Goal: Information Seeking & Learning: Learn about a topic

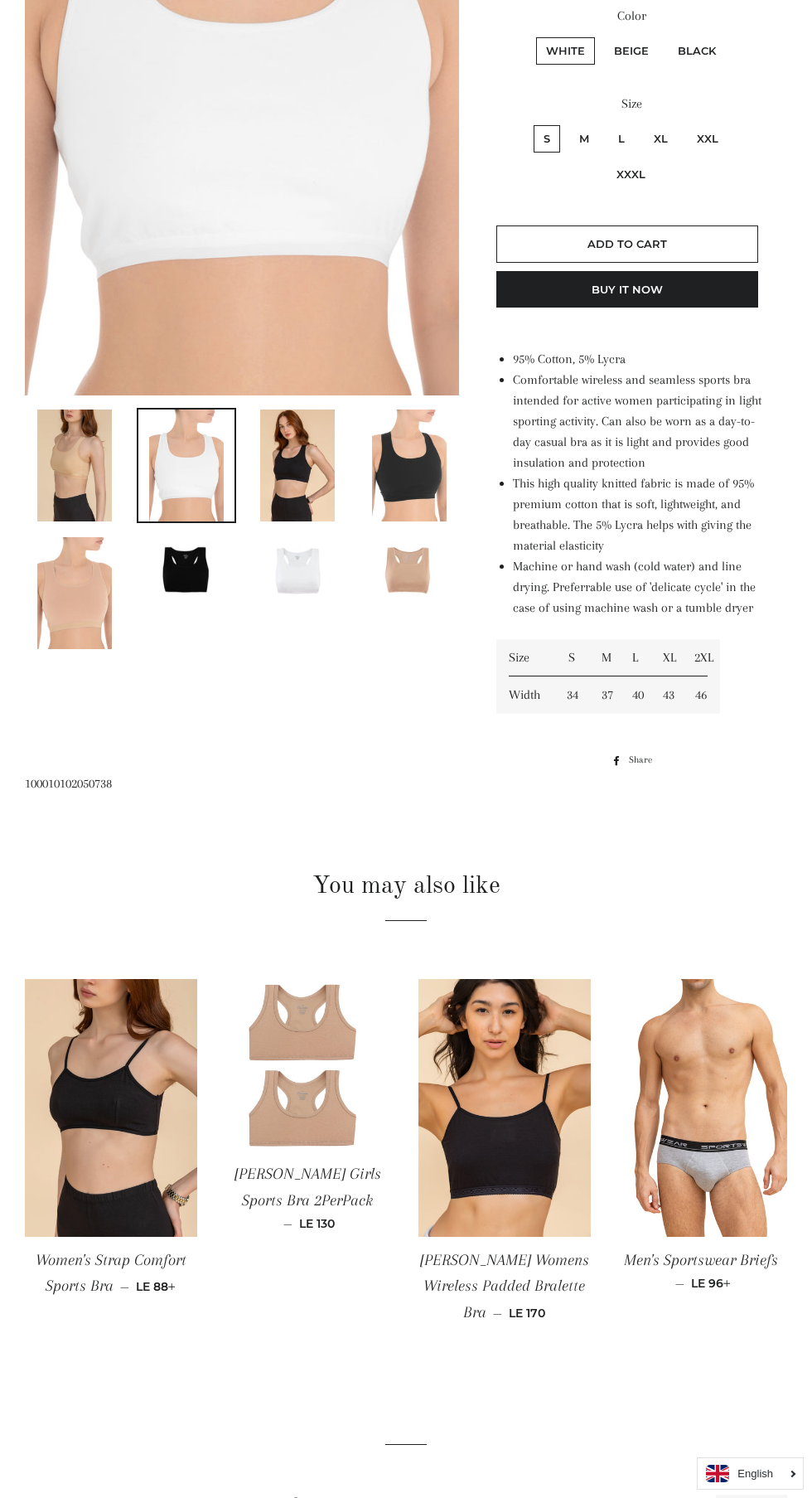
click at [752, 1497] on button "English" at bounding box center [751, 1512] width 71 height 36
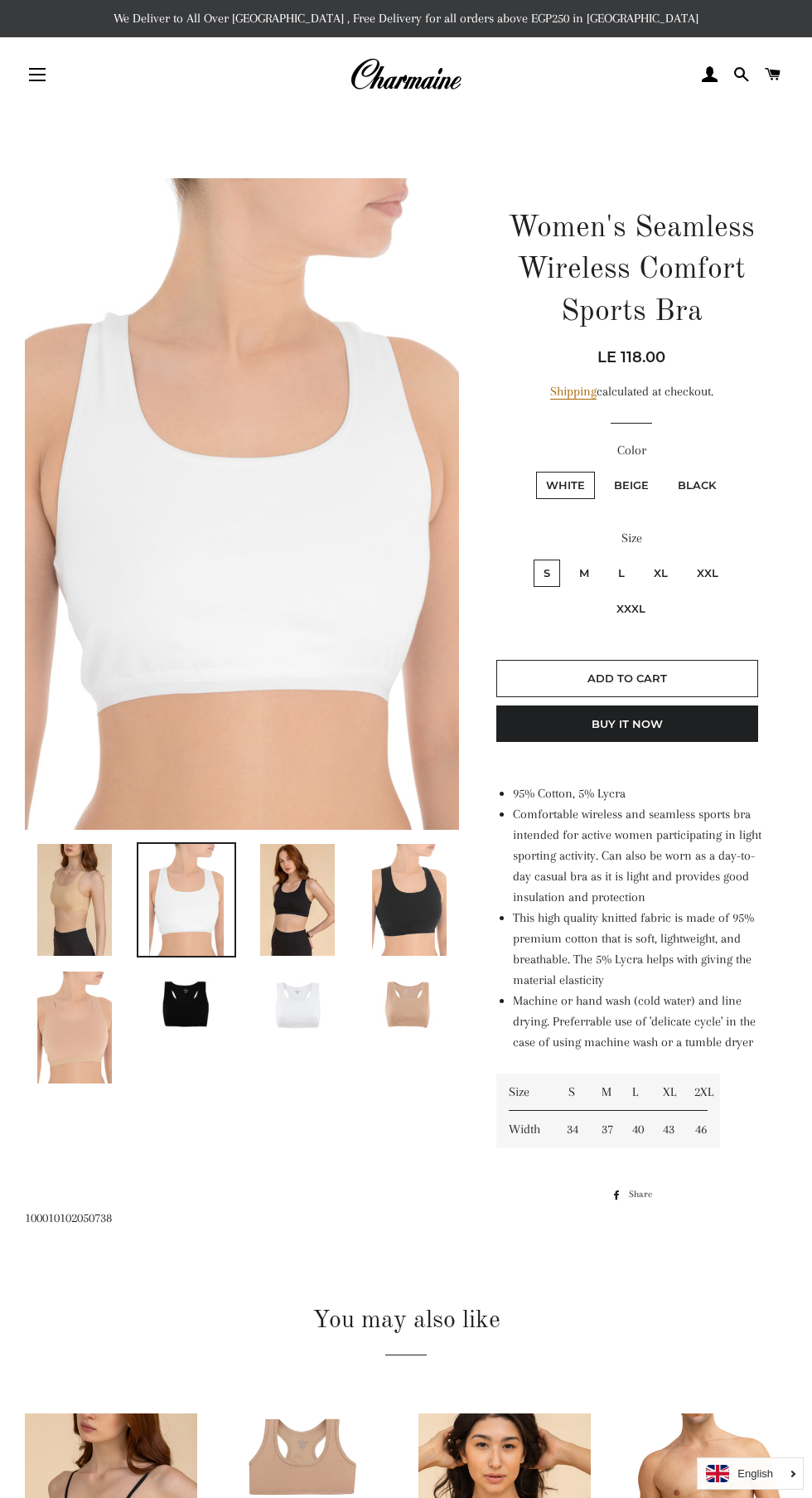
click at [37, 80] on span "button" at bounding box center [37, 80] width 17 height 2
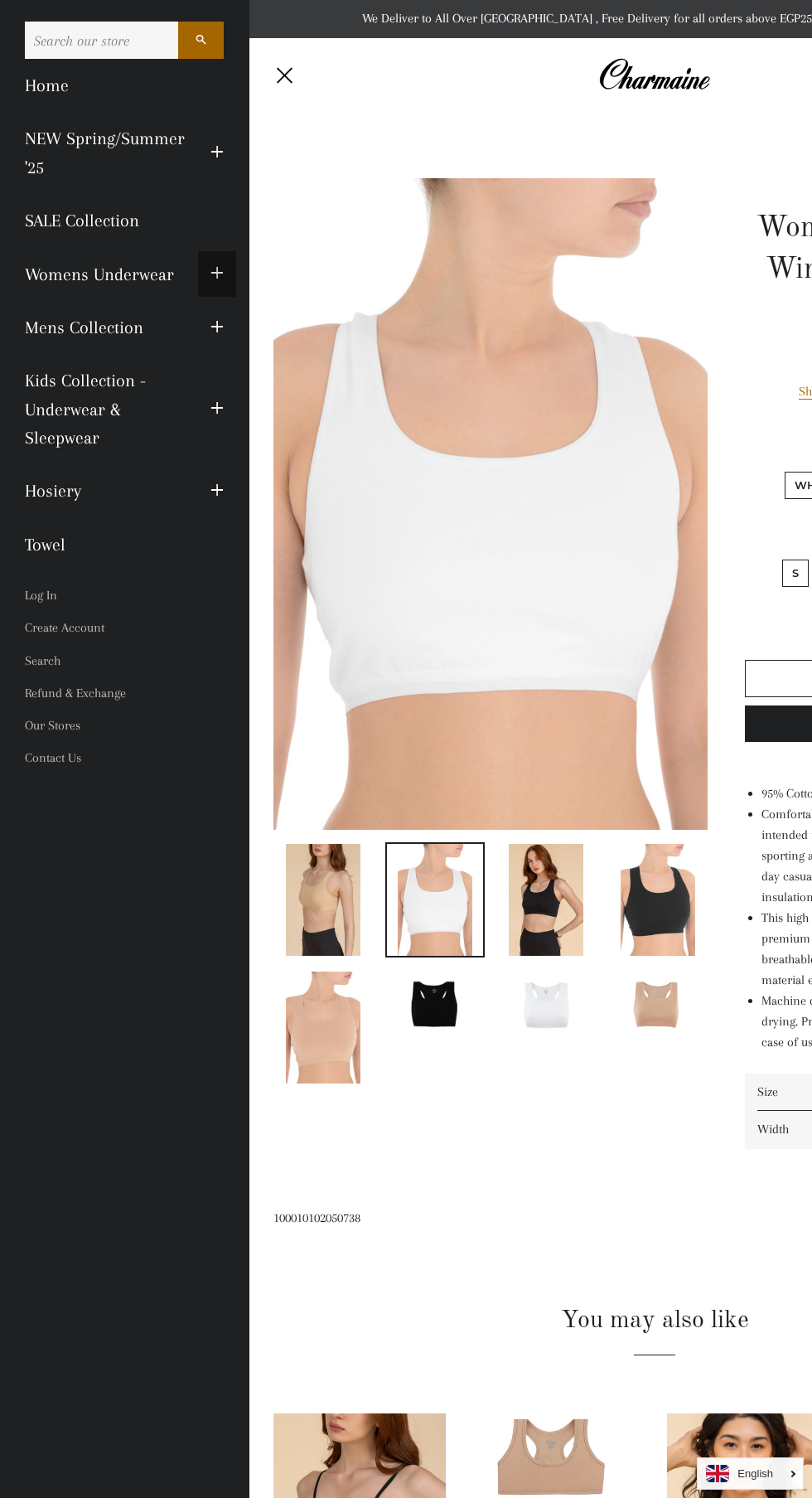
click at [216, 272] on span "button" at bounding box center [217, 274] width 13 height 20
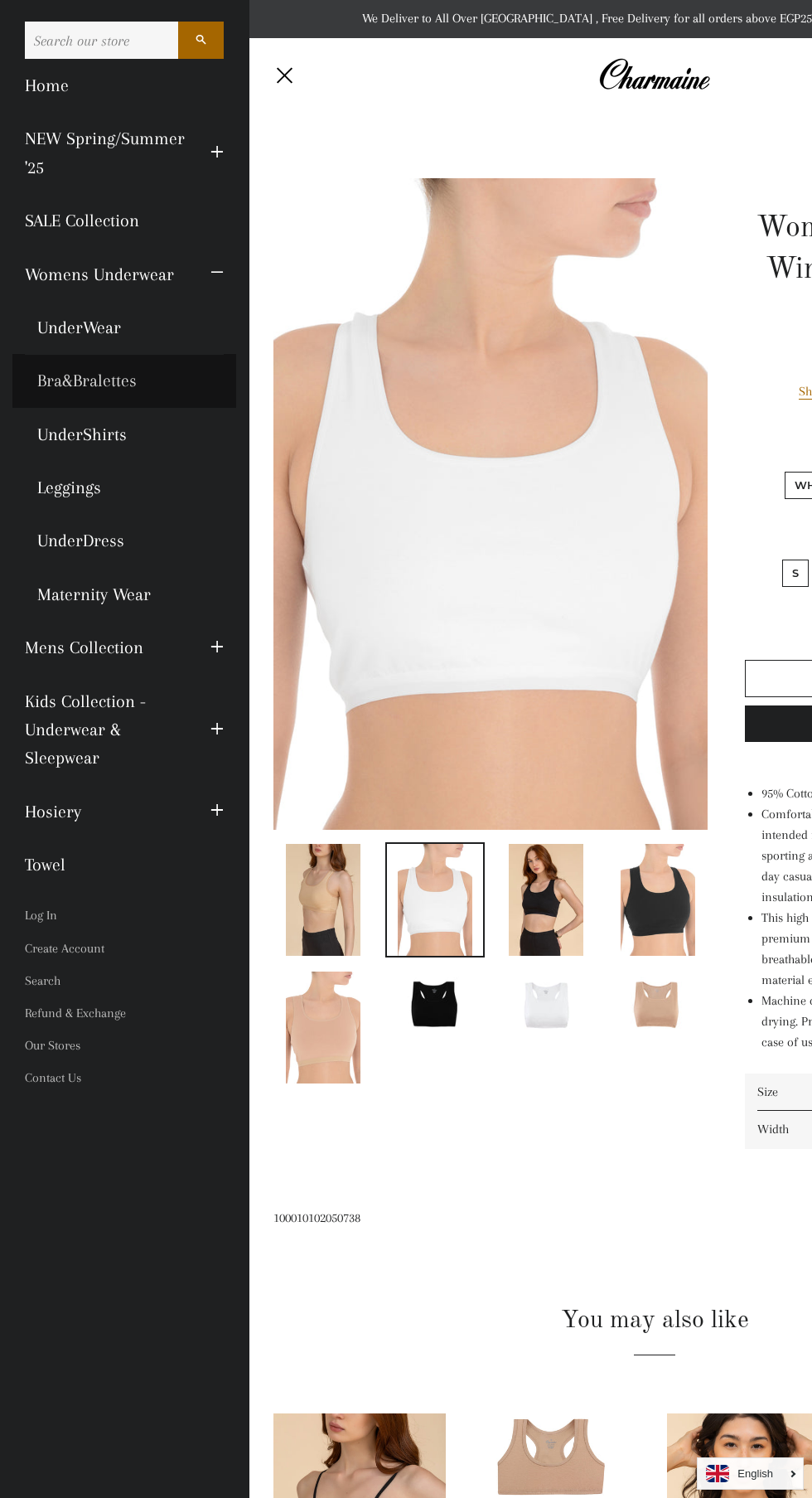
click at [60, 386] on link "Bra&Bralettes" at bounding box center [124, 380] width 224 height 53
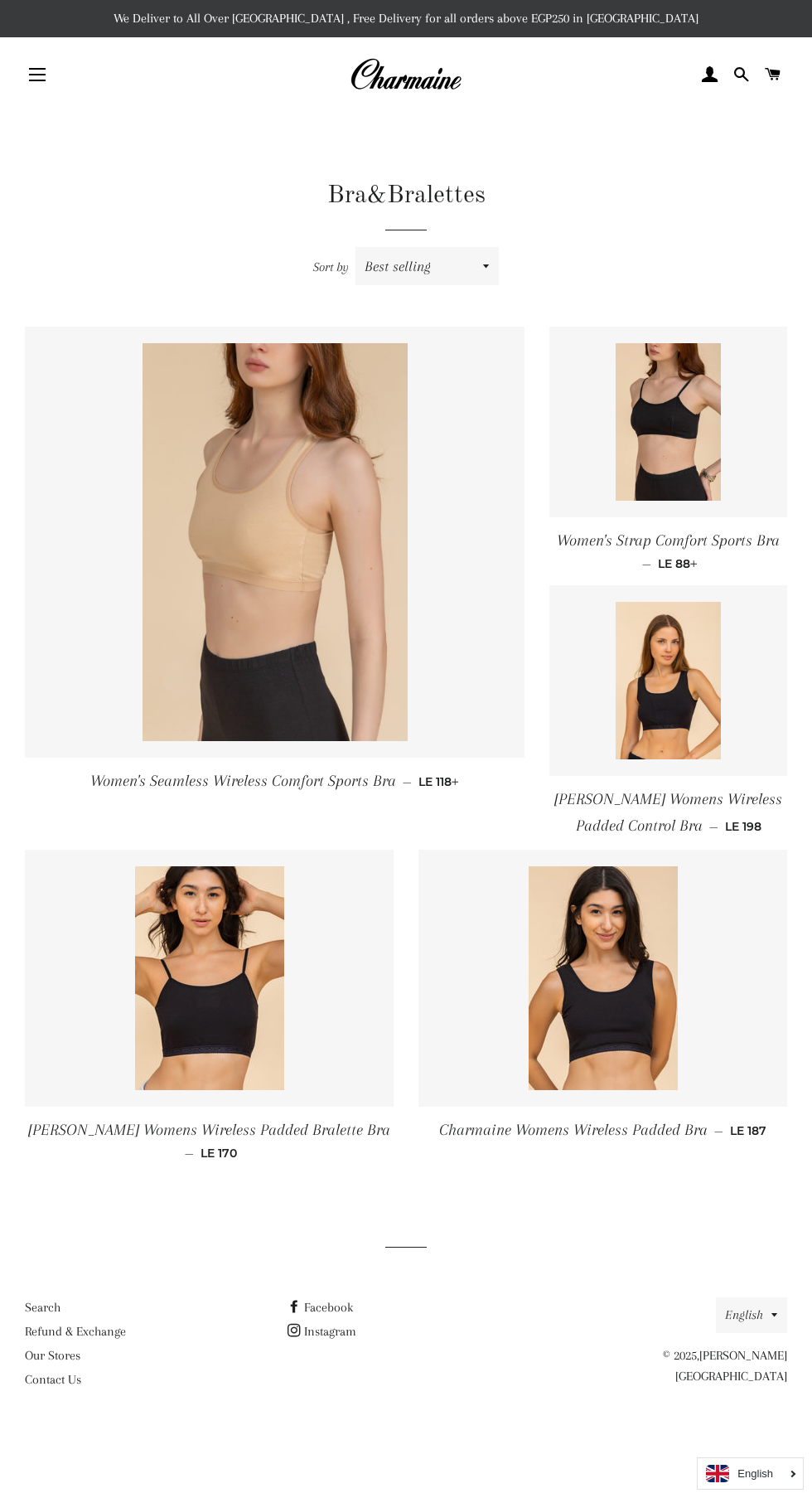
click at [411, 274] on select "Featured Best selling Alphabetically, A-Z Alphabetically, Z-A Price, low to hig…" at bounding box center [427, 265] width 143 height 38
select select "title-ascending"
click at [357, 247] on select "Featured Best selling Alphabetically, A-Z Alphabetically, Z-A Price, low to hig…" at bounding box center [427, 265] width 143 height 38
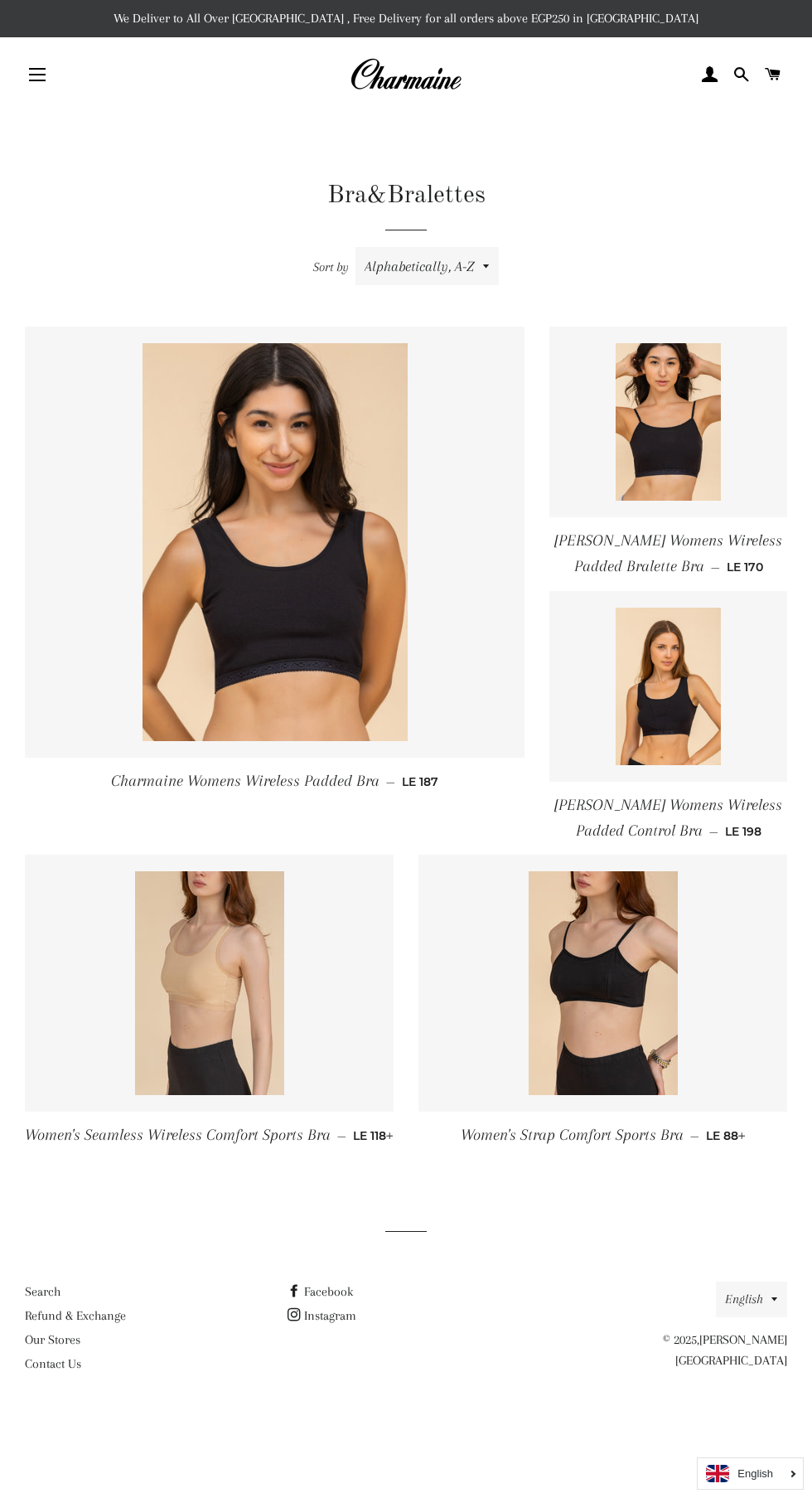
click at [37, 75] on span "button" at bounding box center [37, 75] width 17 height 2
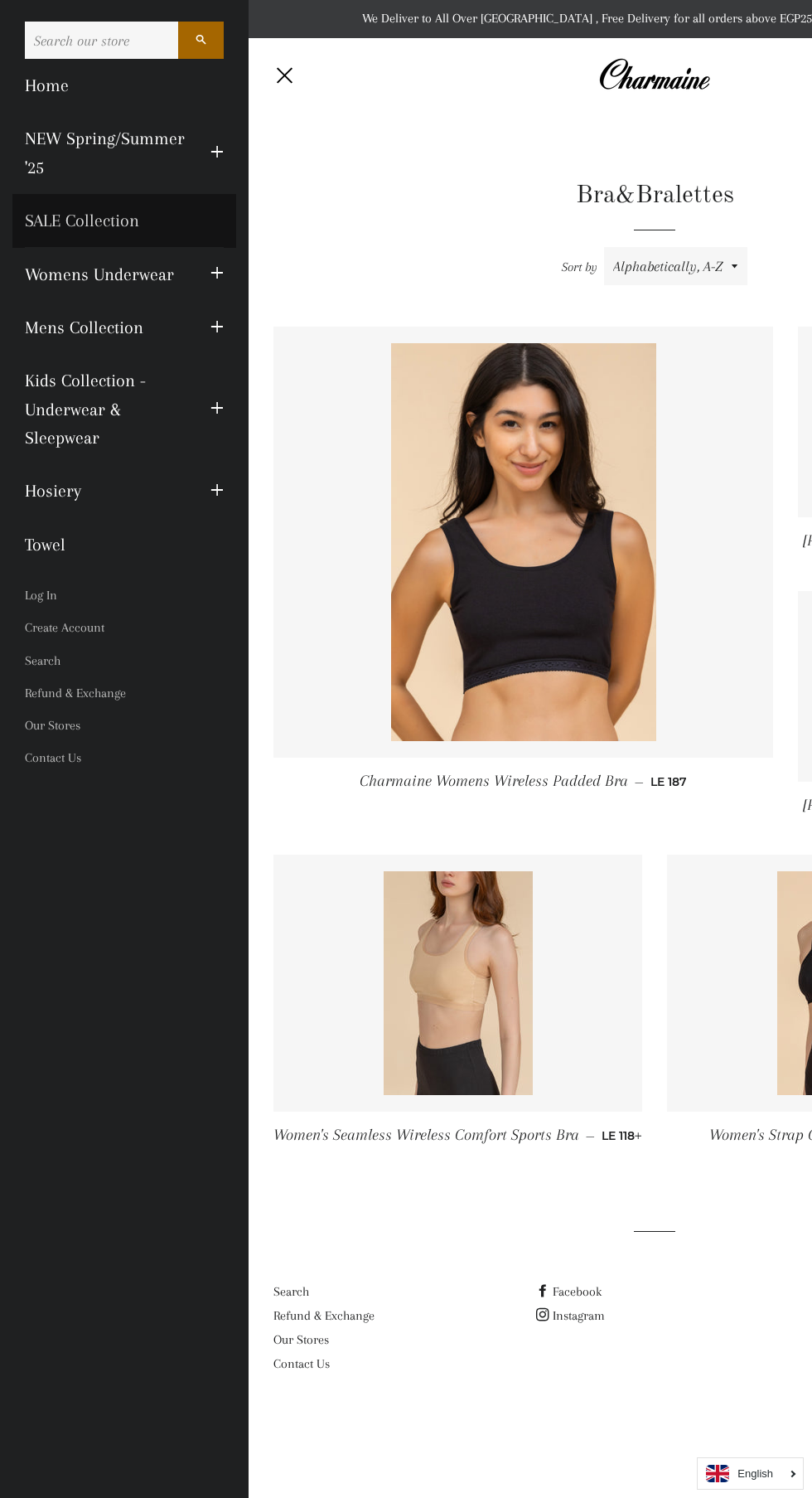
click at [102, 218] on link "SALE Collection" at bounding box center [124, 220] width 224 height 53
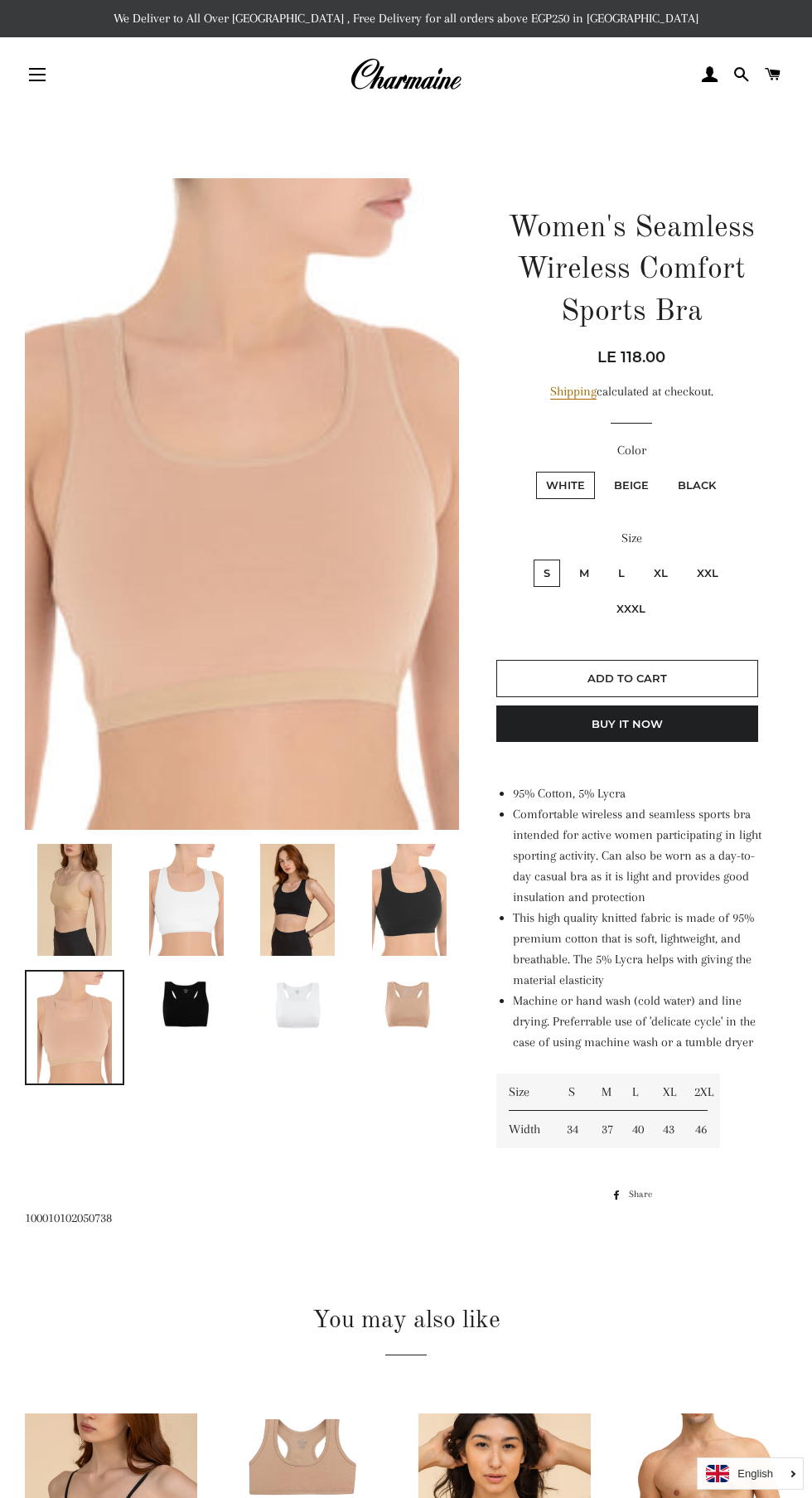
click at [49, 74] on button "Site navigation" at bounding box center [37, 74] width 42 height 42
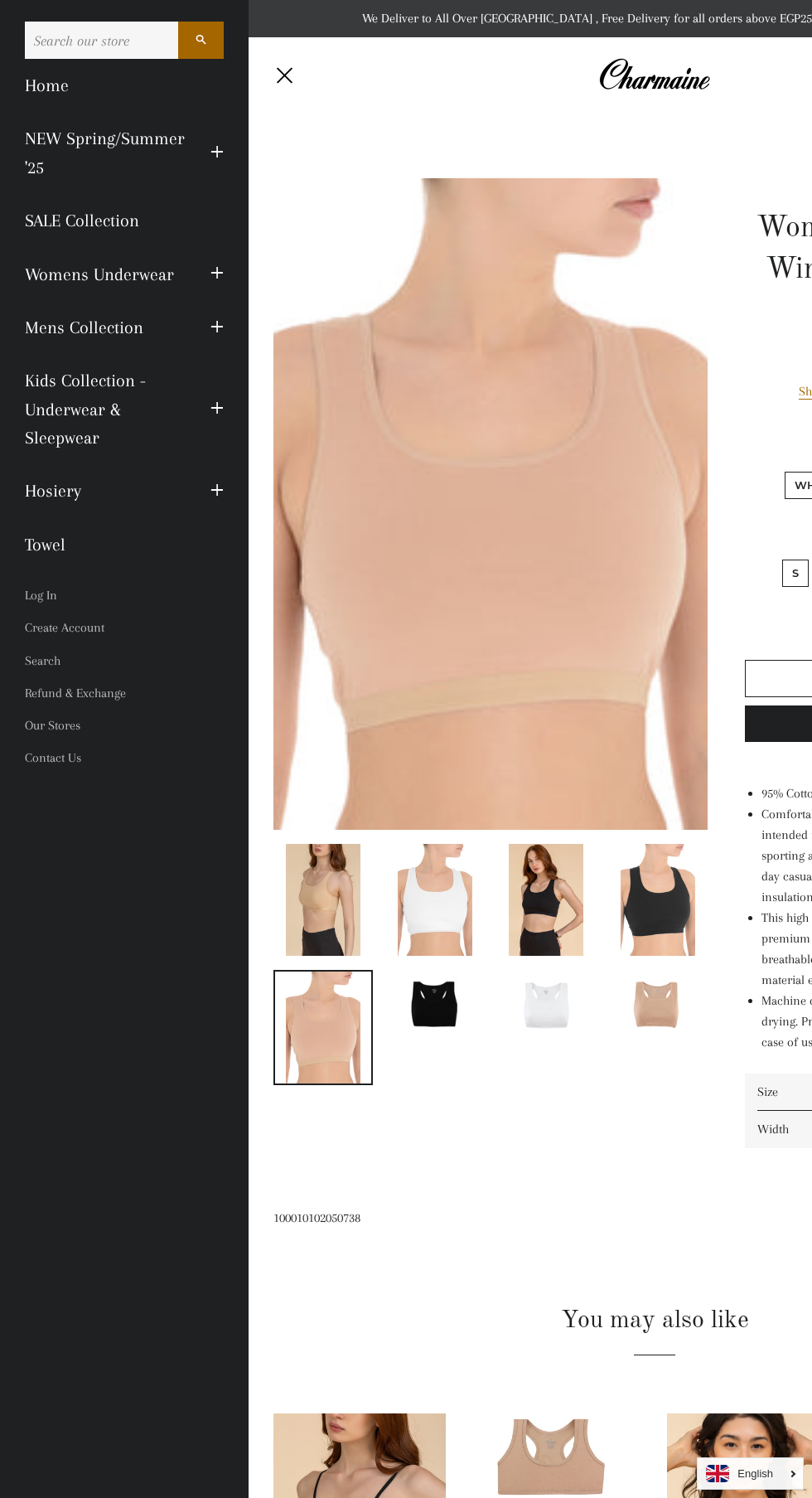
click at [277, 68] on span "button" at bounding box center [285, 75] width 16 height 16
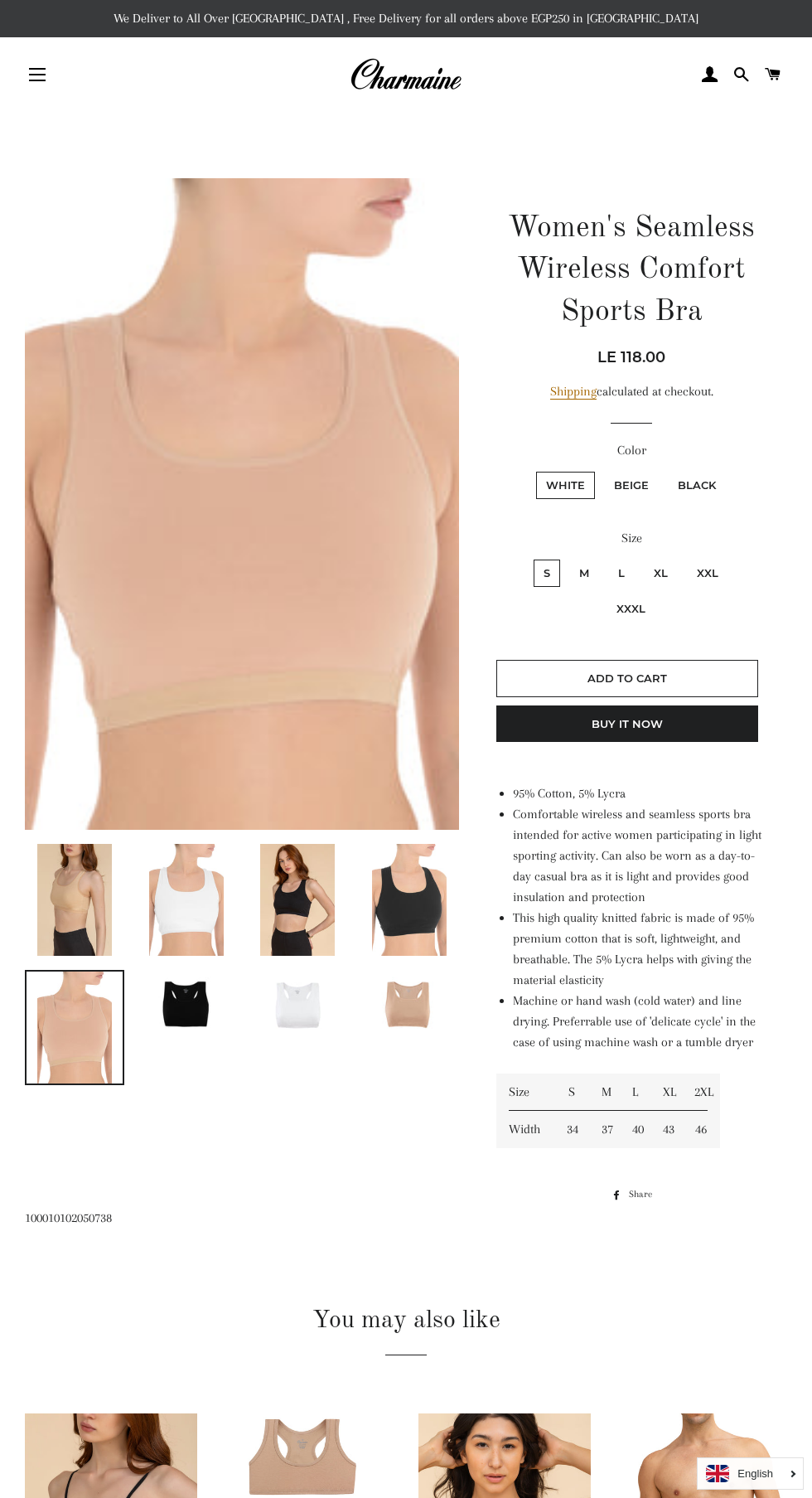
click at [37, 80] on span "button" at bounding box center [37, 80] width 17 height 2
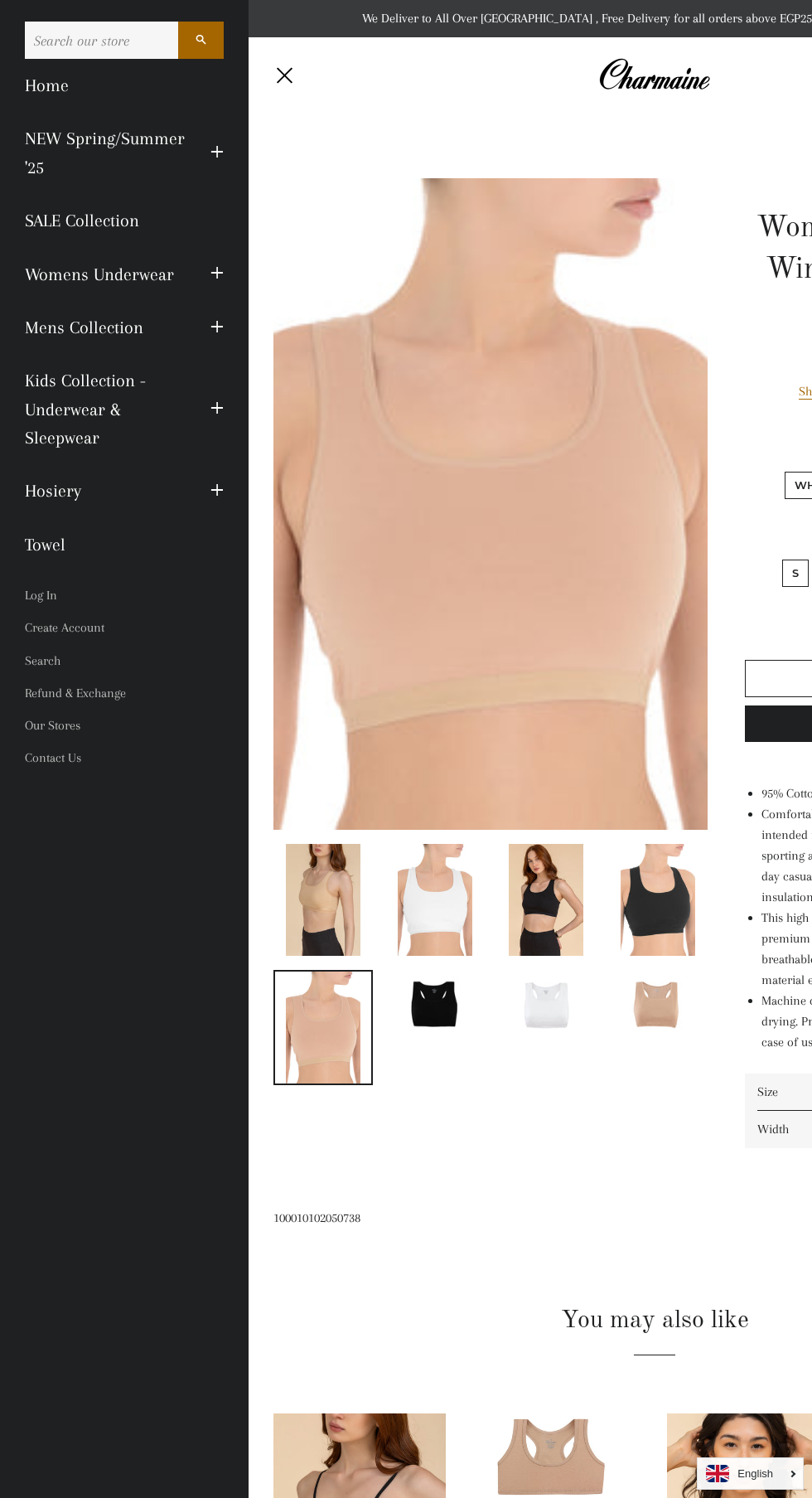
click at [273, 92] on div "Site navigation" at bounding box center [336, 75] width 127 height 50
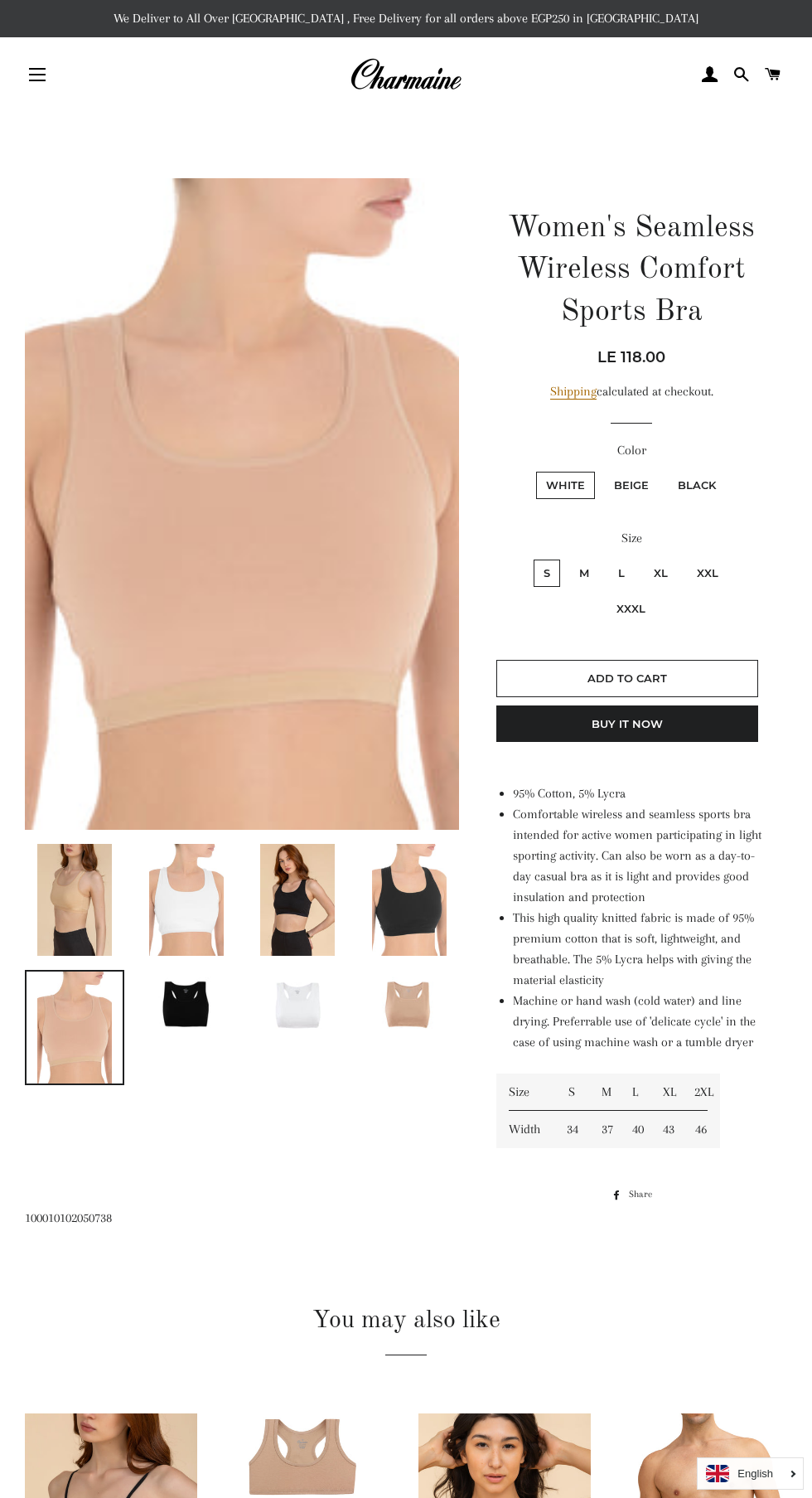
click at [37, 68] on span "button" at bounding box center [37, 69] width 17 height 2
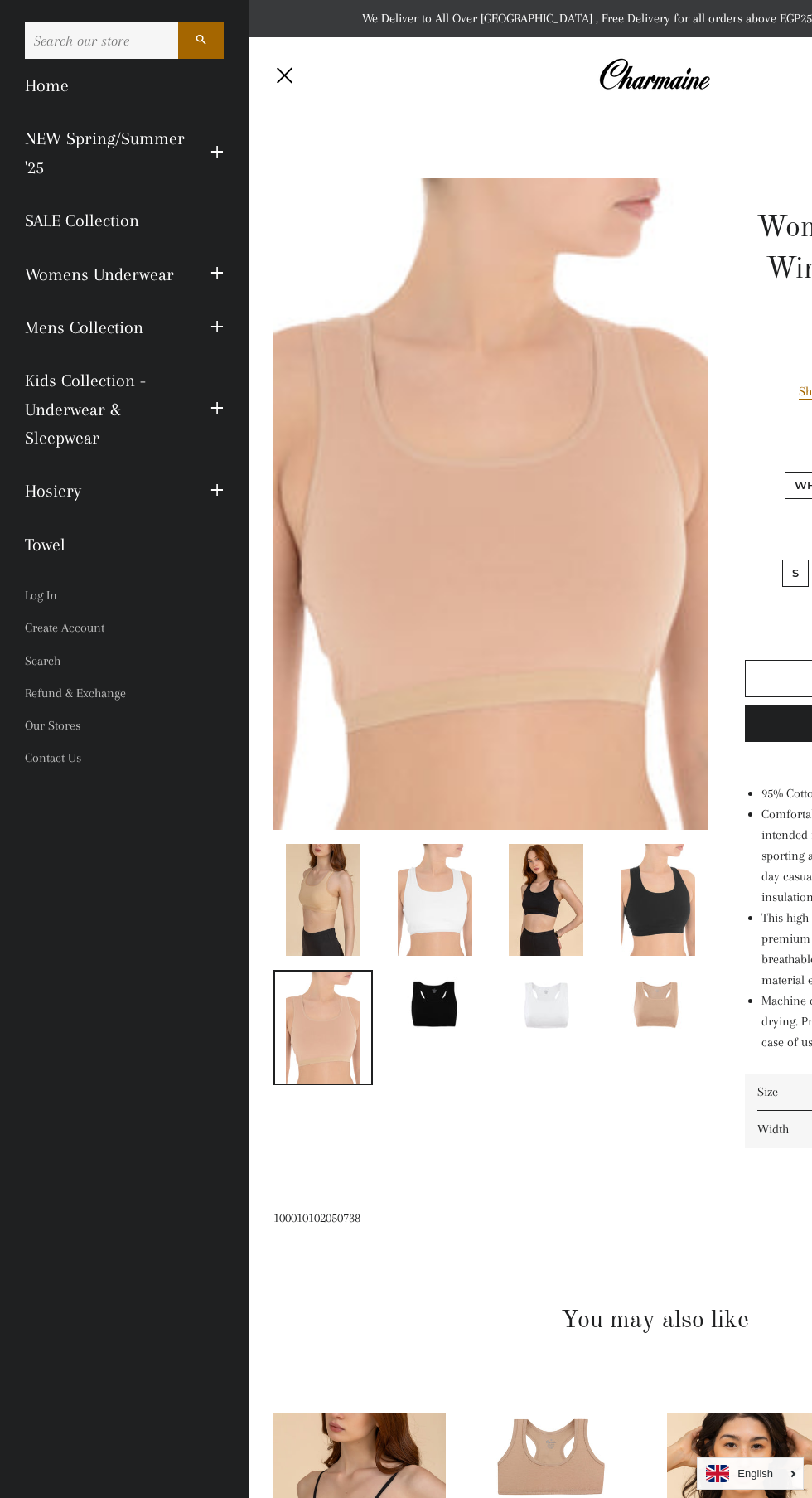
click at [265, 77] on button "Site navigation" at bounding box center [285, 74] width 42 height 42
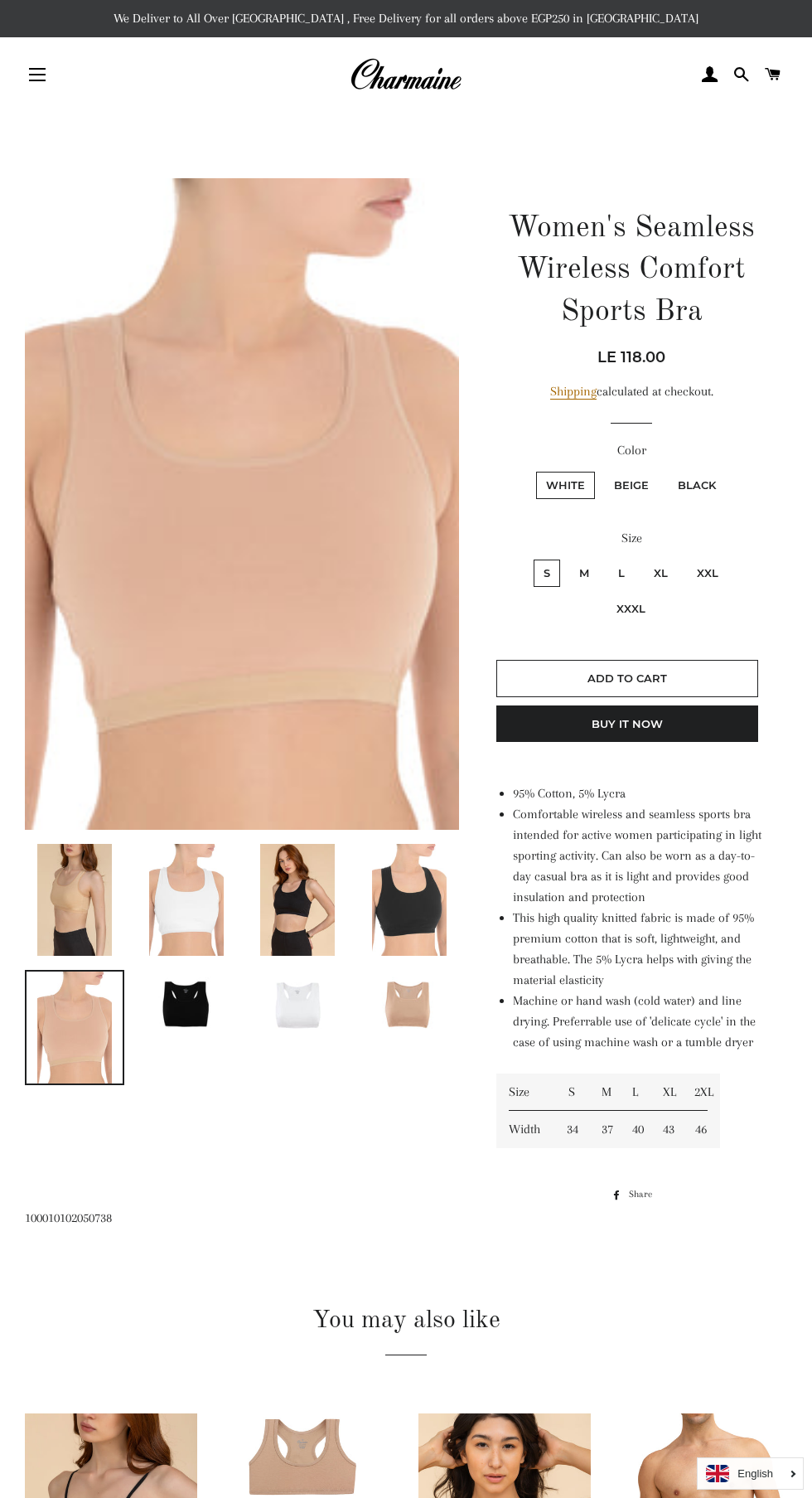
click at [37, 68] on span "button" at bounding box center [37, 69] width 17 height 2
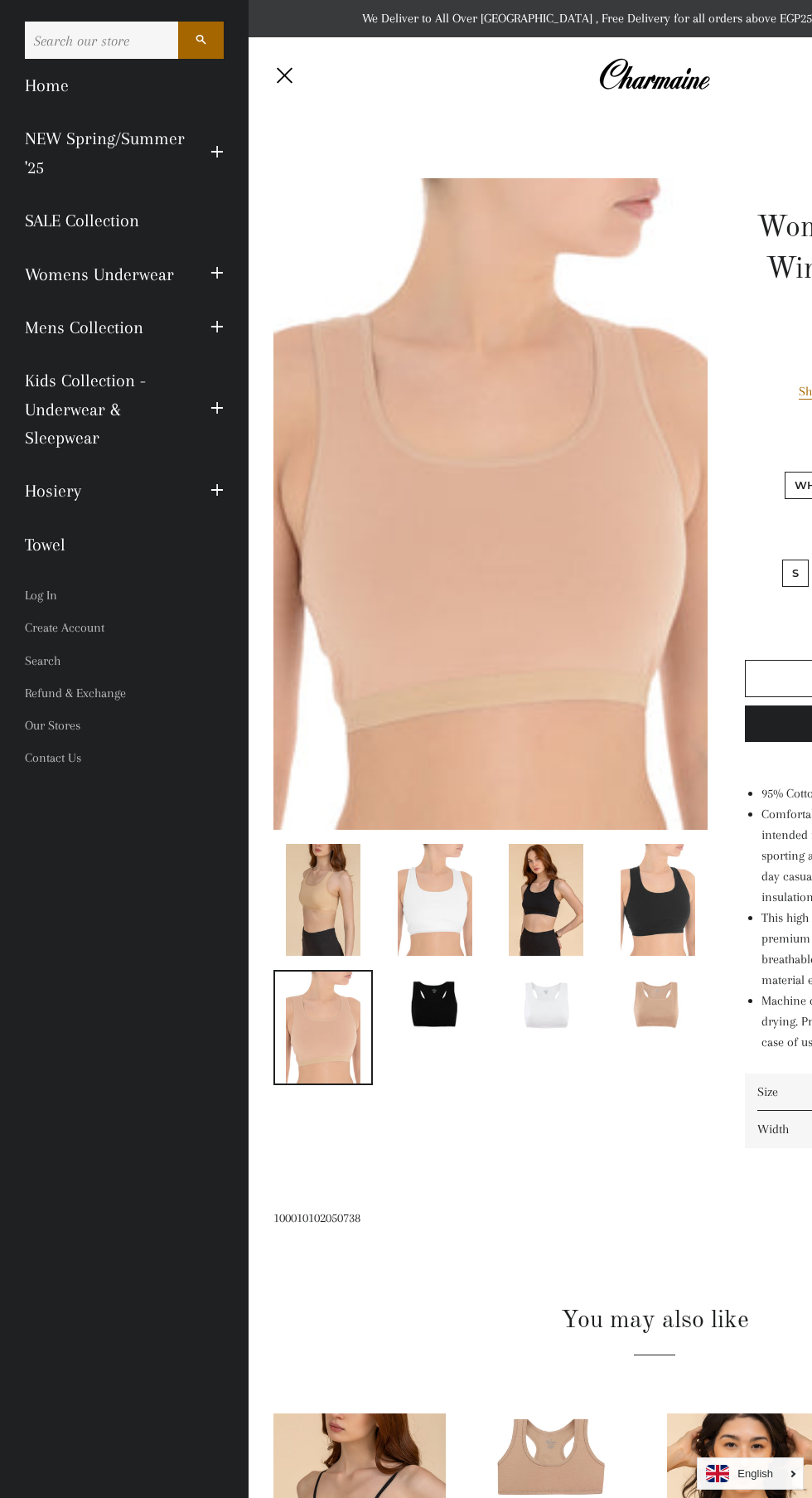
click at [277, 80] on span "button" at bounding box center [285, 75] width 16 height 16
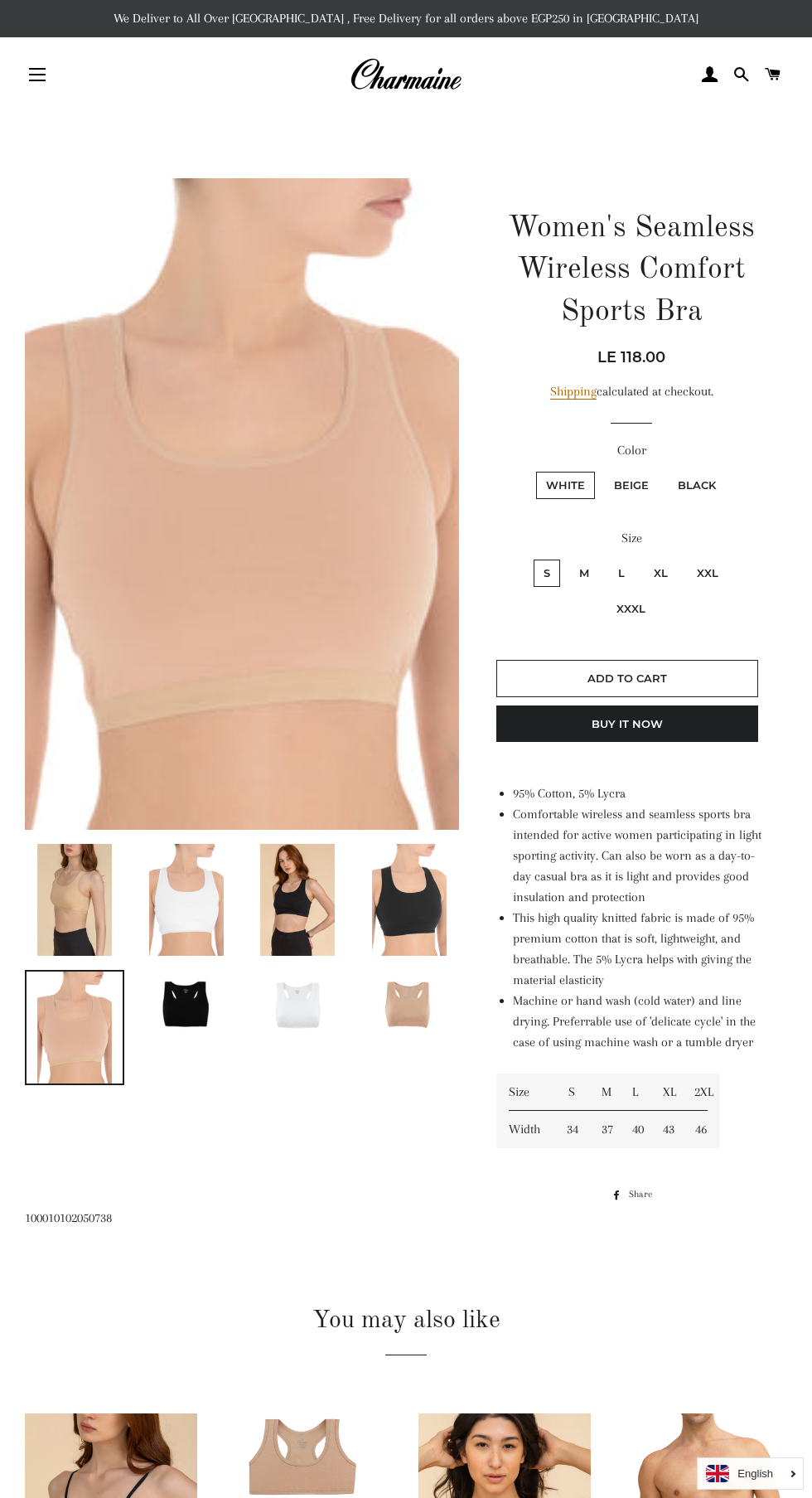
click at [37, 80] on span "button" at bounding box center [37, 80] width 17 height 2
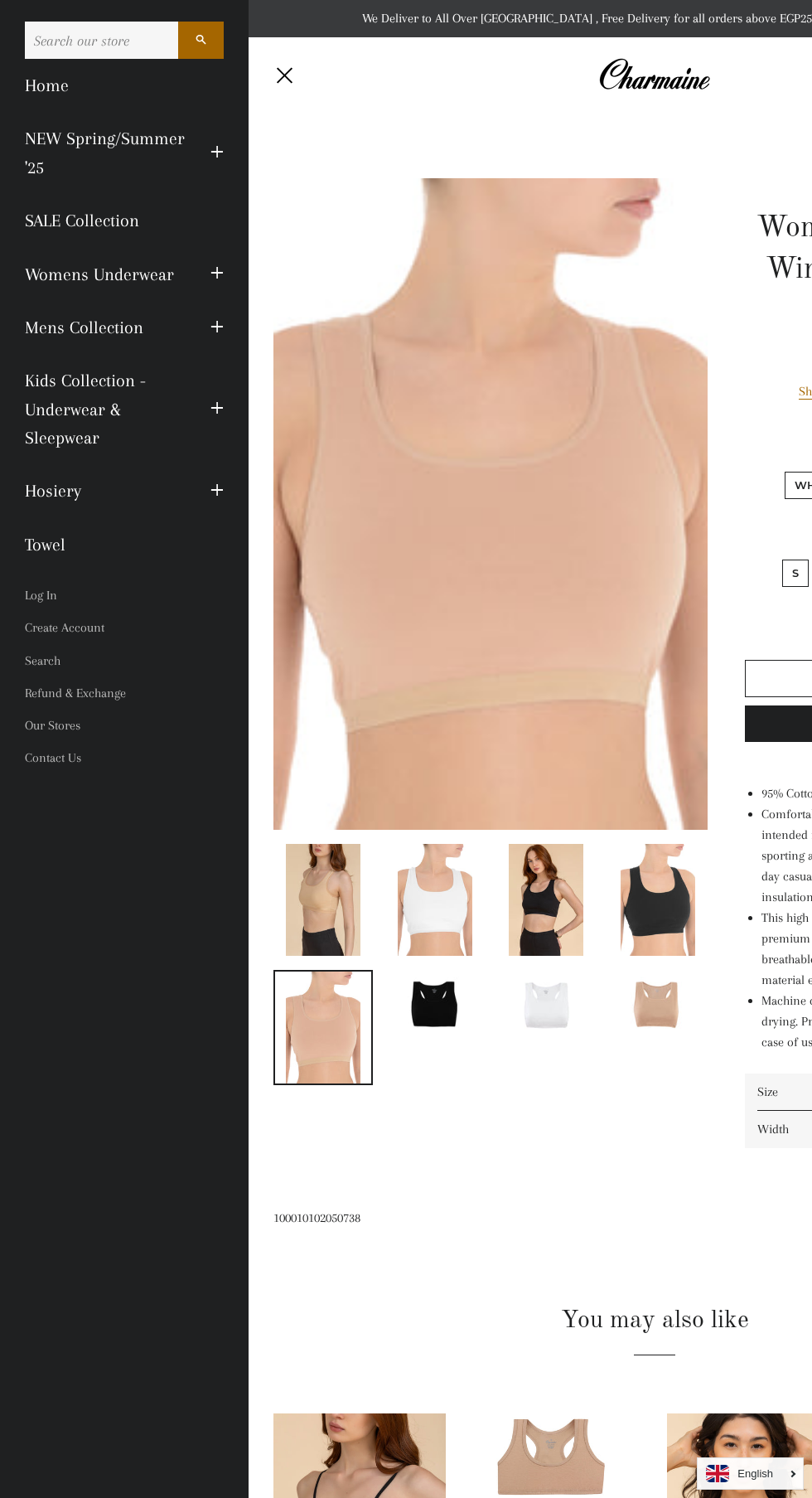
click at [277, 80] on span "button" at bounding box center [285, 75] width 16 height 16
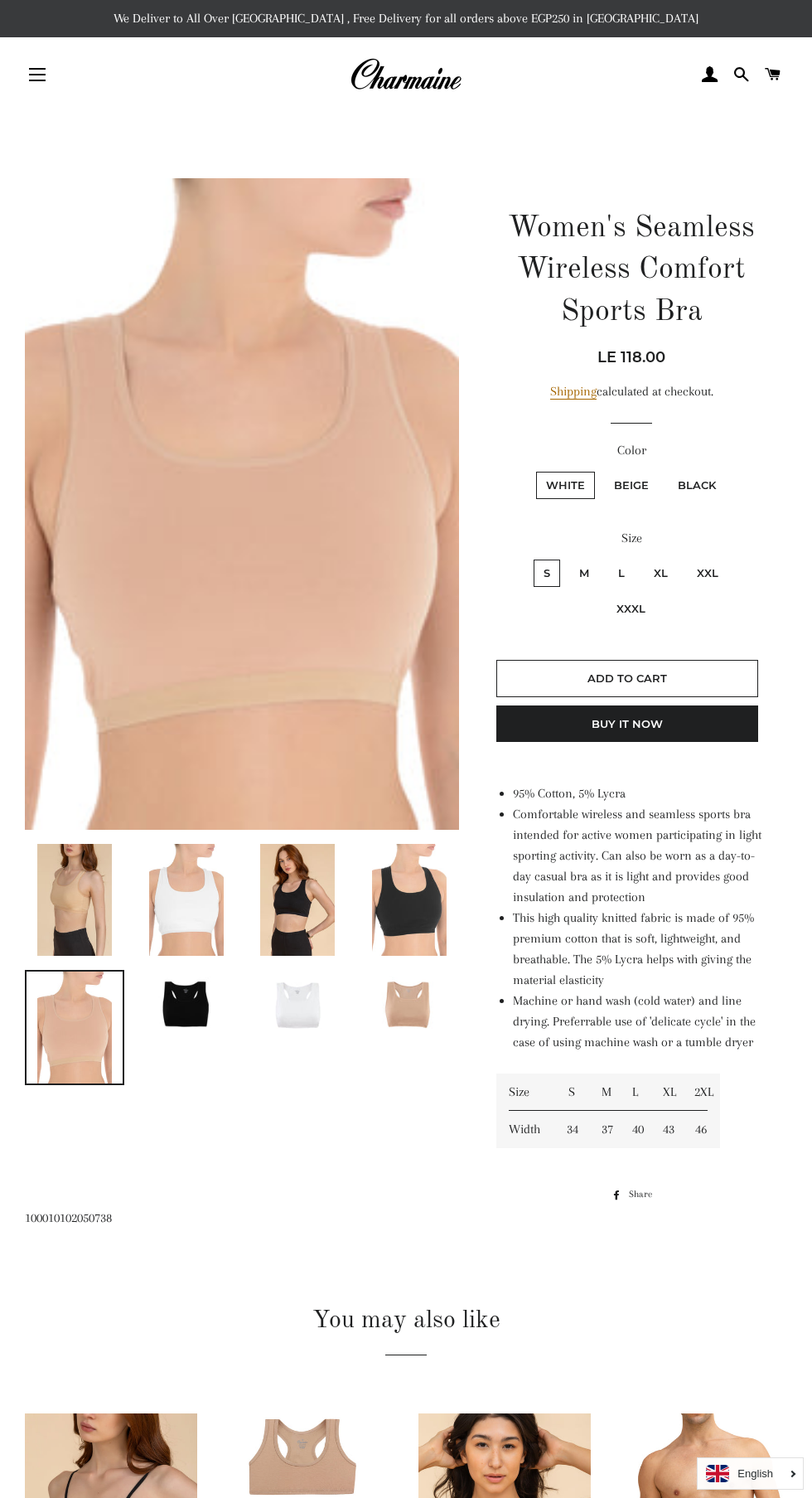
click at [41, 80] on span "button" at bounding box center [37, 80] width 17 height 2
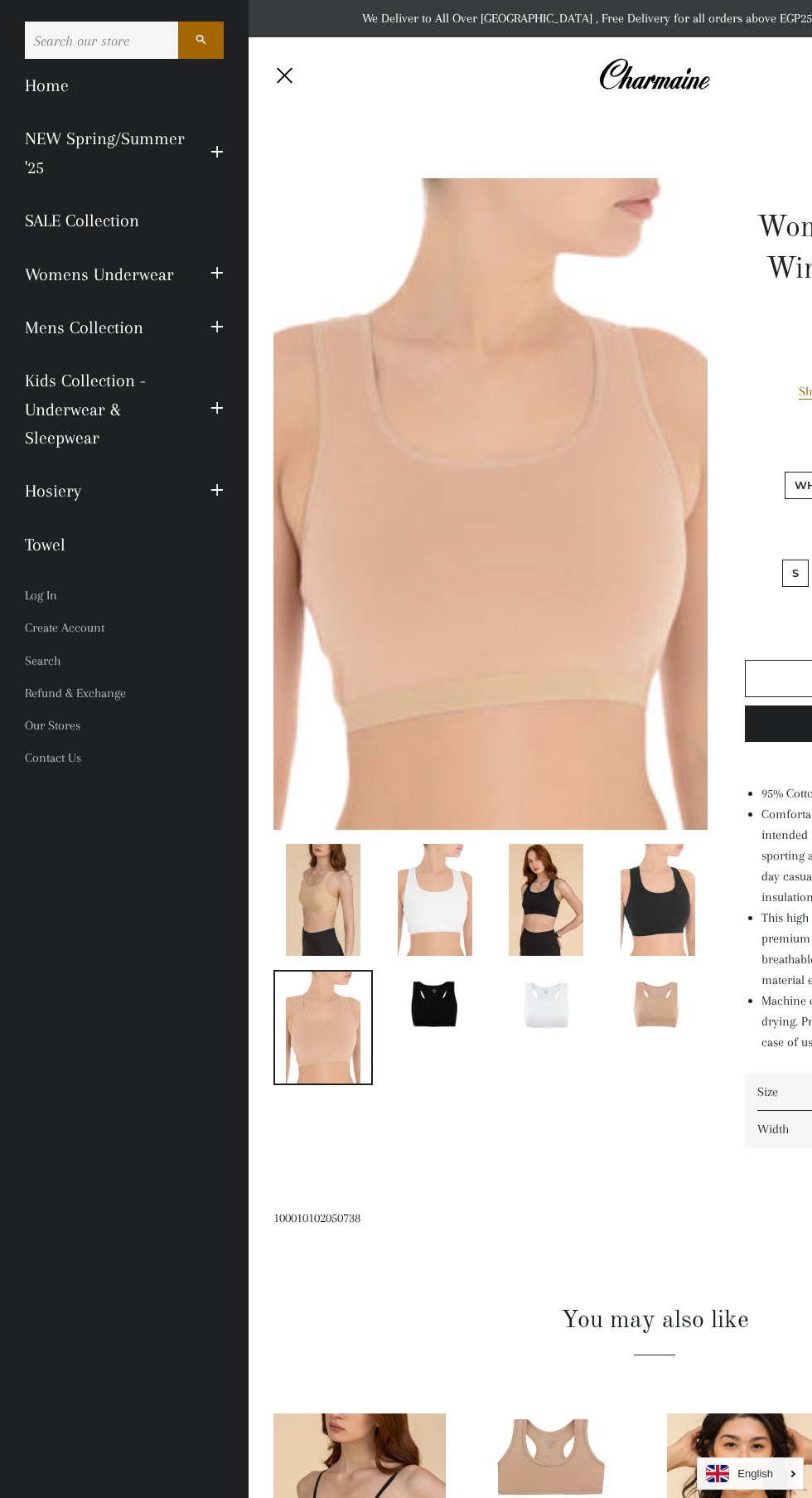
click at [274, 75] on span "button" at bounding box center [285, 75] width 20 height 2
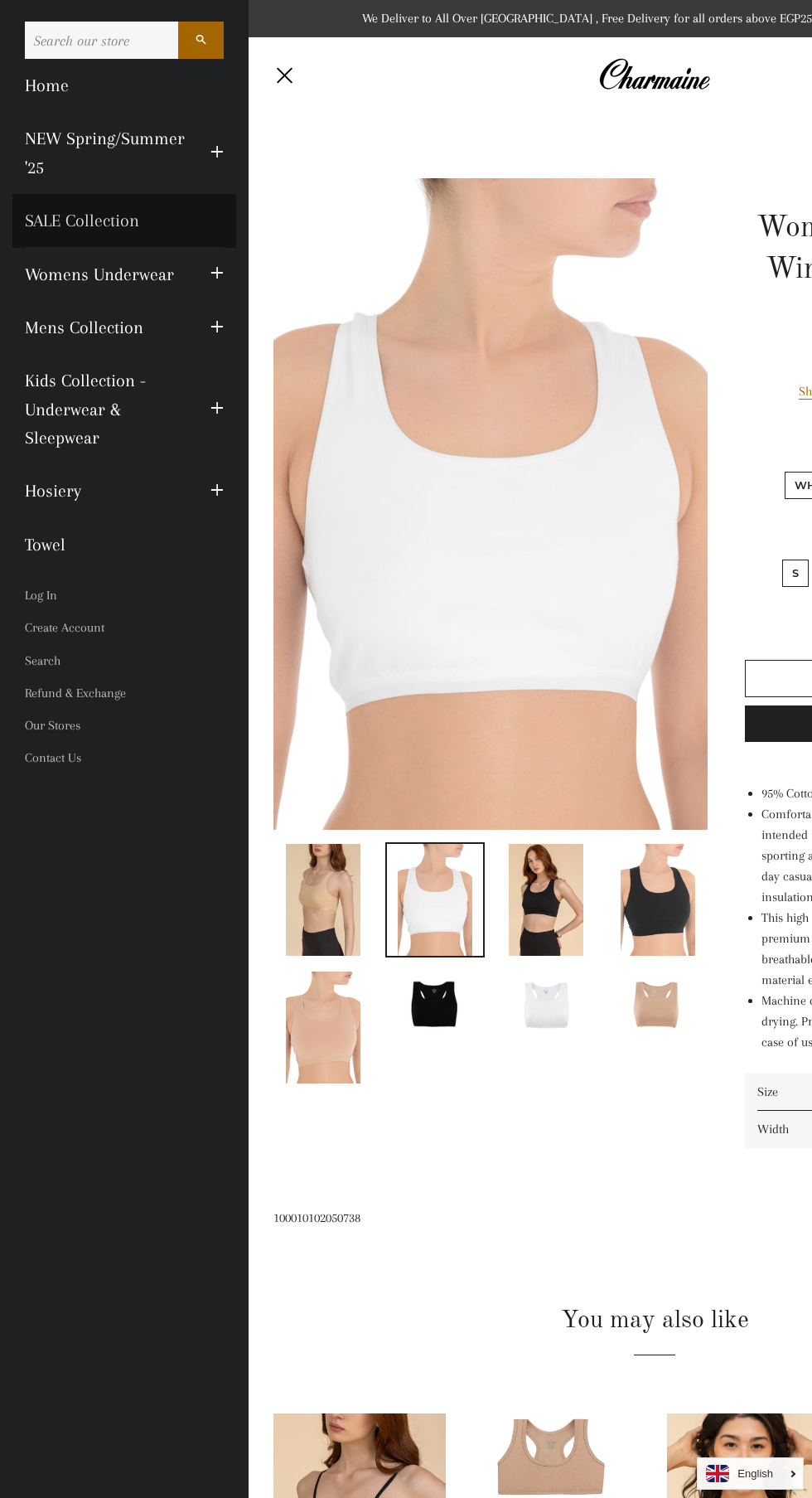
click at [67, 218] on link "SALE Collection" at bounding box center [124, 220] width 224 height 53
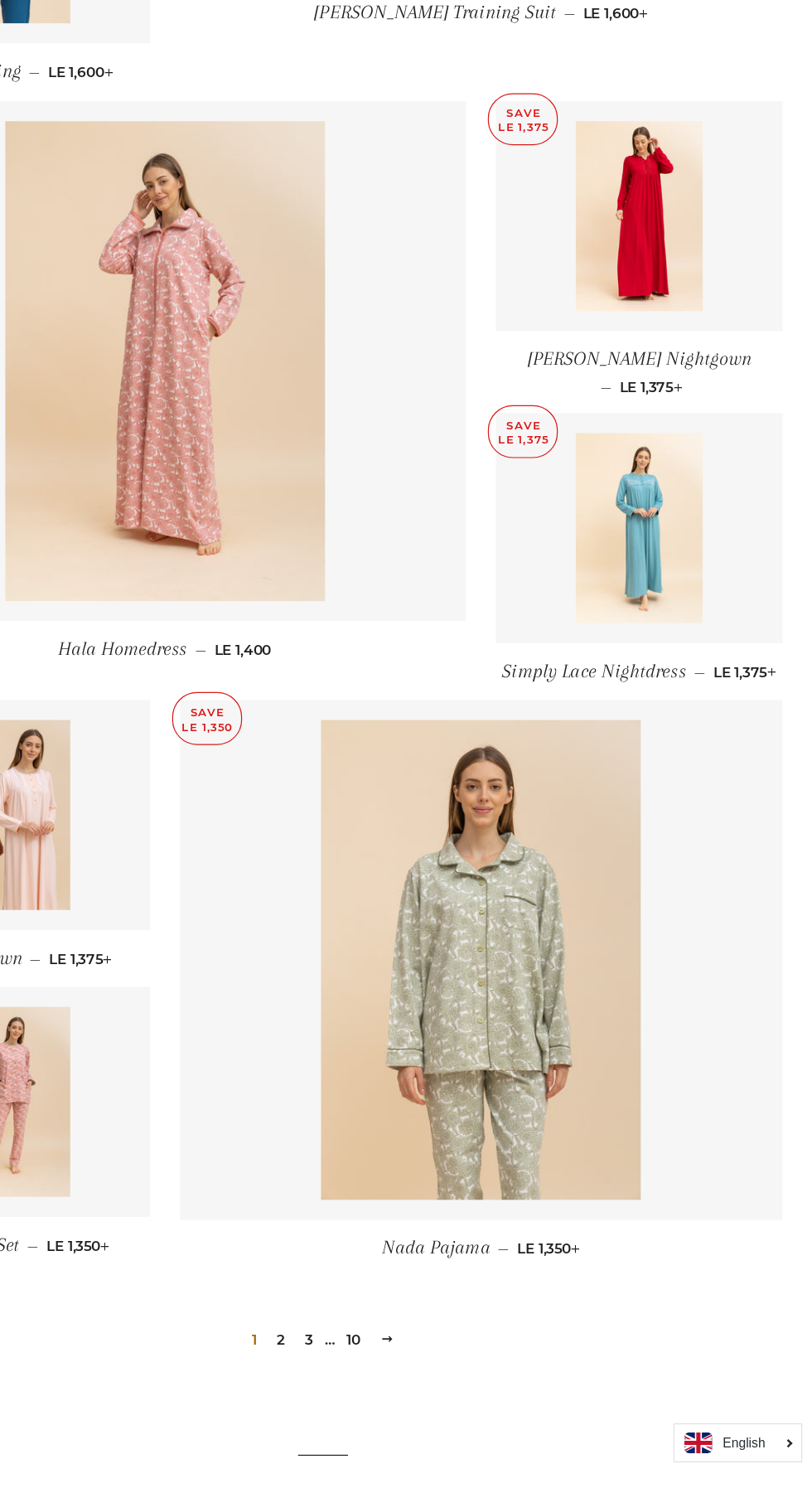
scroll to position [1369, 0]
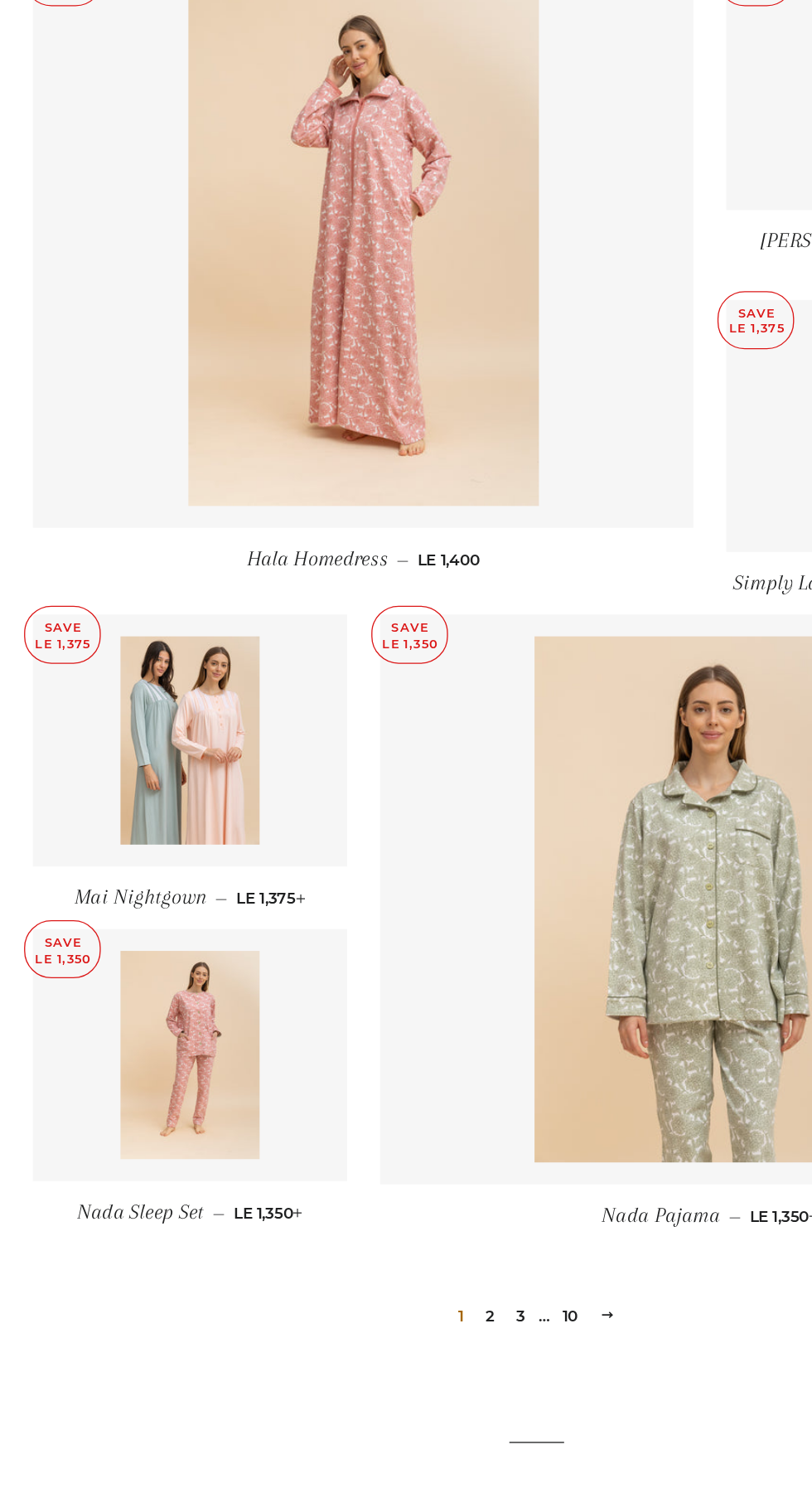
click at [370, 1374] on link "2" at bounding box center [371, 1386] width 20 height 25
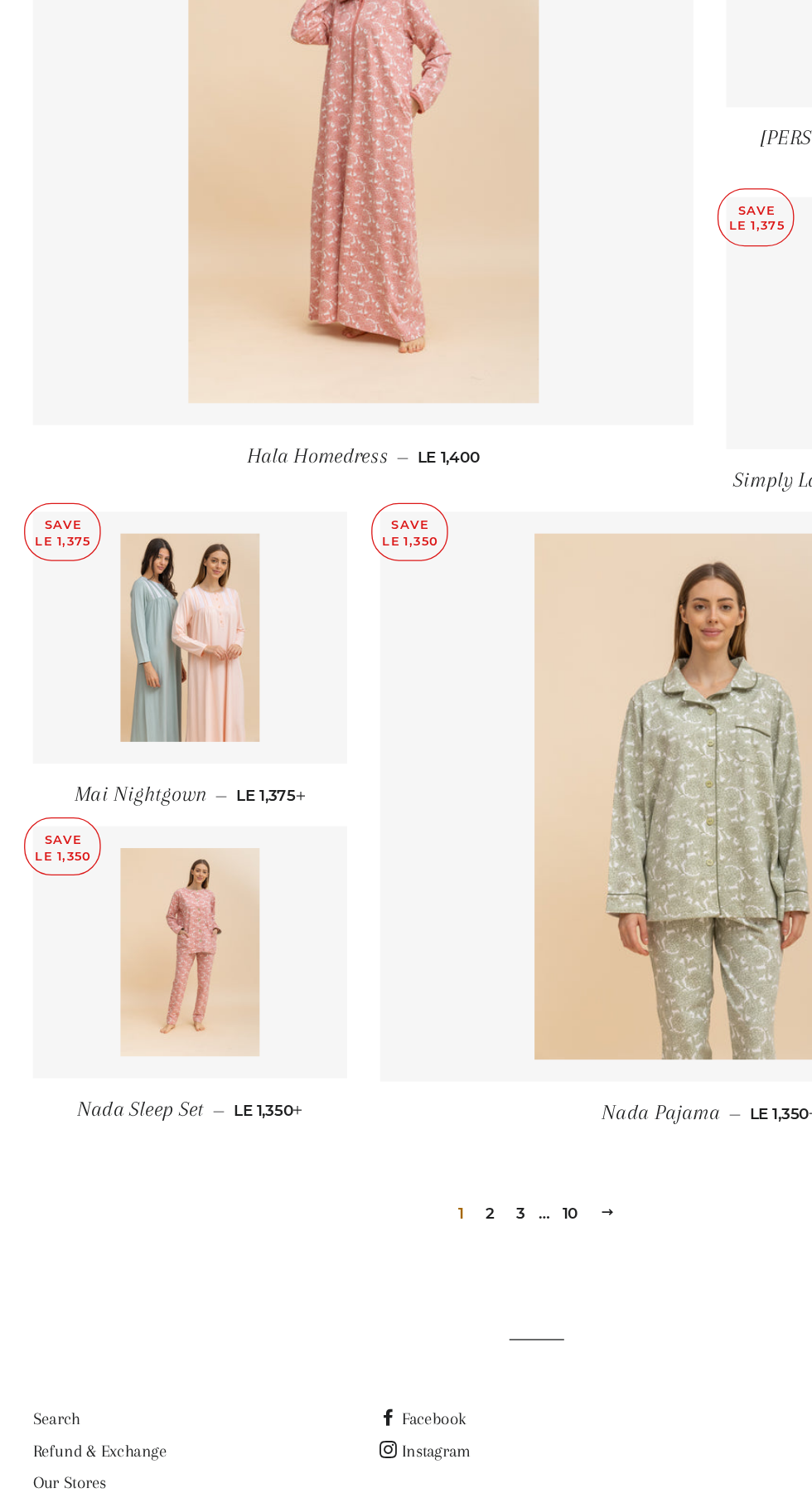
scroll to position [1176, 0]
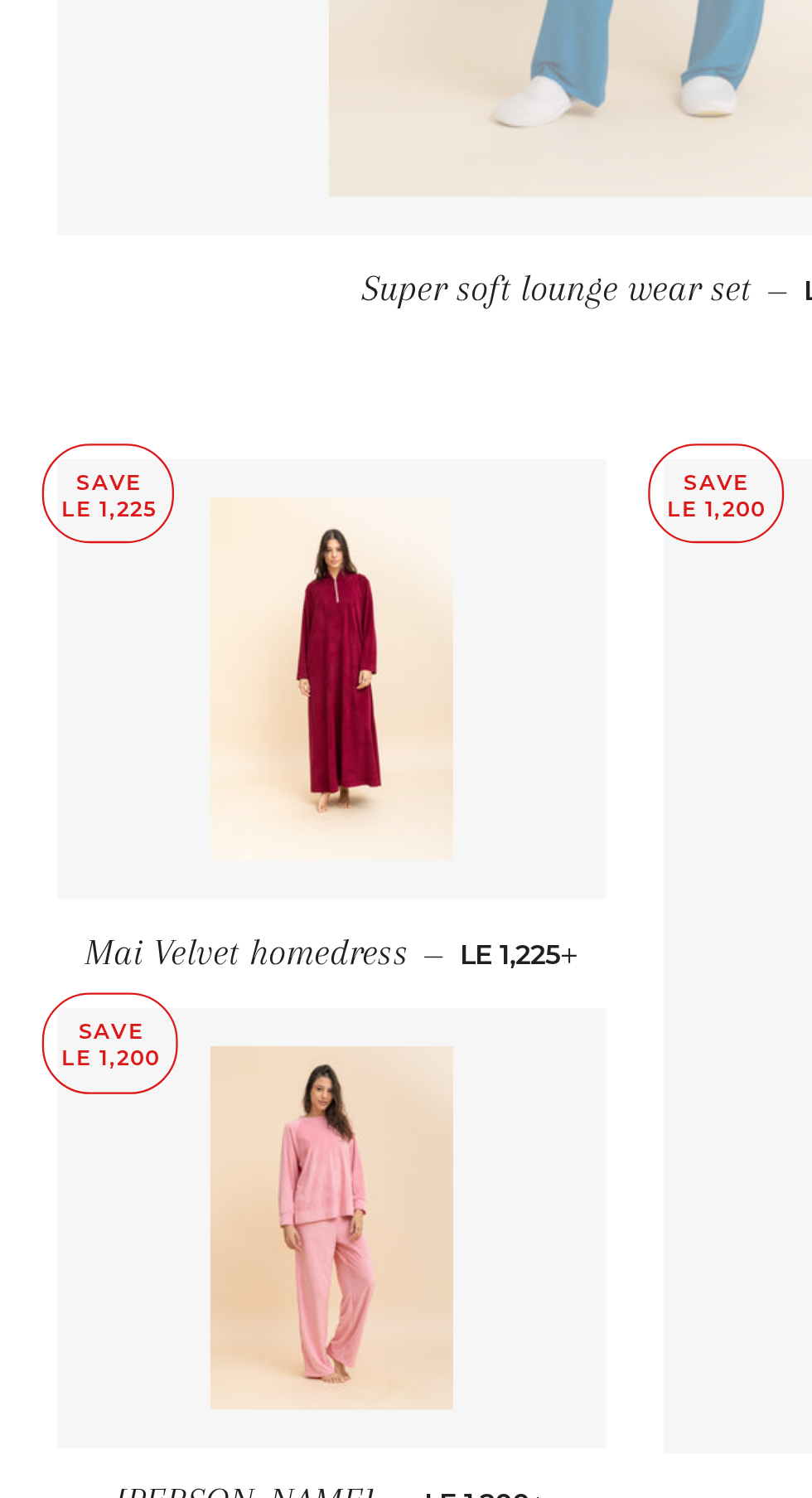
scroll to position [1157, 0]
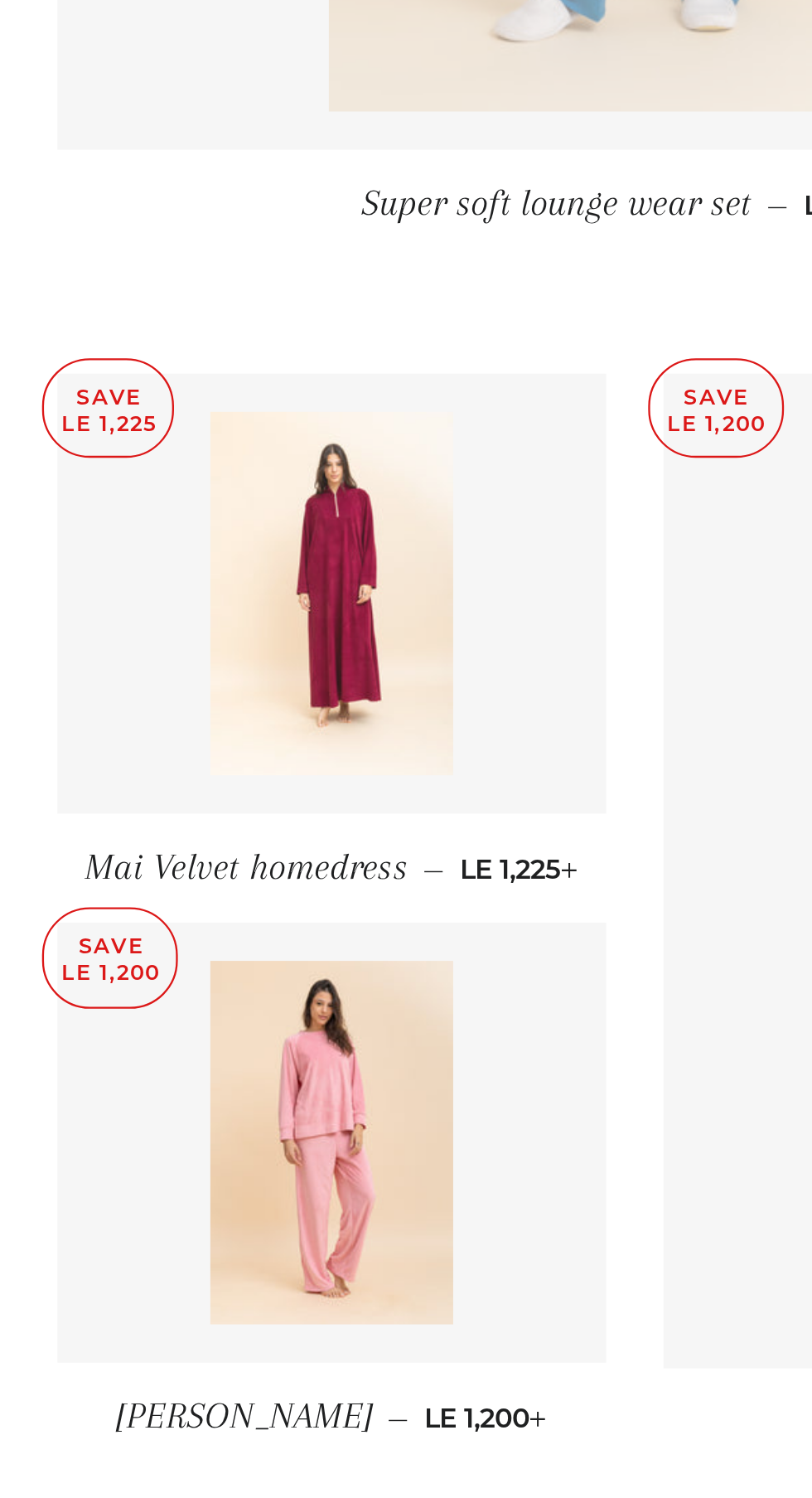
click at [147, 1110] on img at bounding box center [144, 1105] width 105 height 157
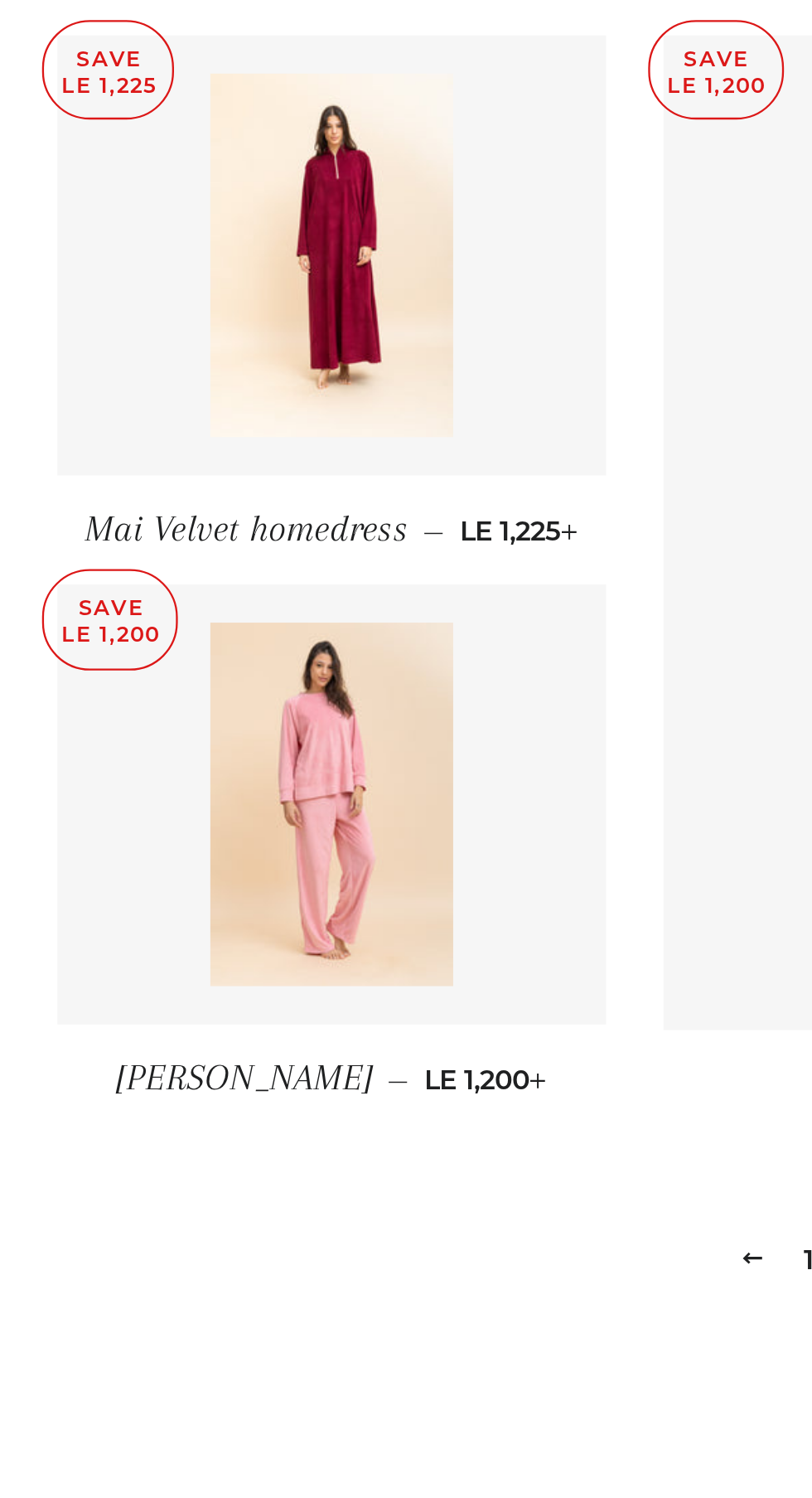
scroll to position [1304, 0]
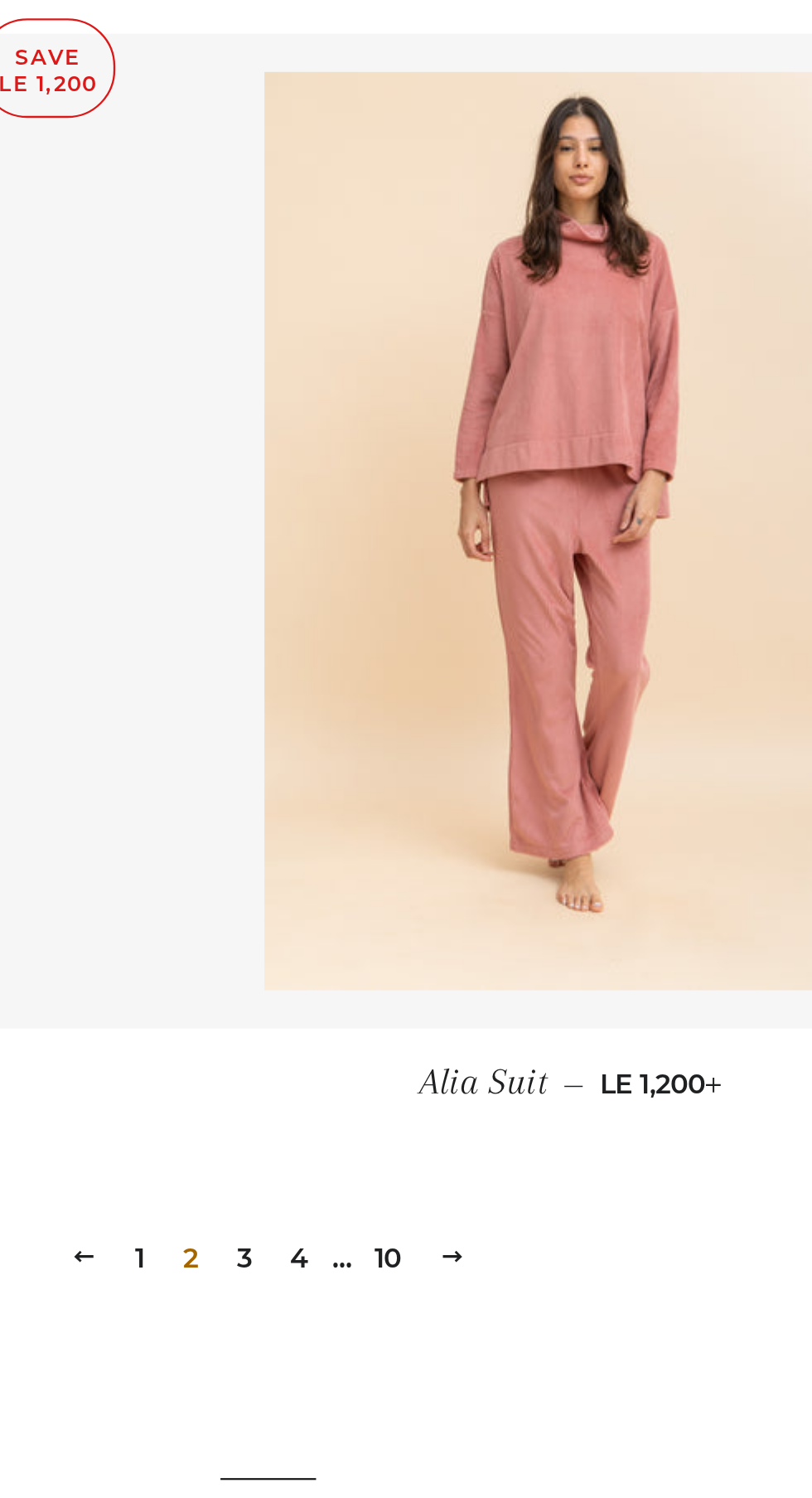
click at [396, 1393] on link "3" at bounding box center [396, 1394] width 20 height 25
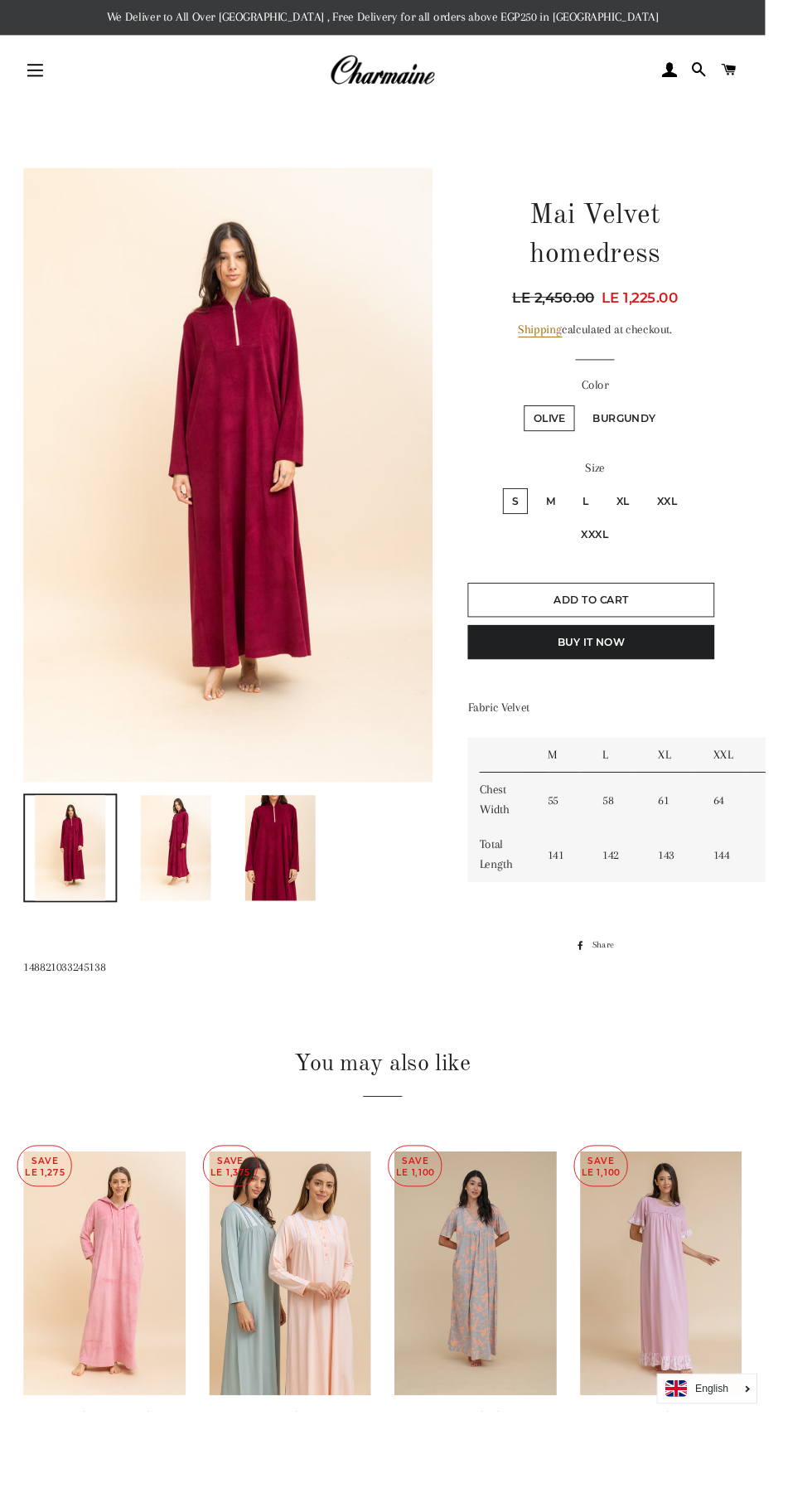
click at [745, 974] on p at bounding box center [631, 967] width 270 height 20
click at [667, 435] on label "Burgundy" at bounding box center [662, 444] width 87 height 28
click at [617, 429] on input "Burgundy" at bounding box center [616, 428] width 1 height 1
radio input "true"
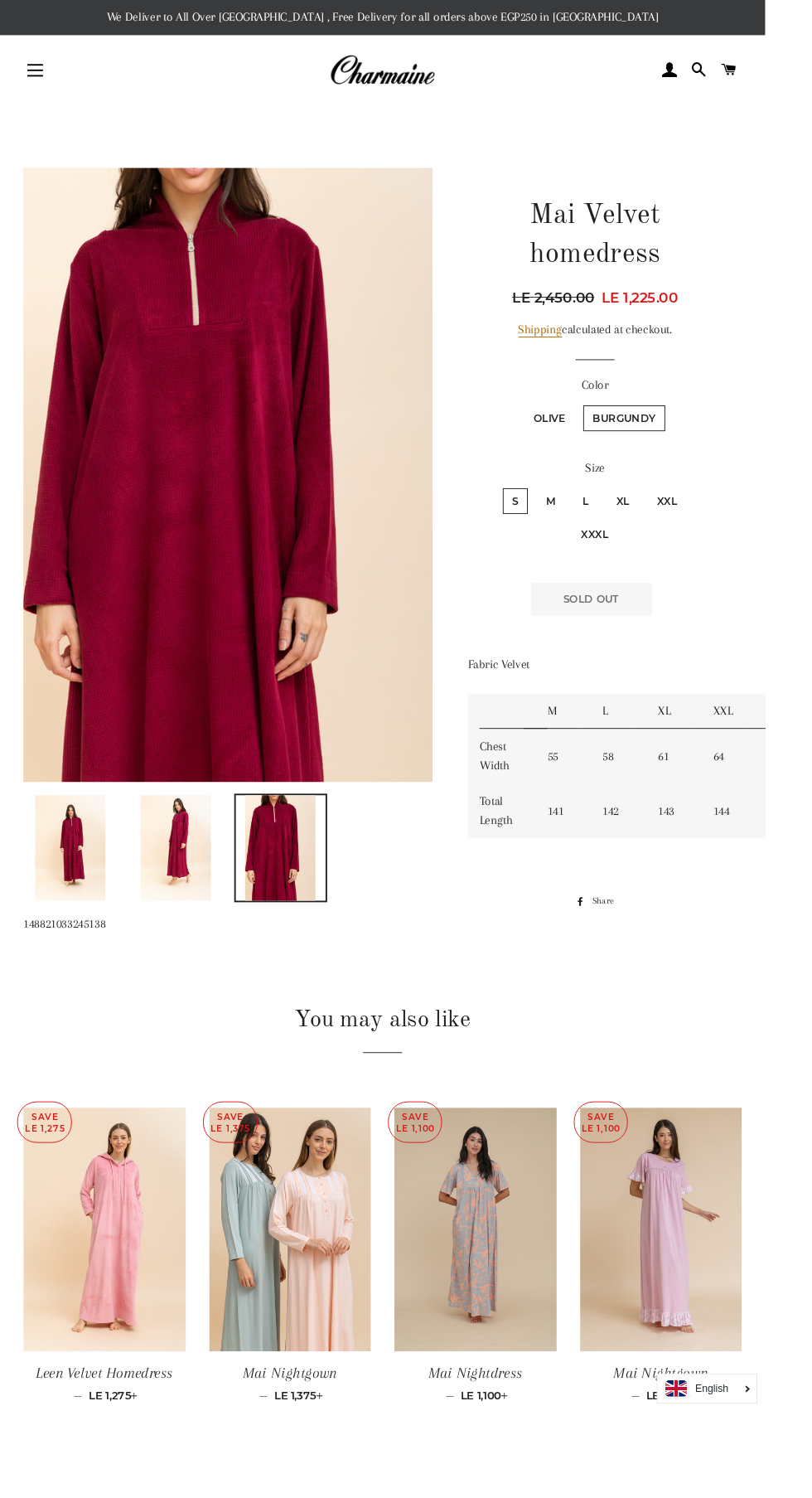
click at [188, 883] on img at bounding box center [186, 899] width 75 height 112
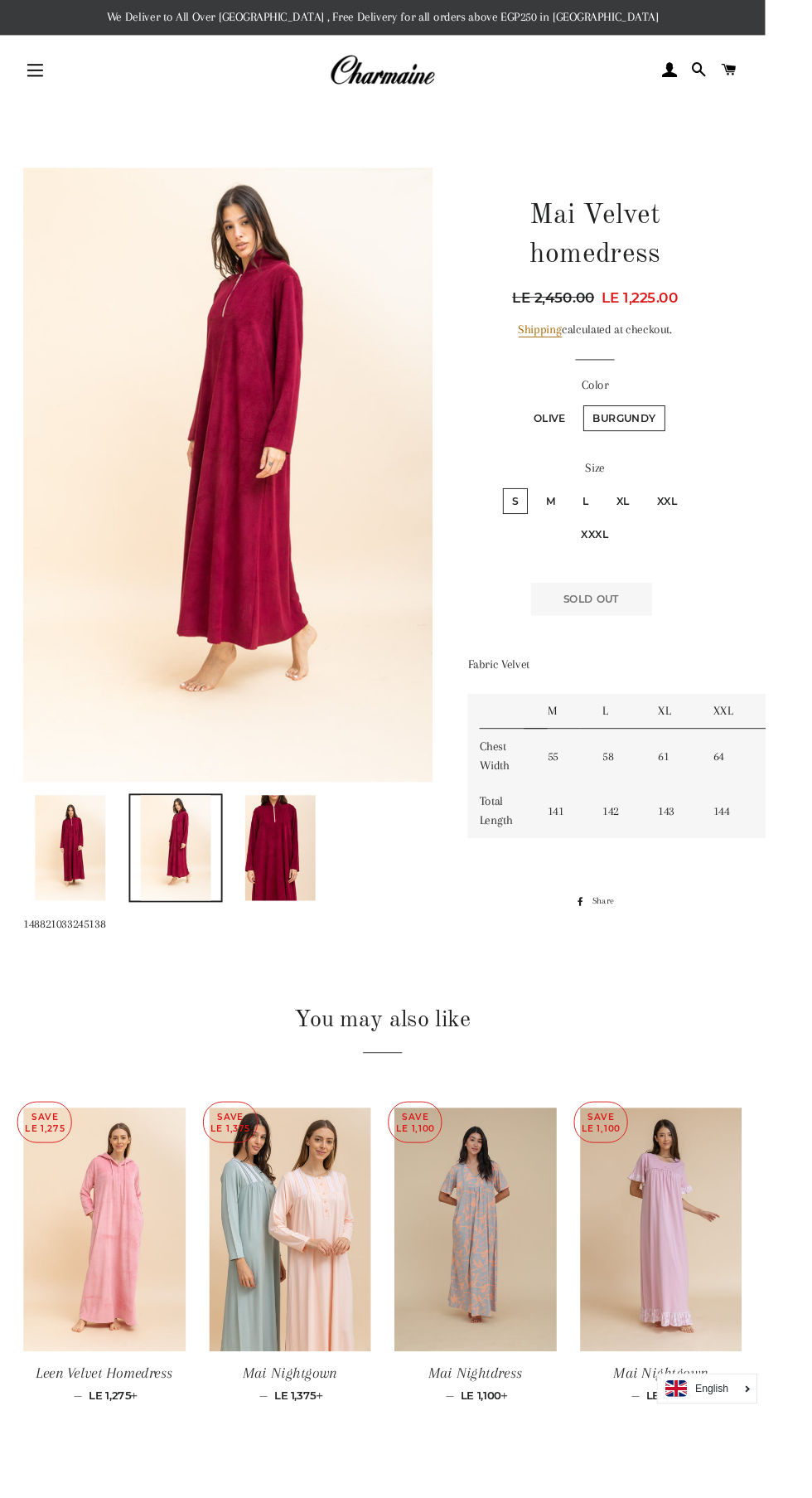
click at [303, 896] on img at bounding box center [297, 899] width 75 height 112
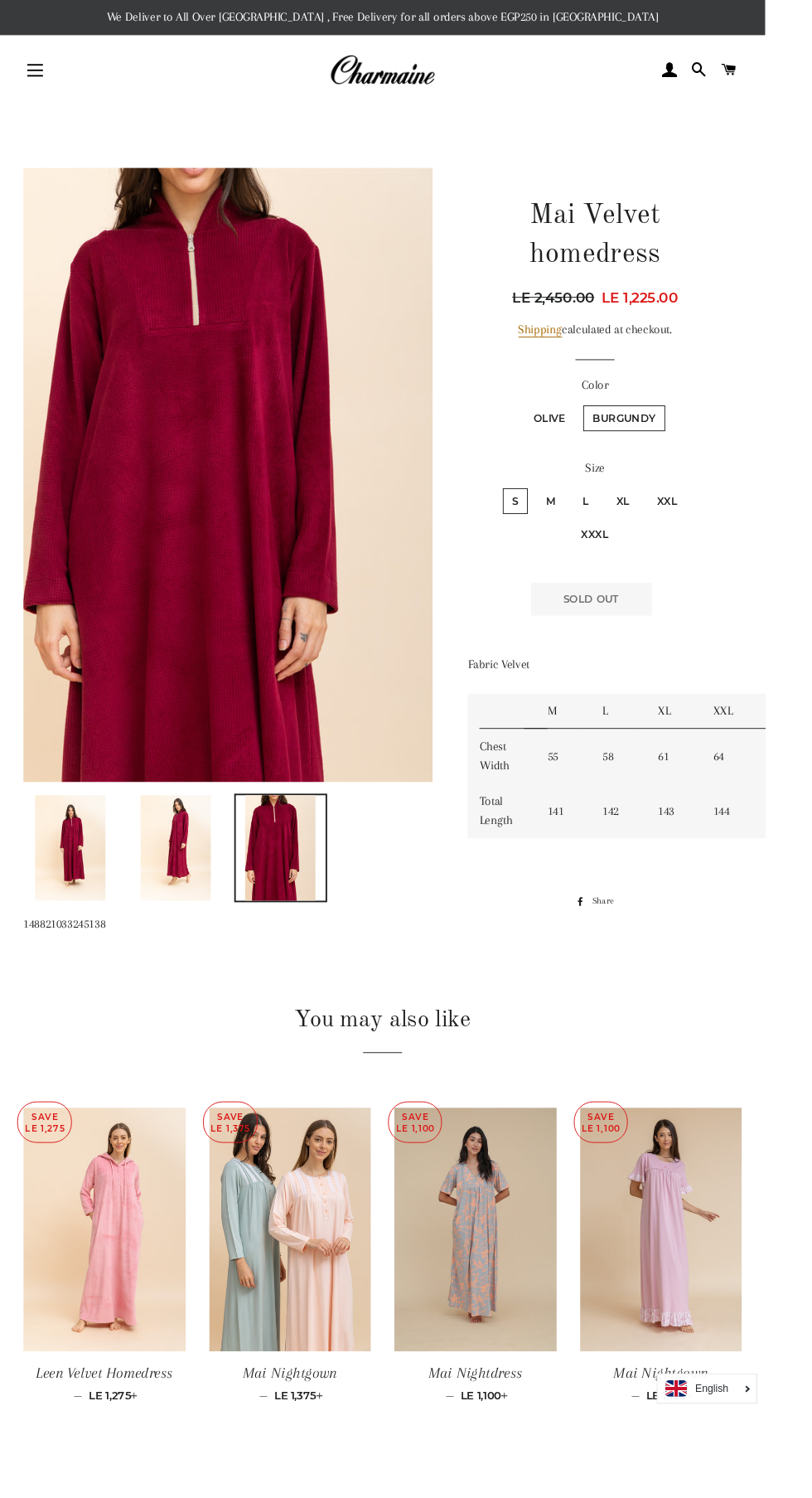
click at [70, 874] on img at bounding box center [74, 899] width 75 height 112
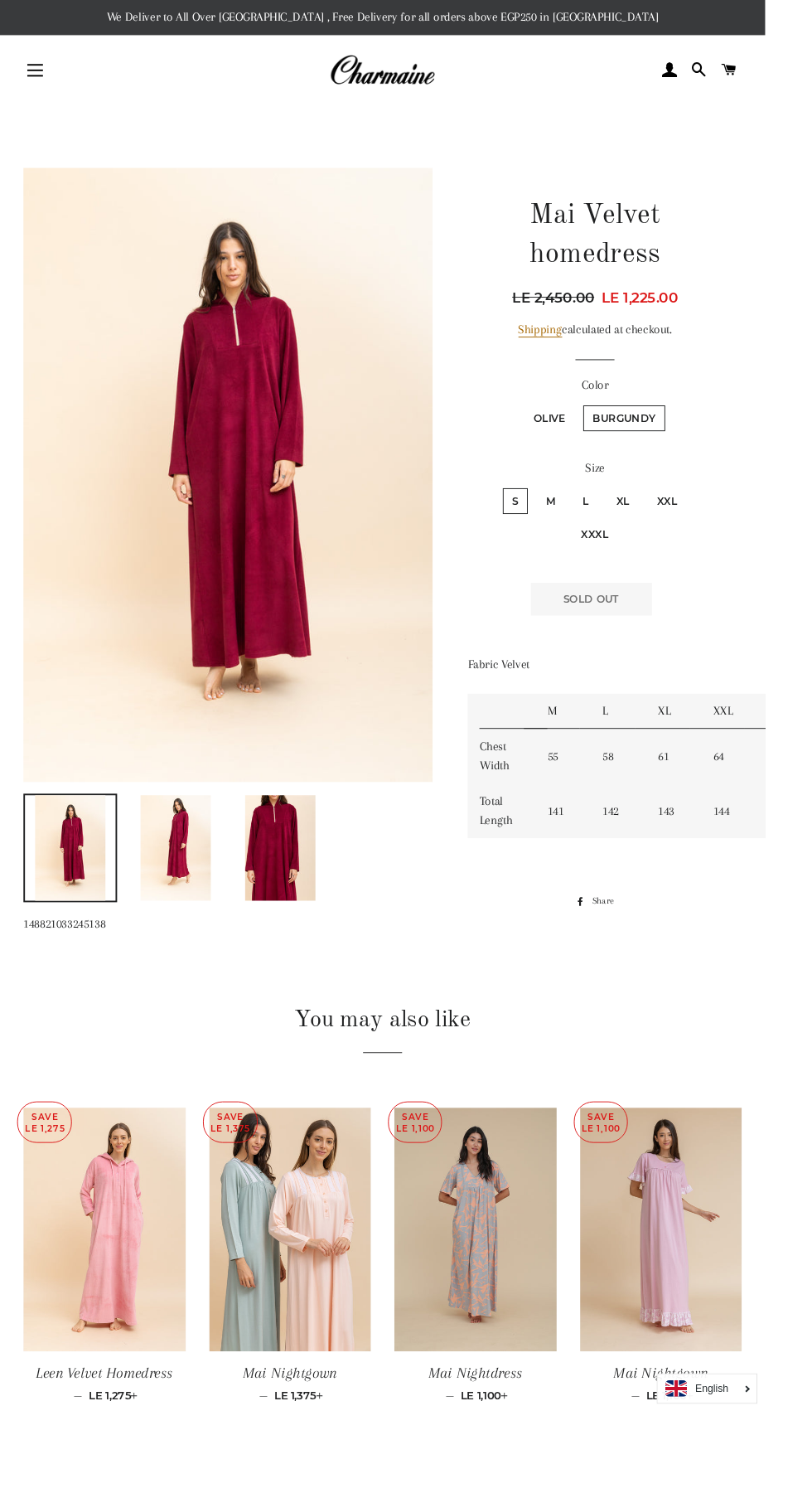
click at [171, 896] on img at bounding box center [186, 899] width 75 height 112
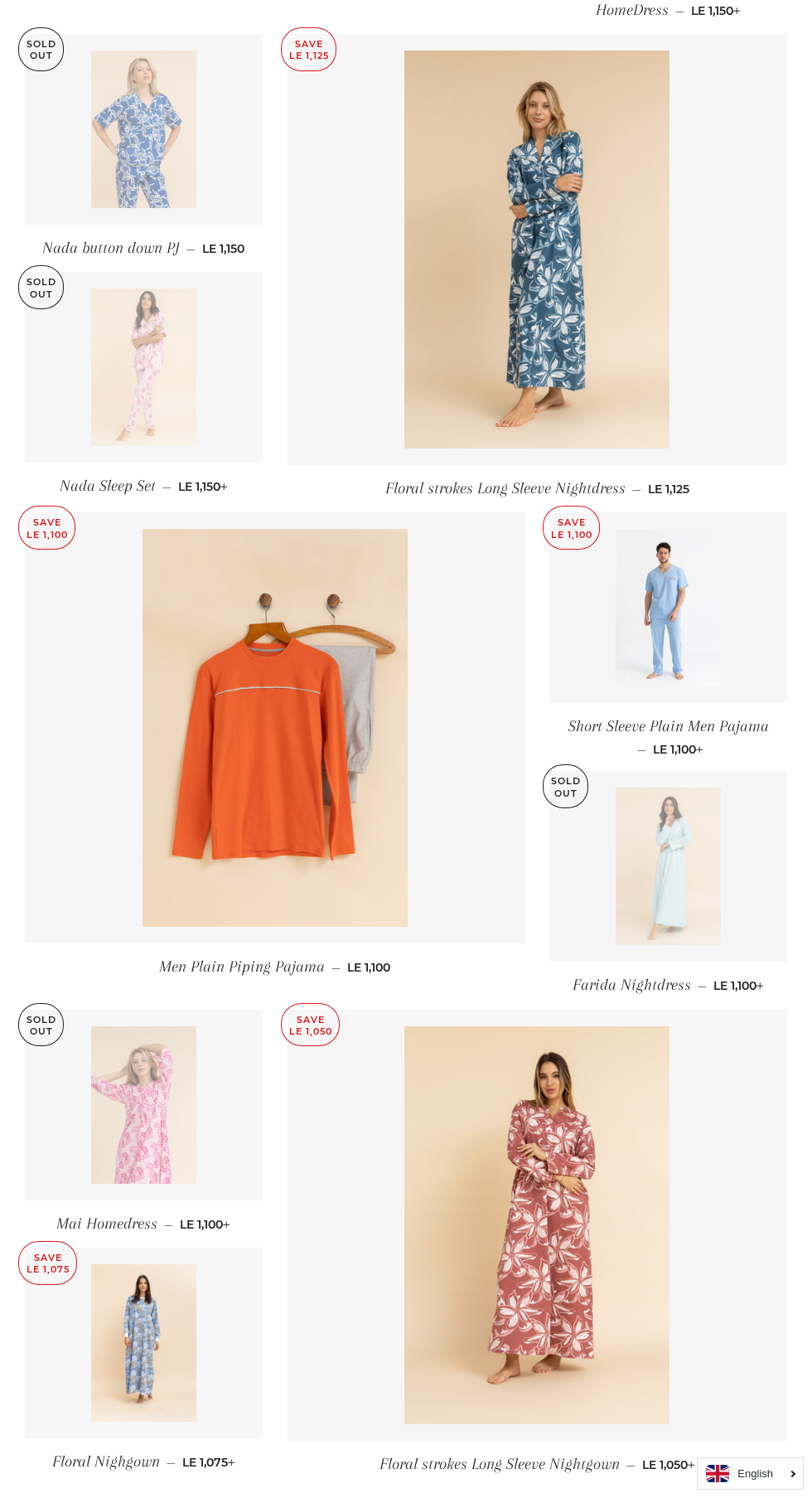
scroll to position [1201, 0]
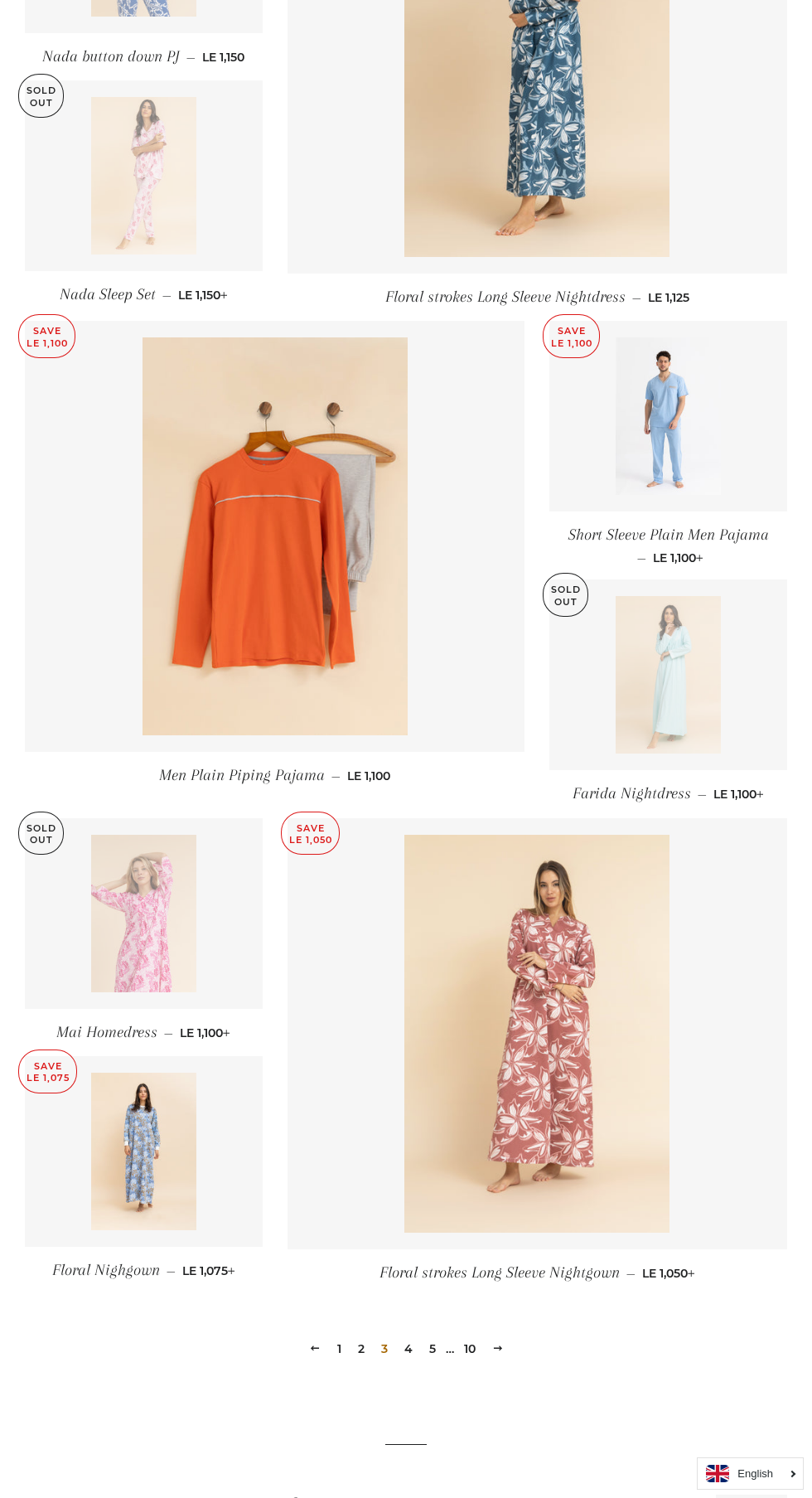
click at [727, 924] on link at bounding box center [537, 1033] width 500 height 431
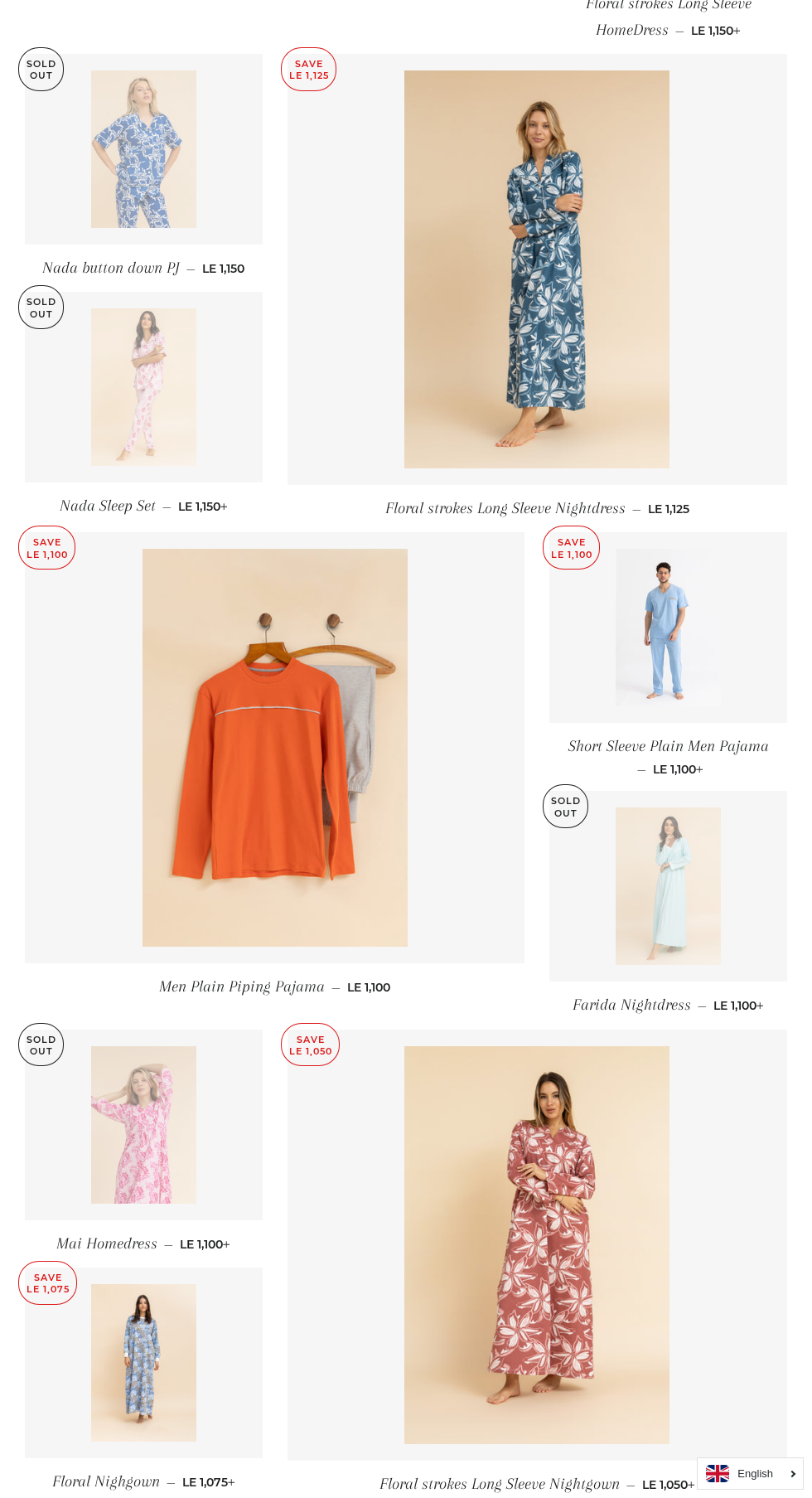
scroll to position [1363, 0]
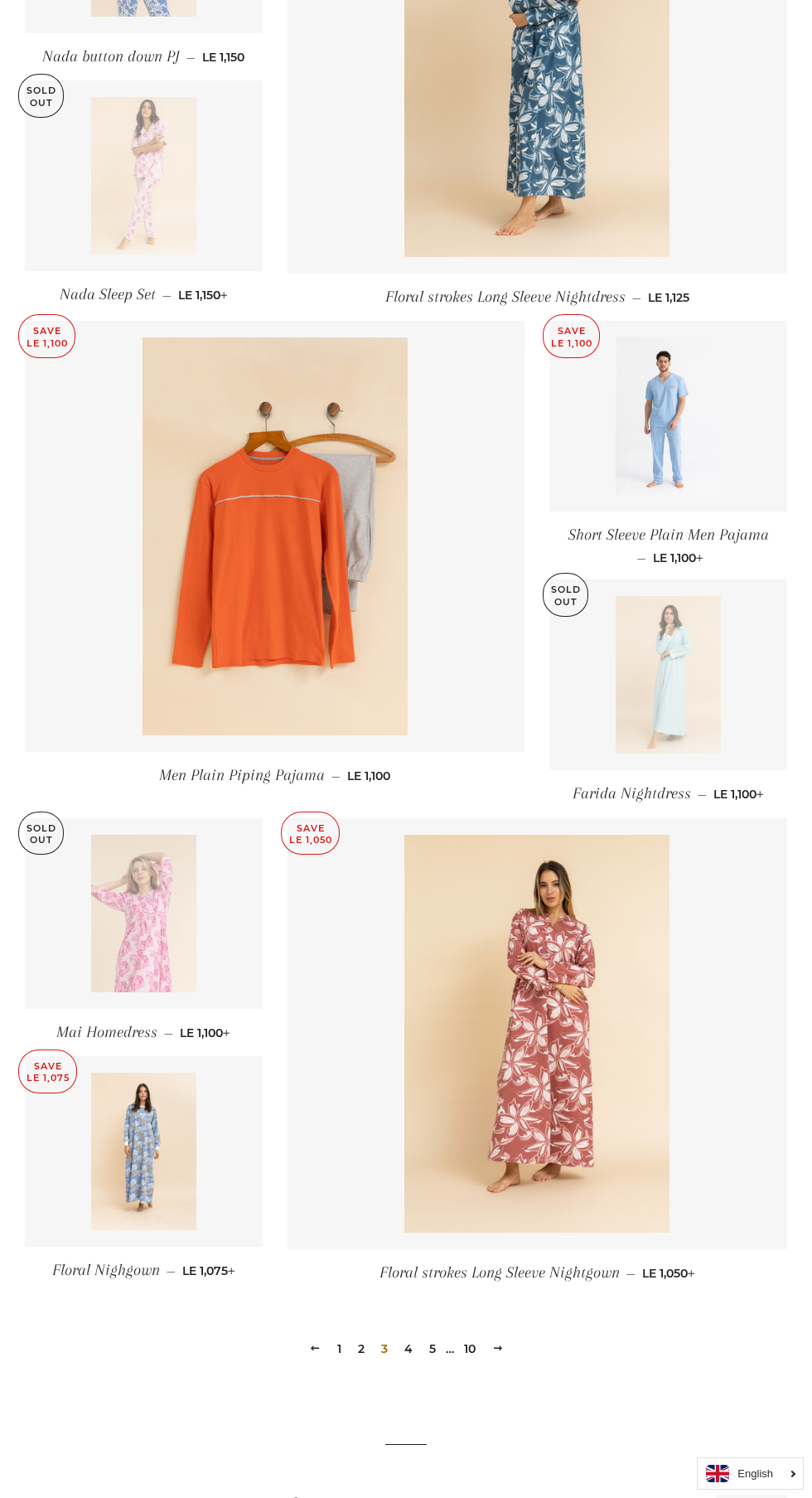
click at [422, 1356] on link "5" at bounding box center [432, 1348] width 20 height 25
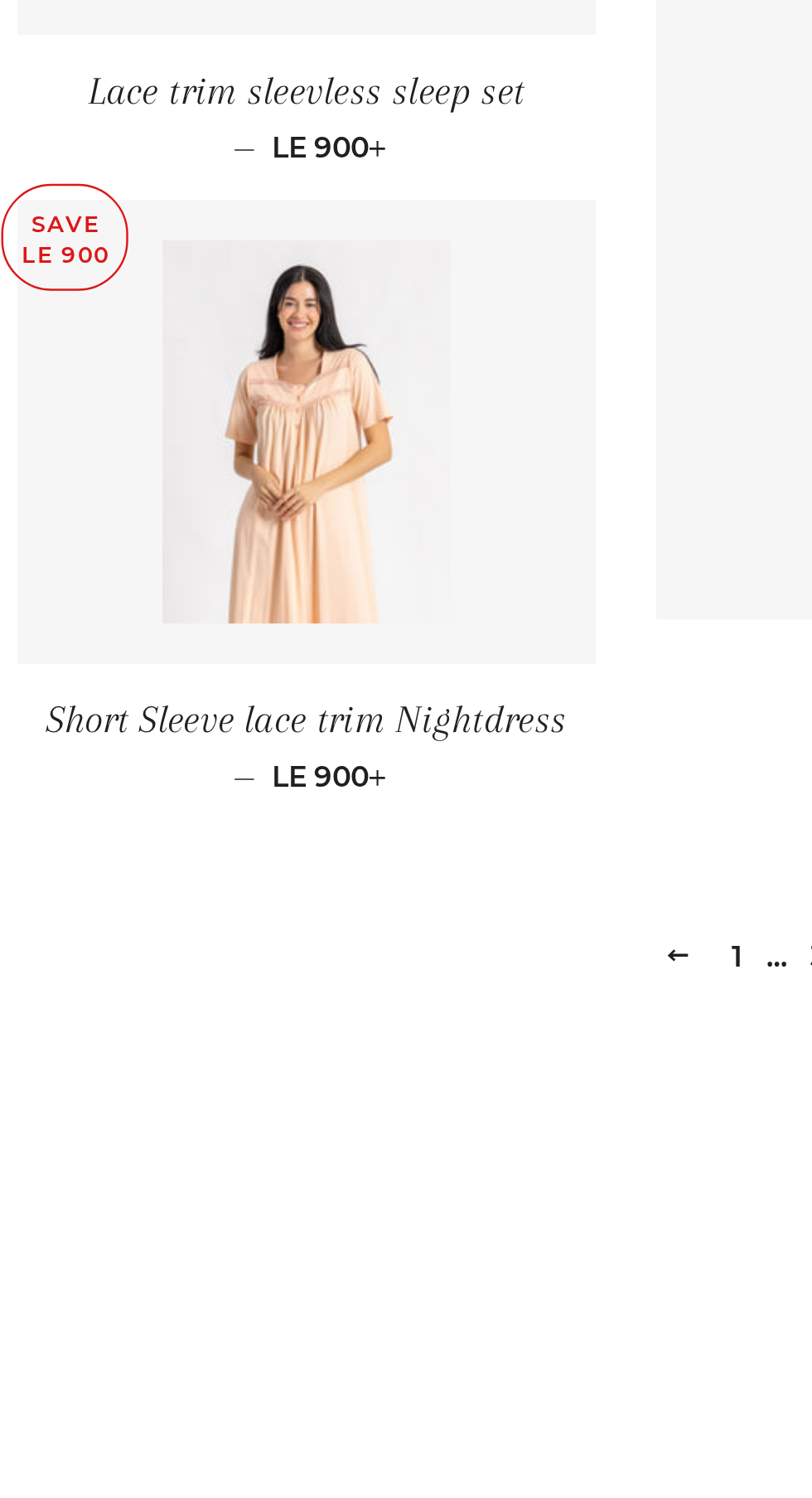
scroll to position [1442, 0]
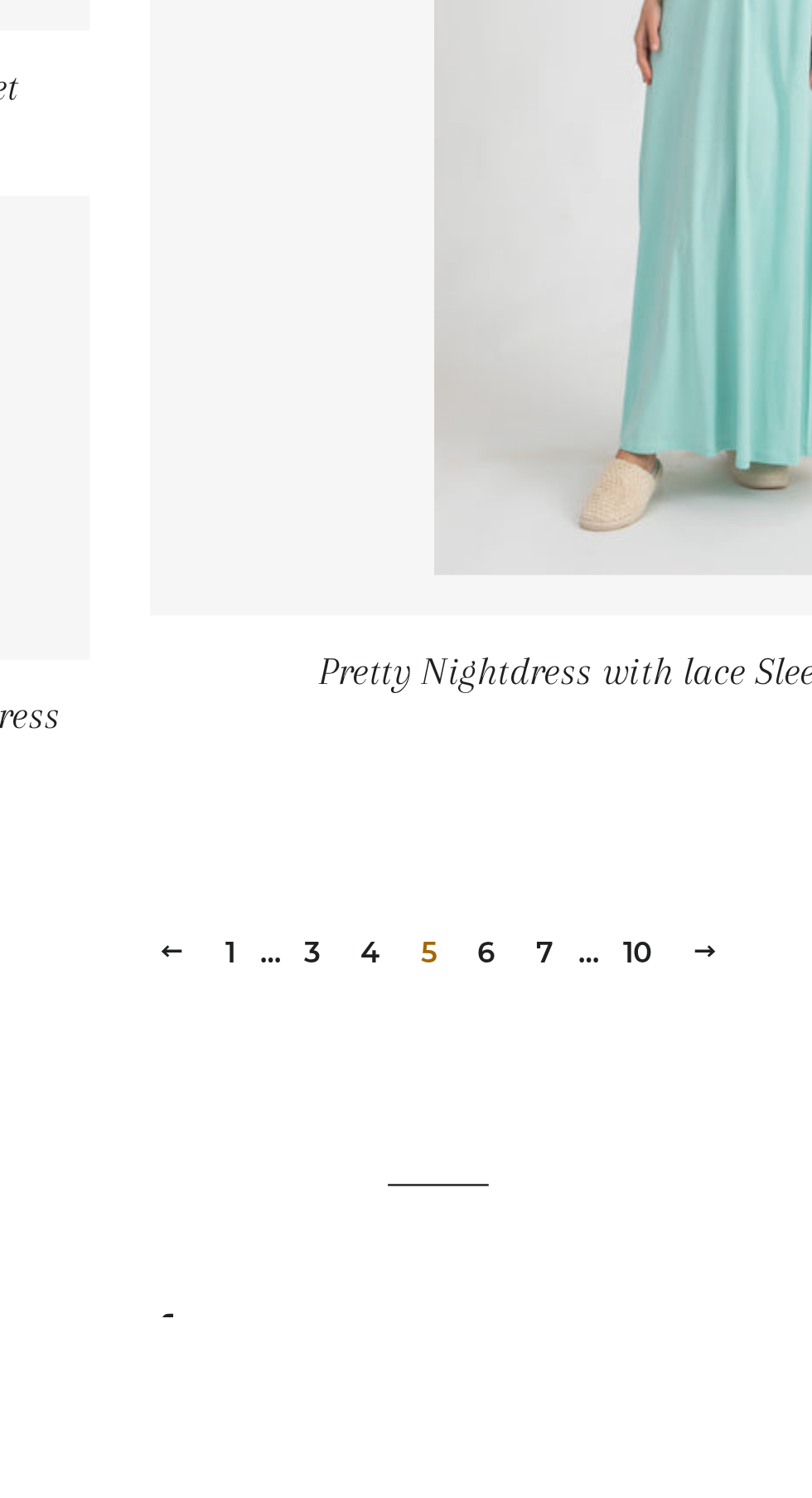
click at [374, 1345] on link "4" at bounding box center [378, 1347] width 21 height 25
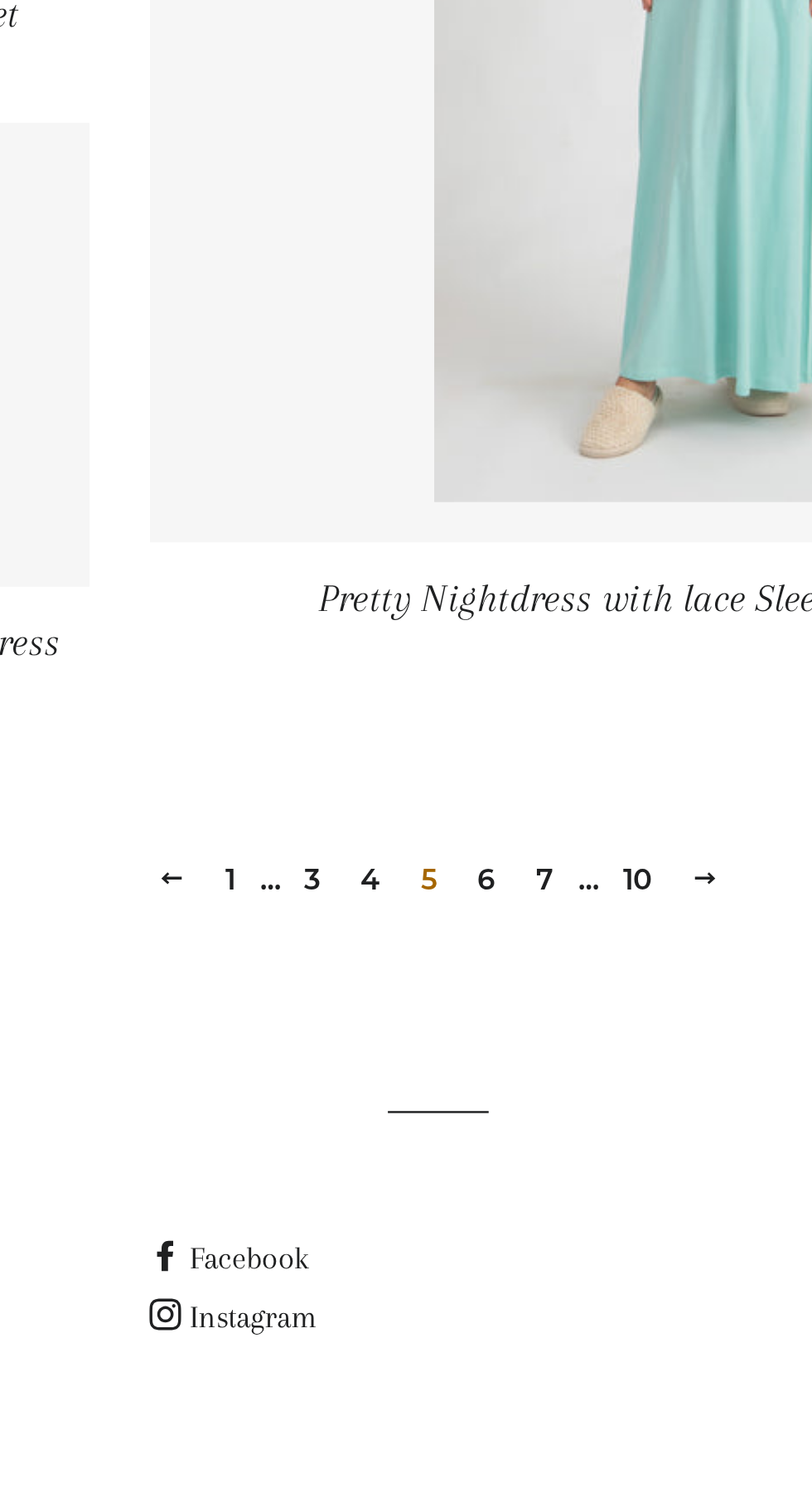
scroll to position [1564, 0]
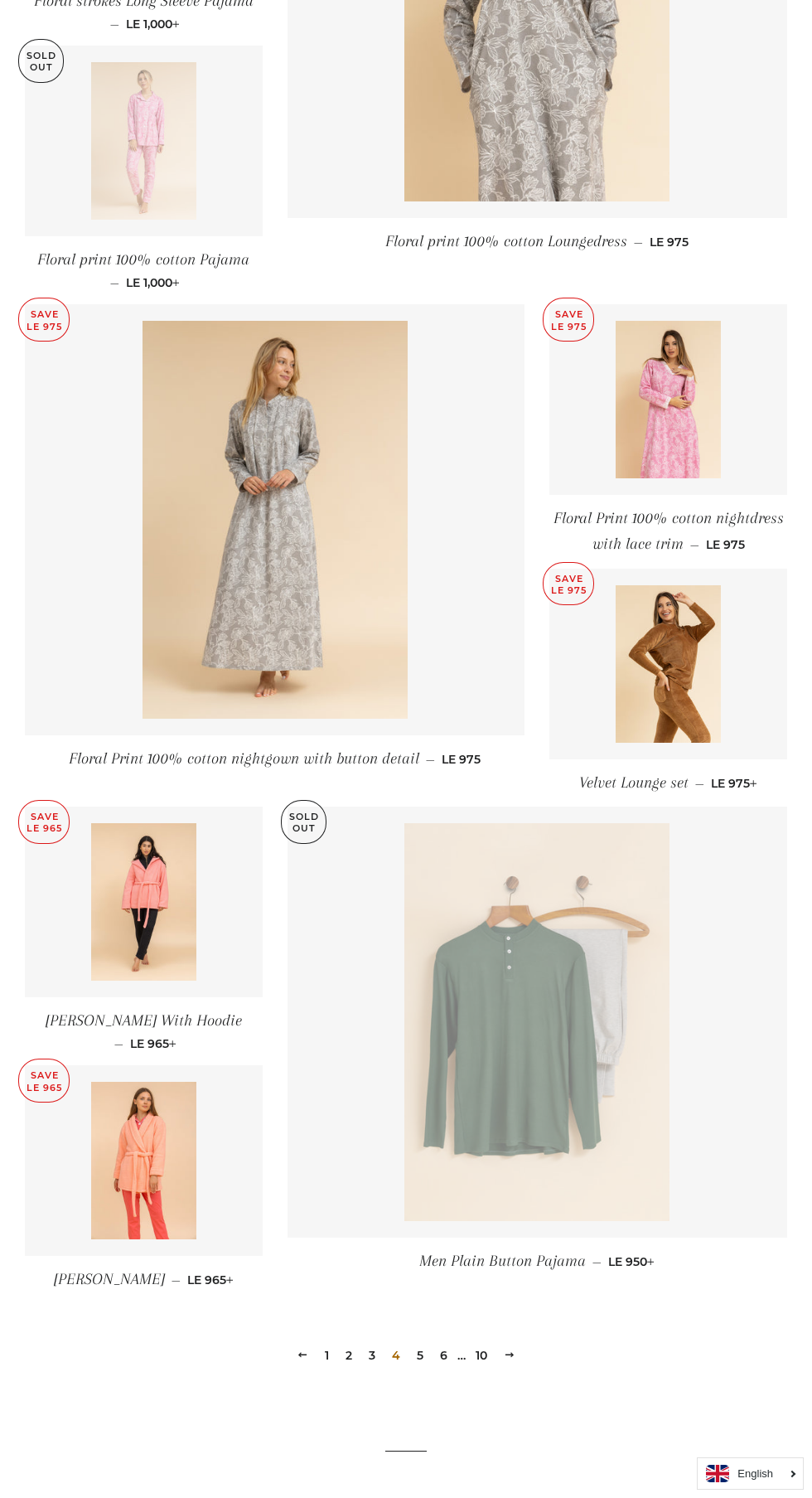
scroll to position [1400, 0]
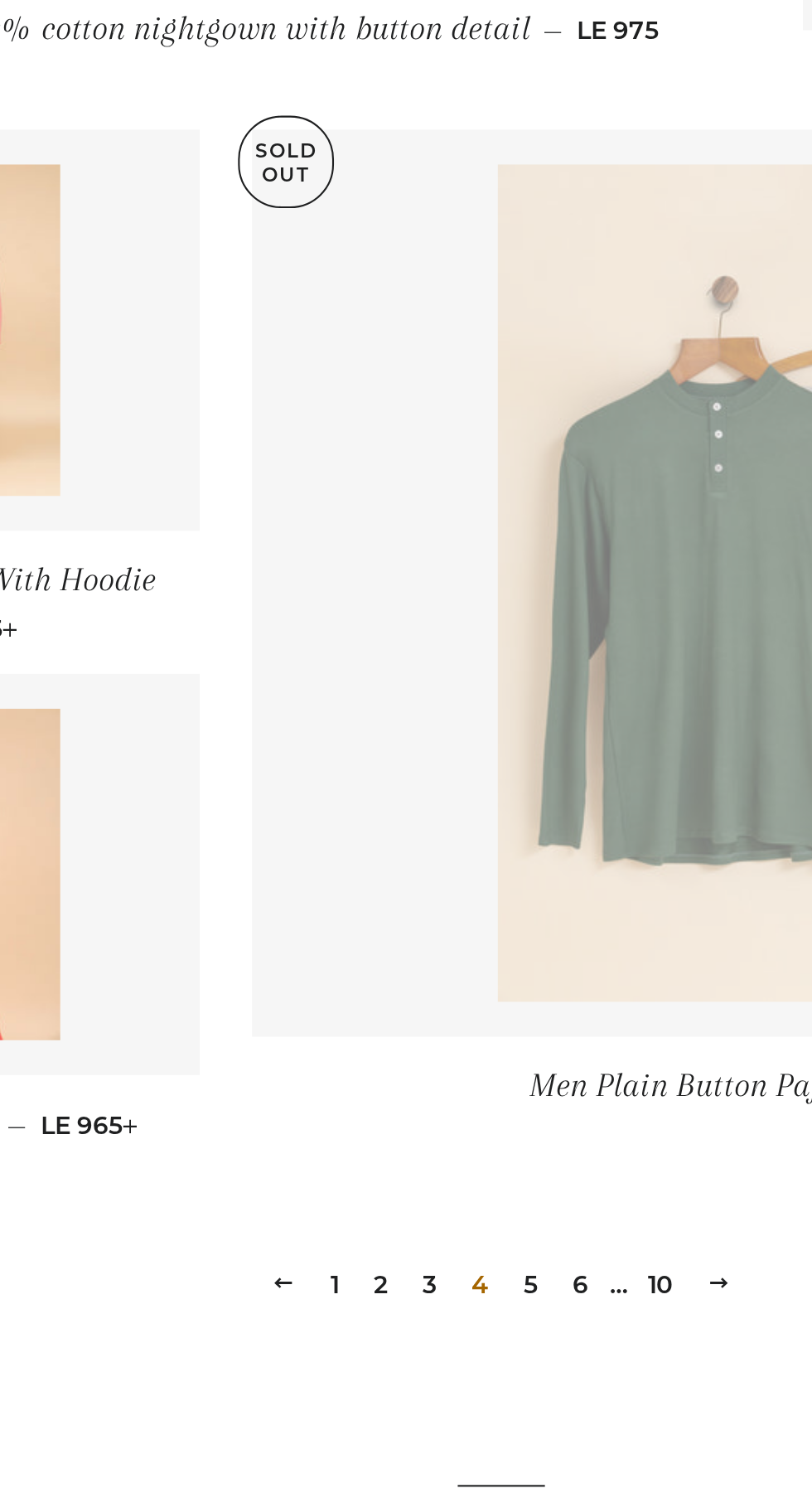
click at [446, 1353] on link "6" at bounding box center [443, 1347] width 20 height 25
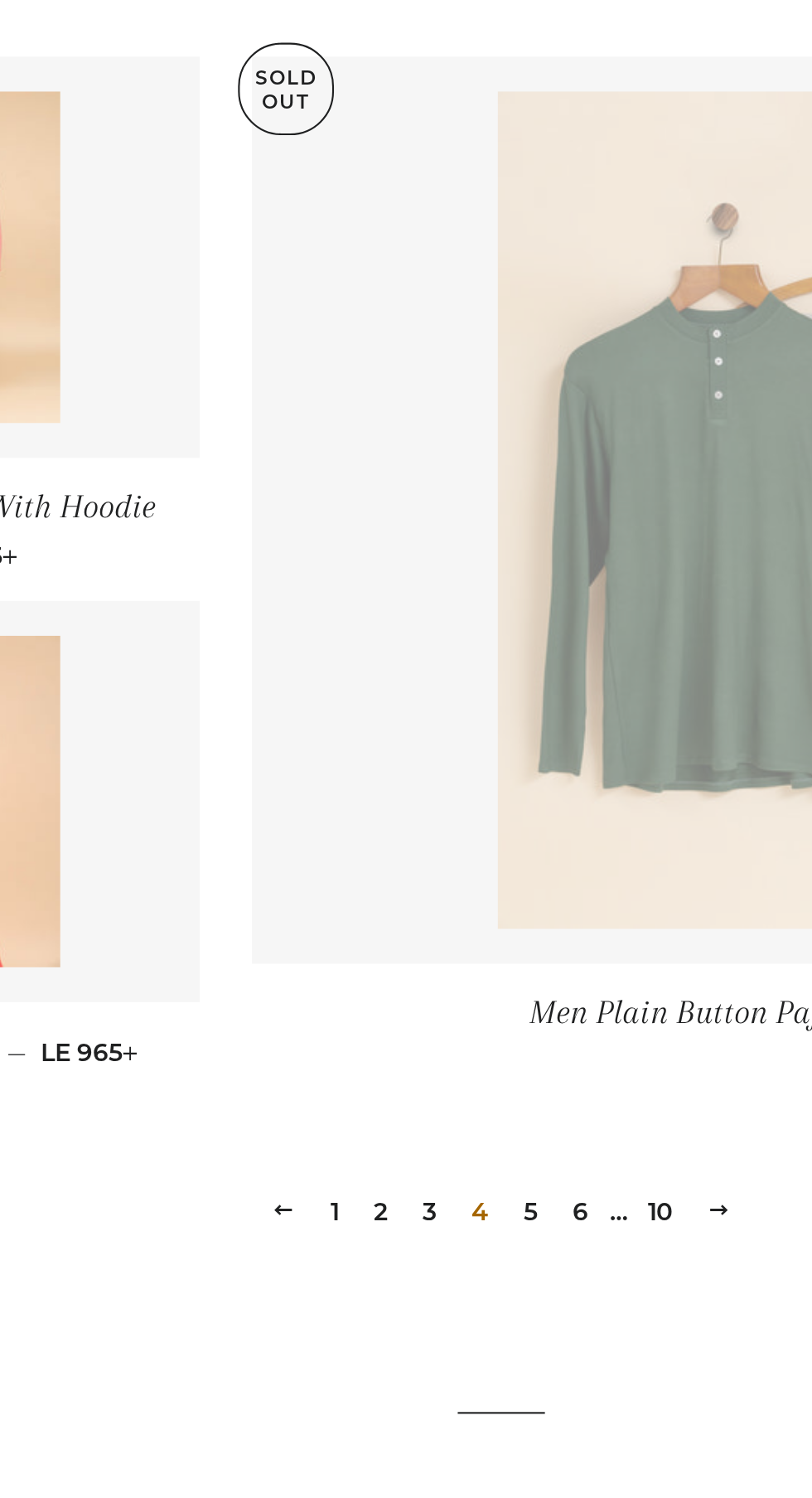
scroll to position [1418, 0]
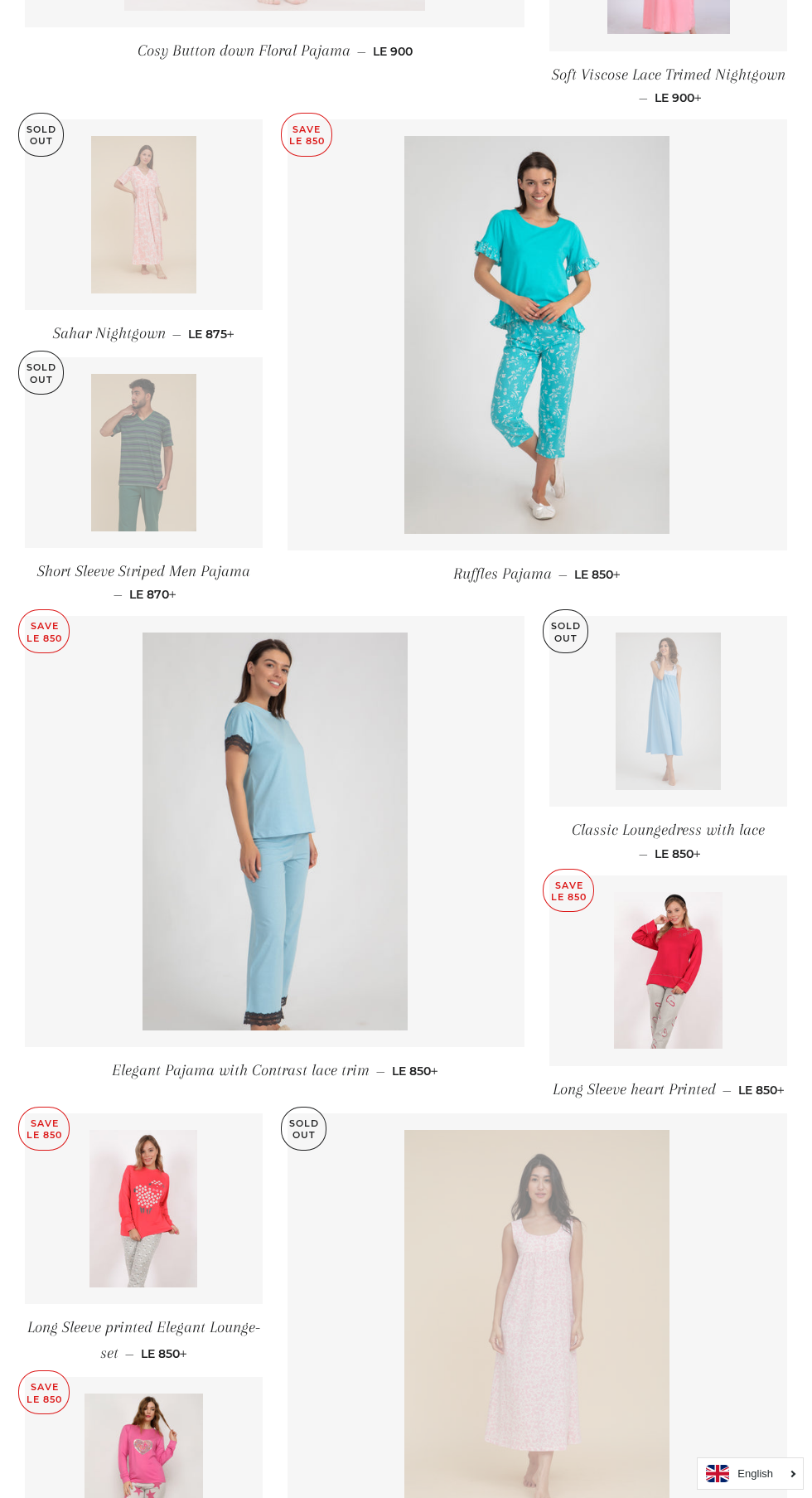
scroll to position [1431, 0]
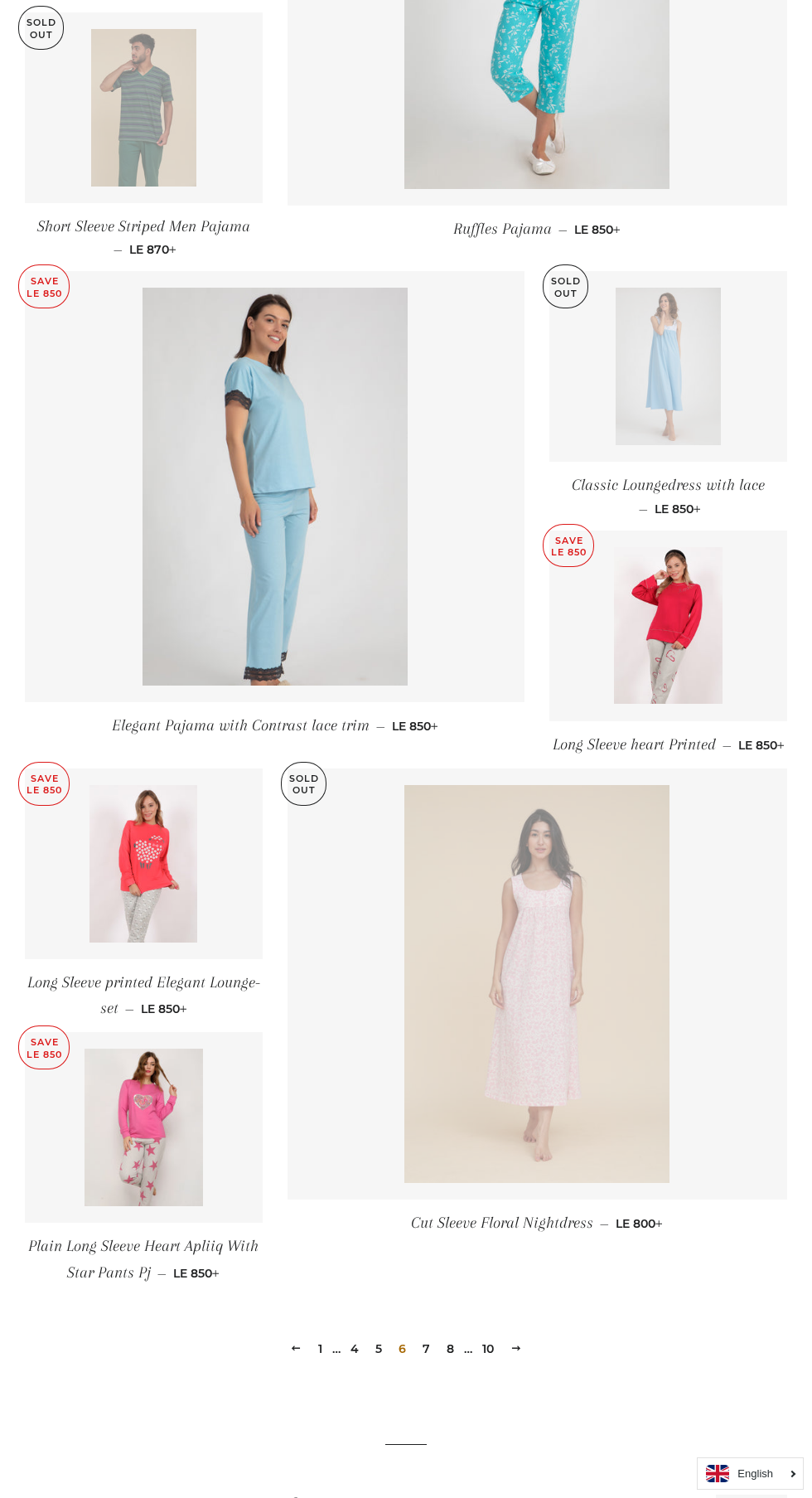
click at [424, 1355] on link "7" at bounding box center [426, 1348] width 20 height 25
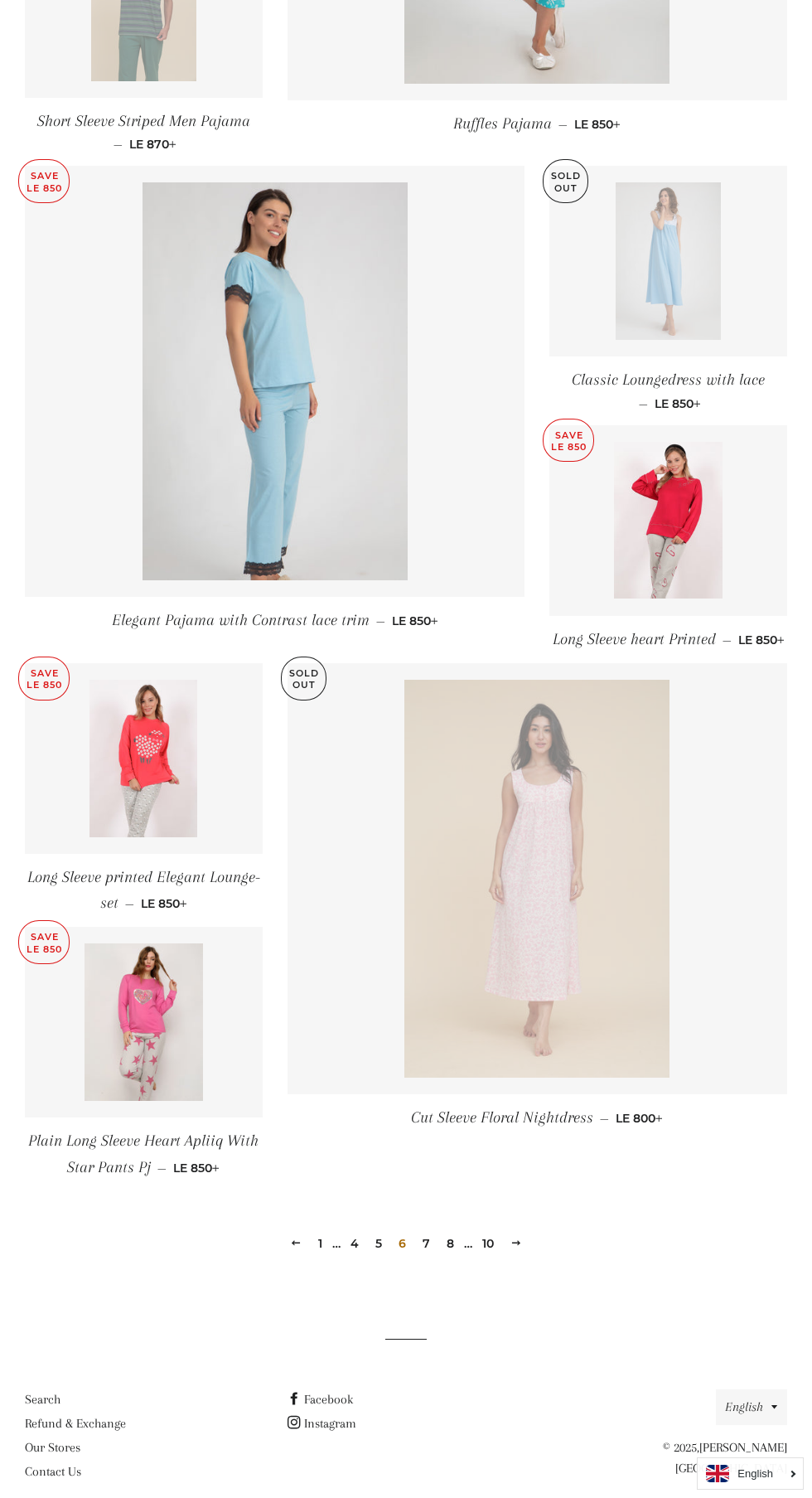
scroll to position [1239, 0]
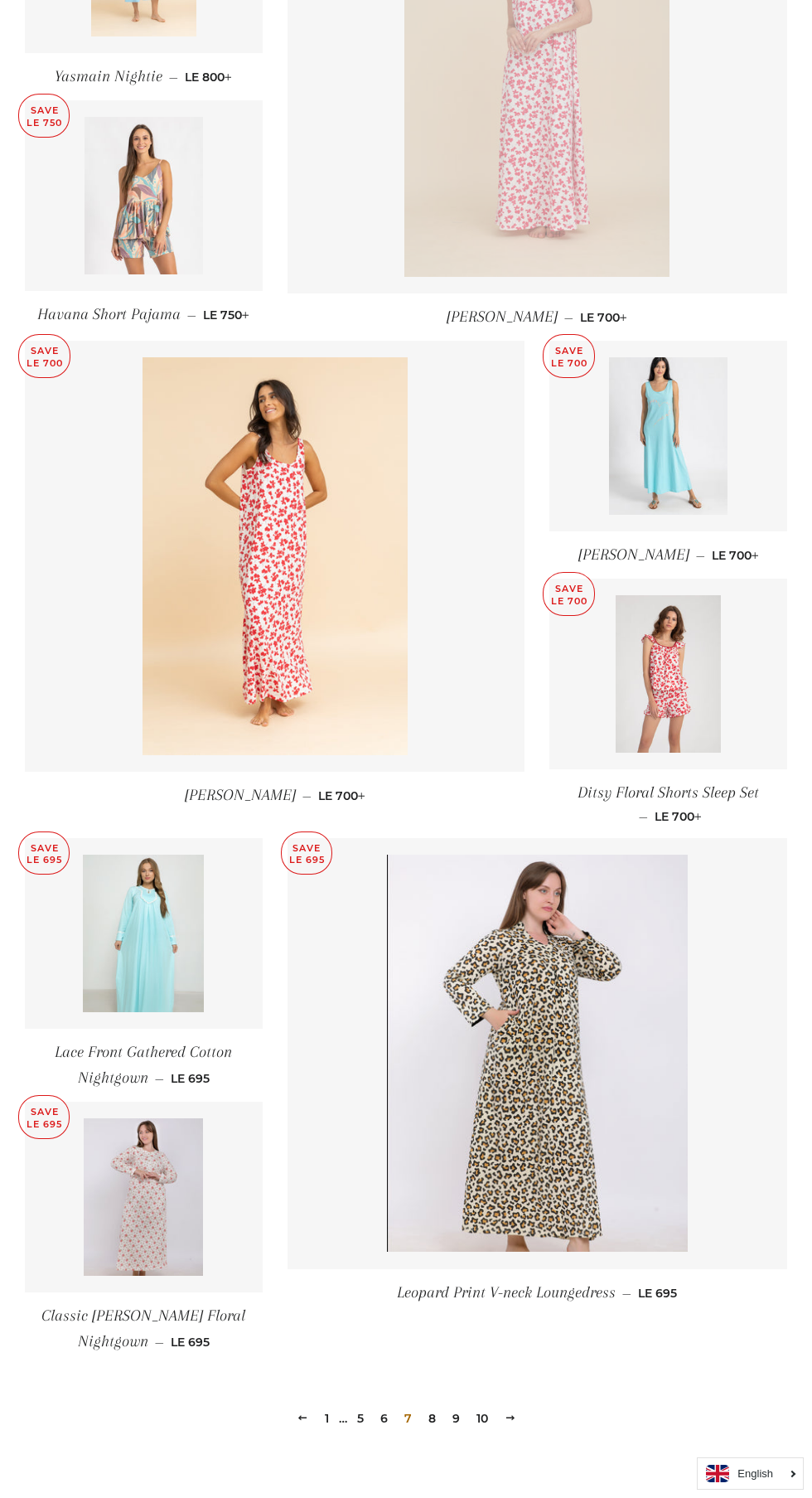
scroll to position [1392, 0]
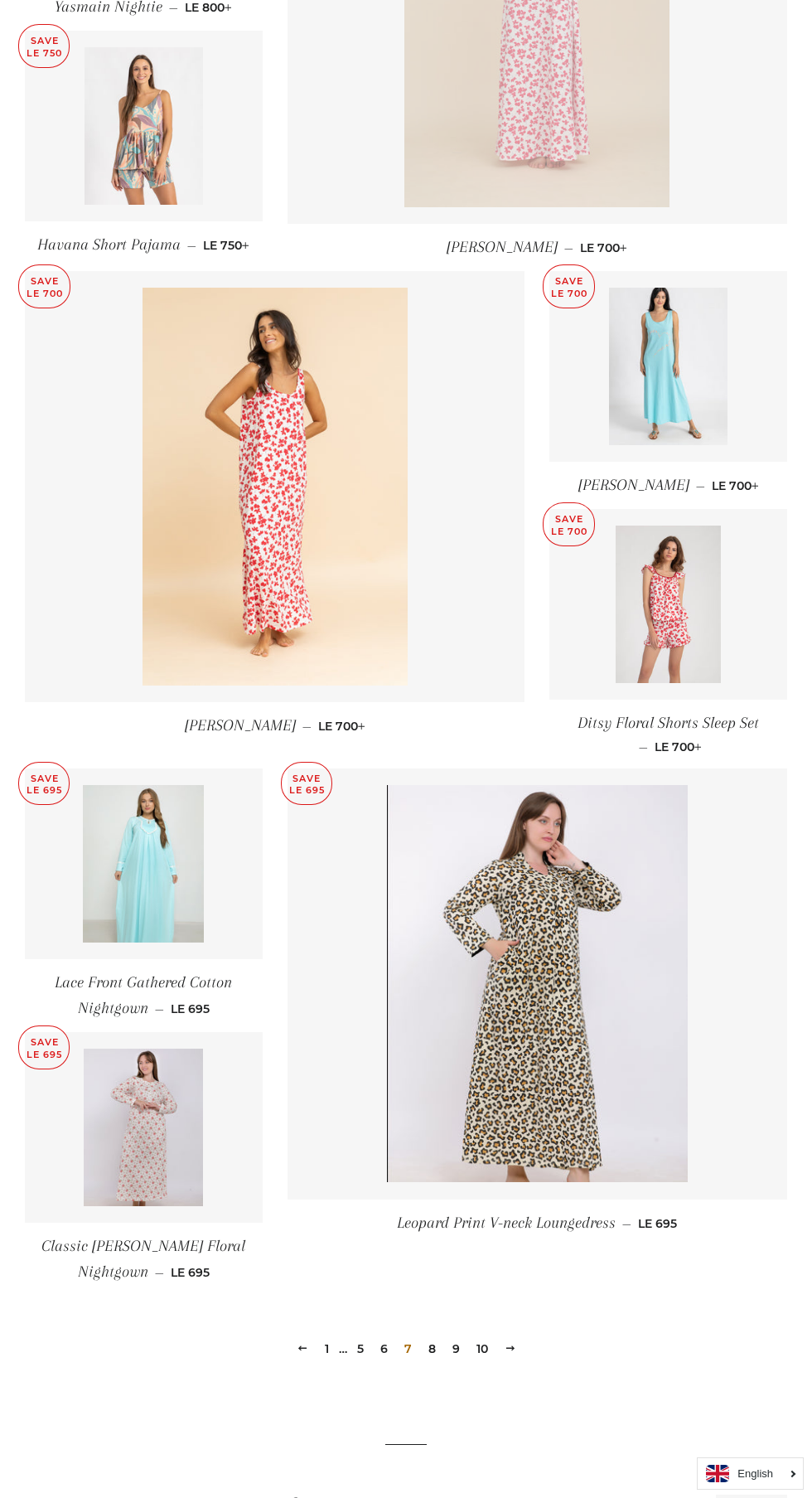
click at [438, 1355] on link "8" at bounding box center [432, 1348] width 20 height 25
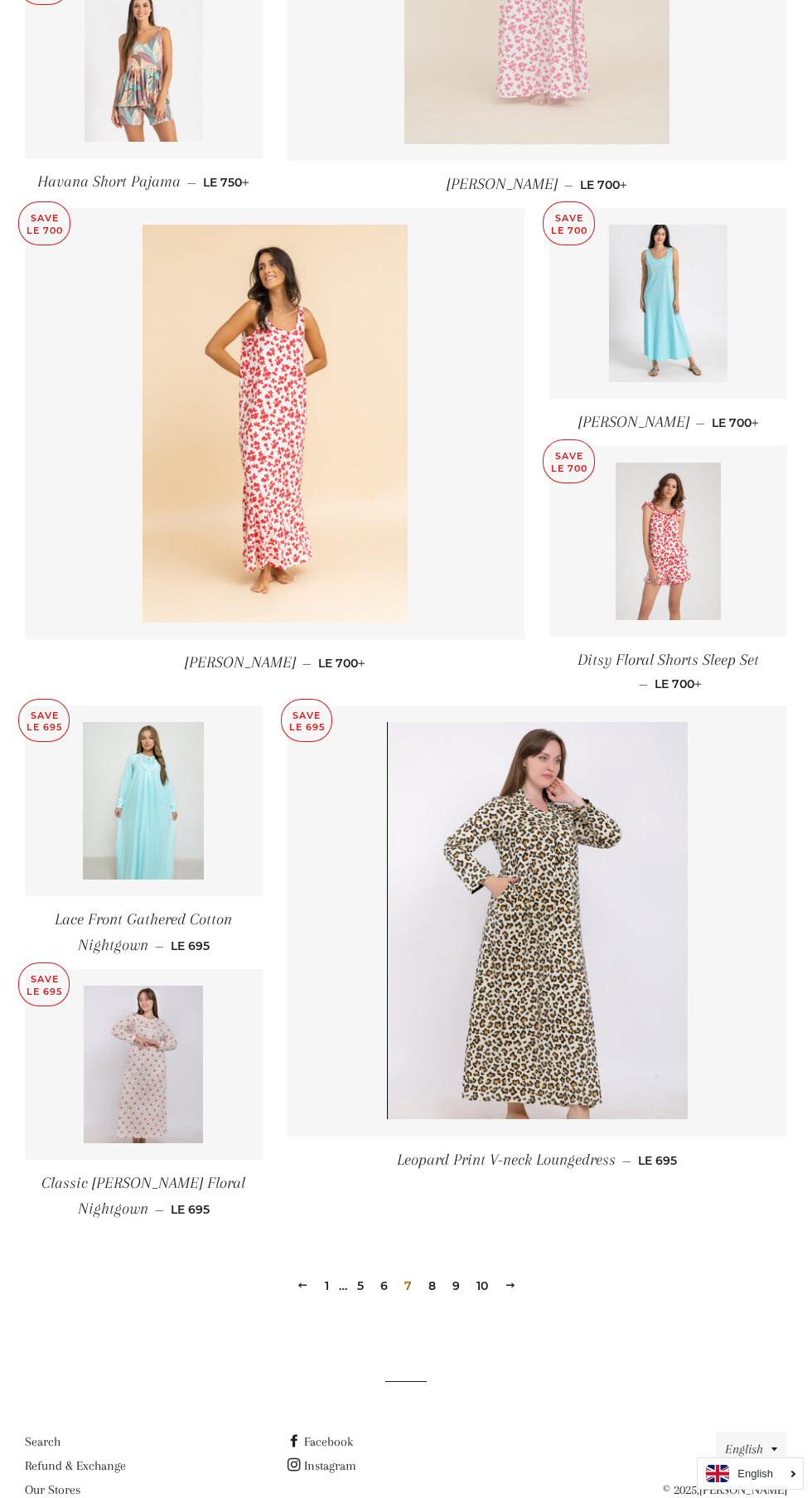
scroll to position [1486, 0]
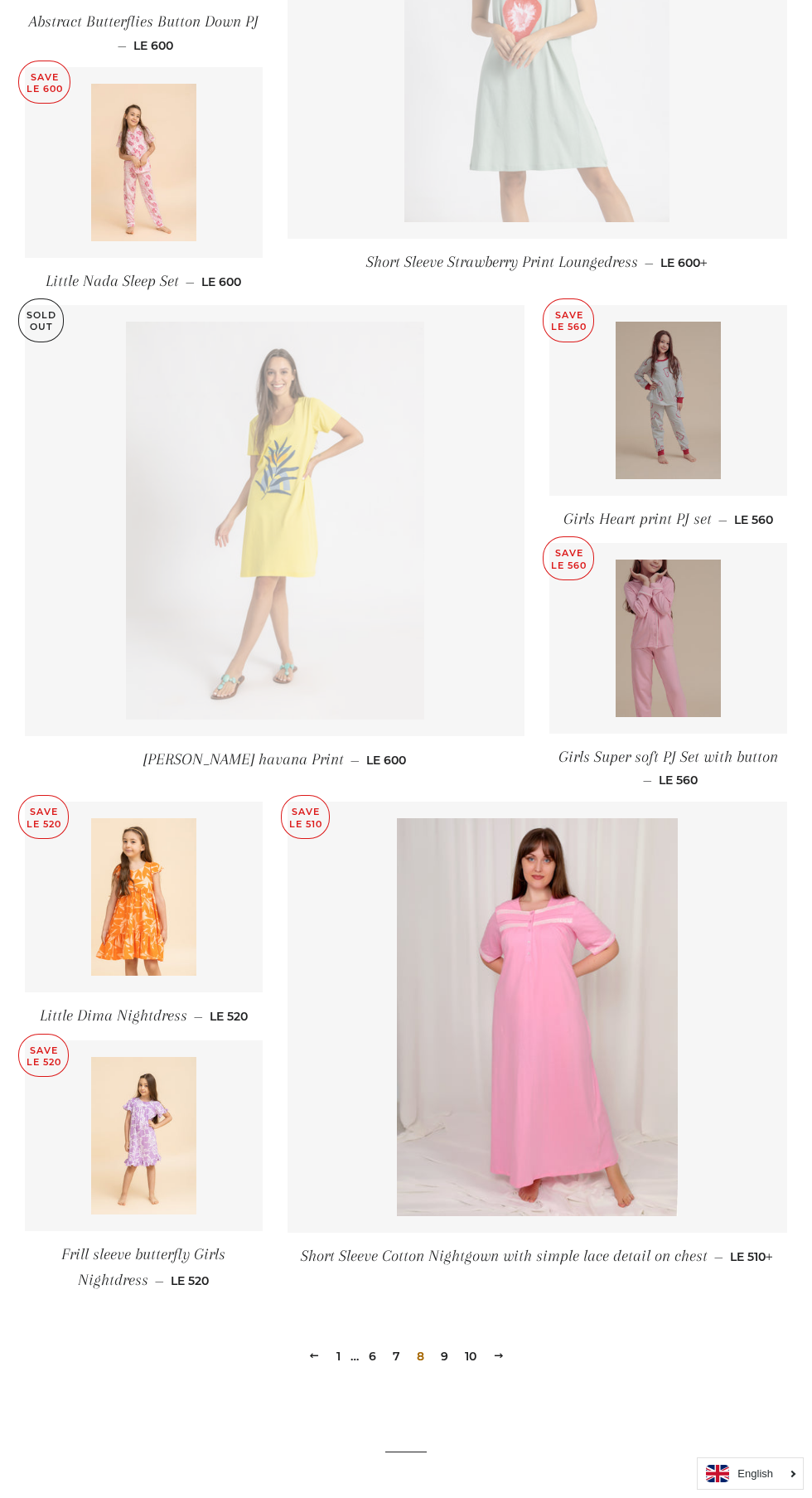
scroll to position [1355, 0]
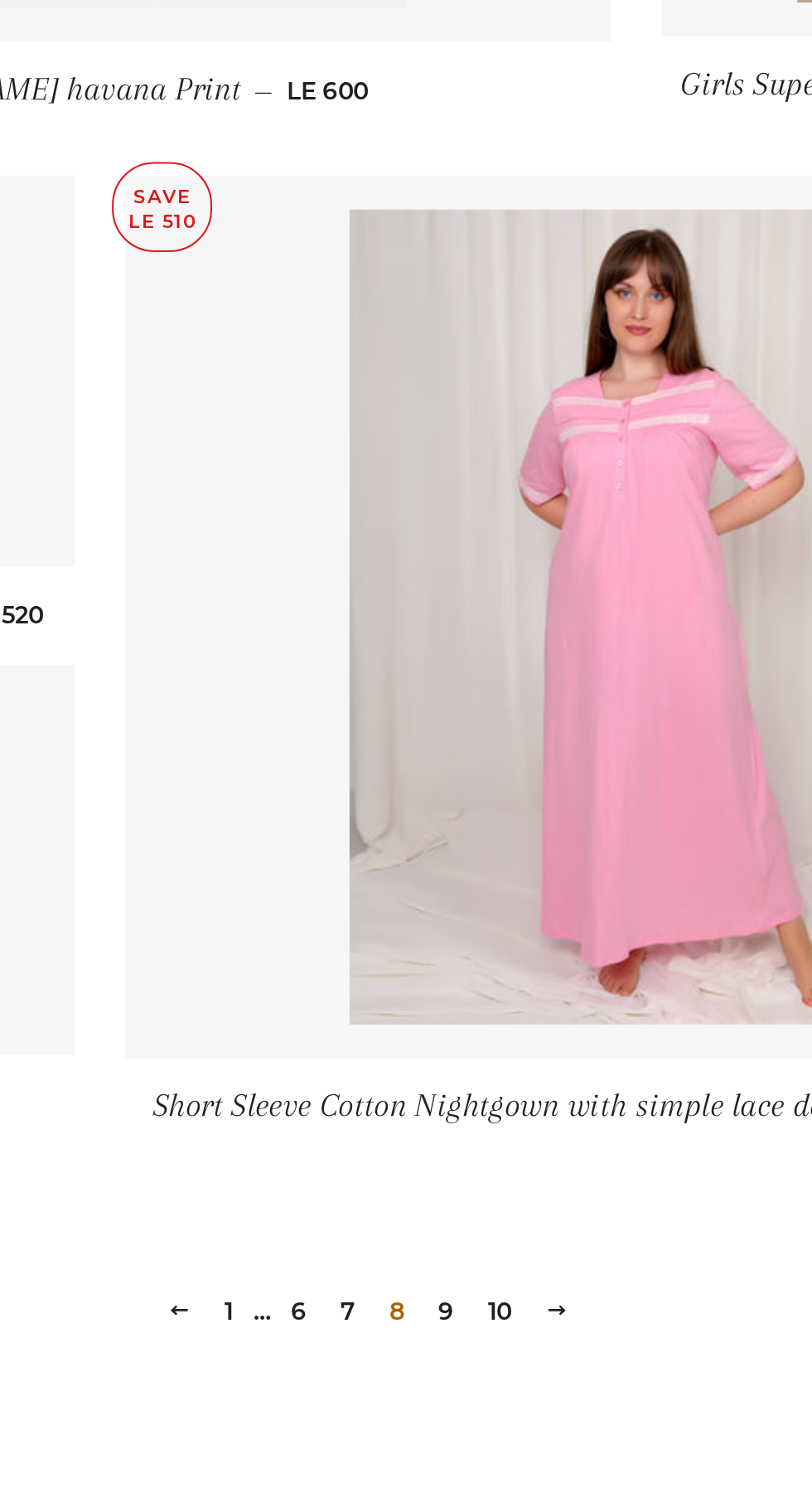
click at [444, 1350] on link "9" at bounding box center [444, 1353] width 20 height 25
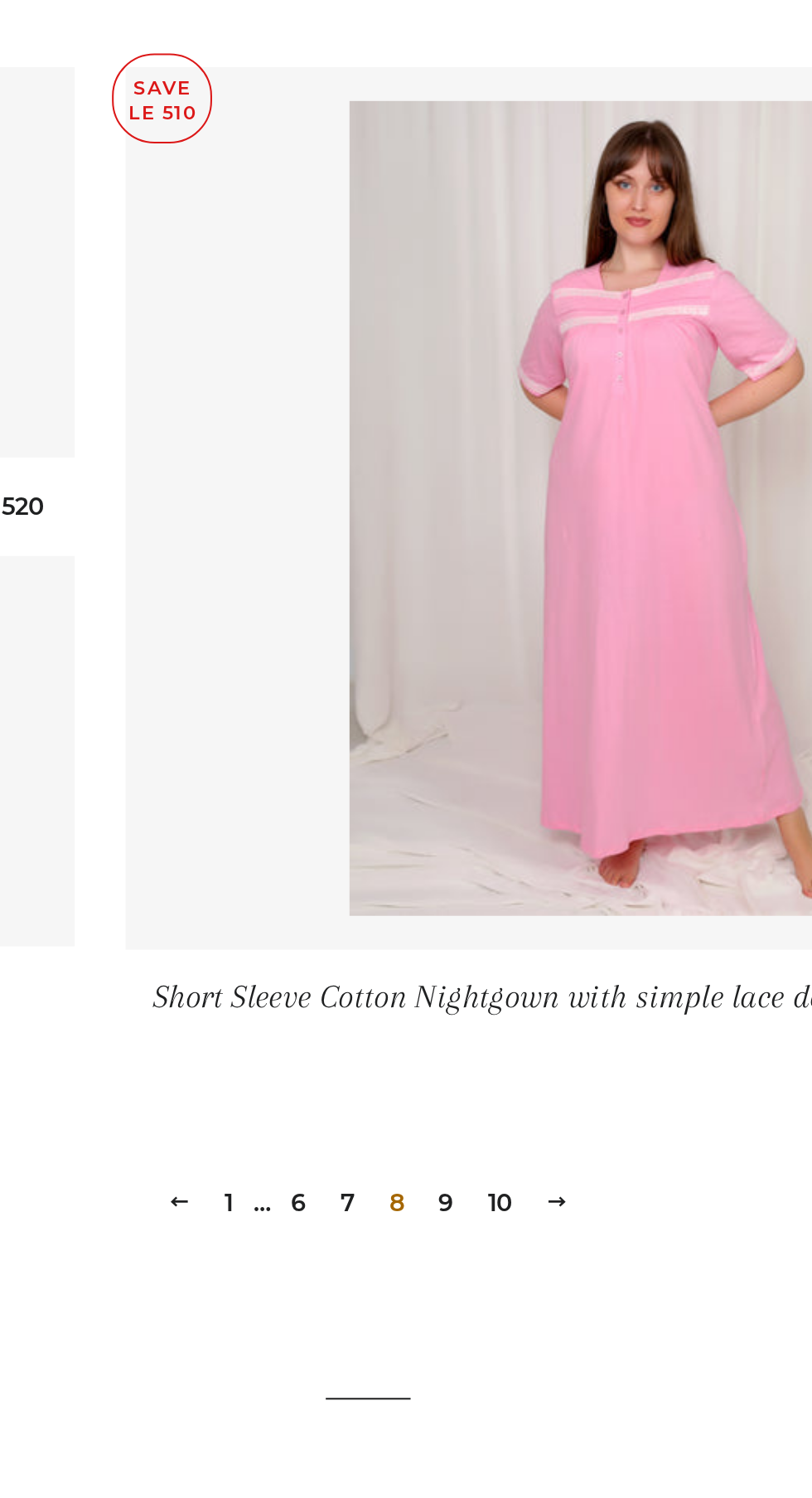
scroll to position [1368, 0]
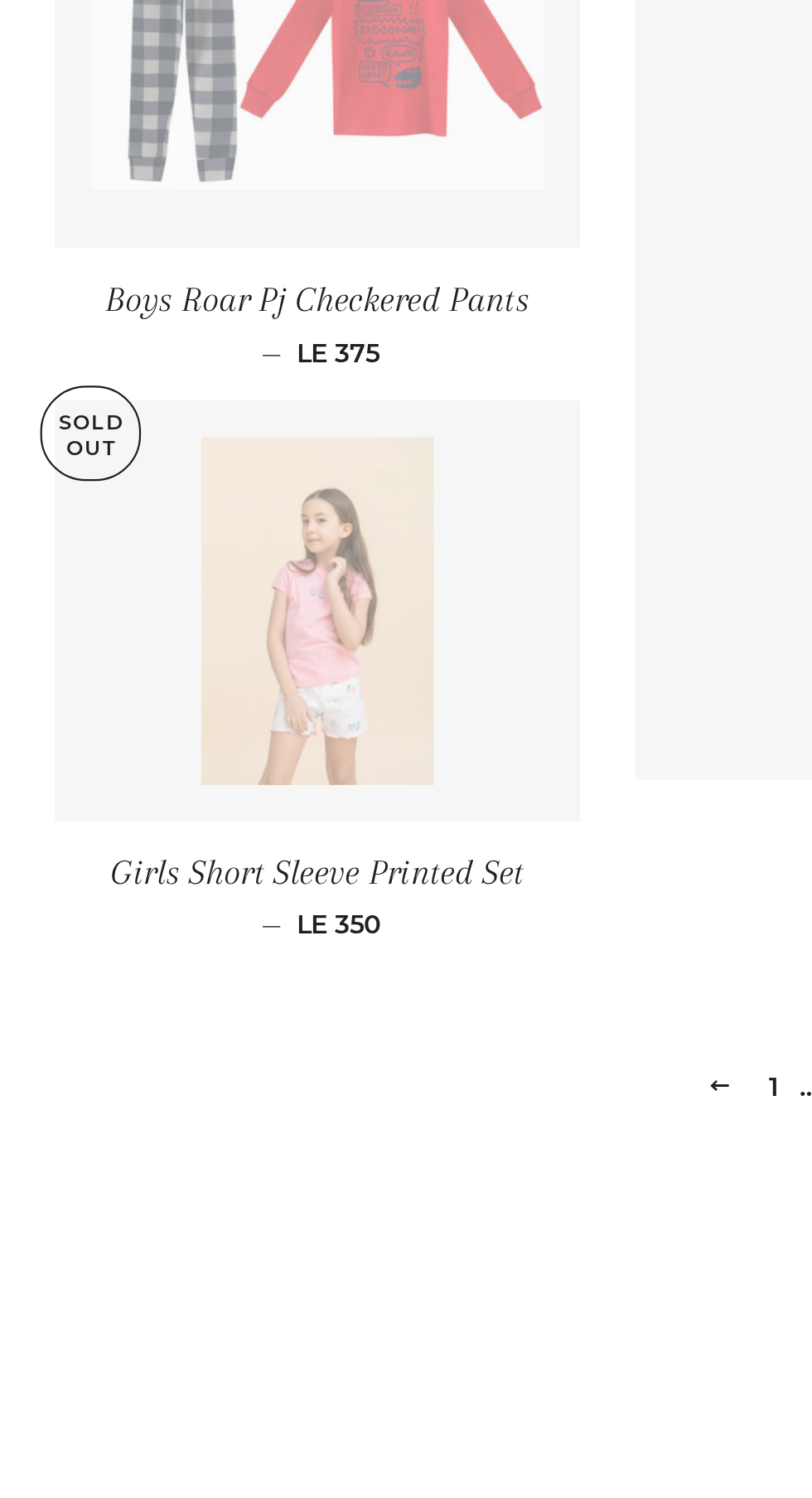
scroll to position [1405, 0]
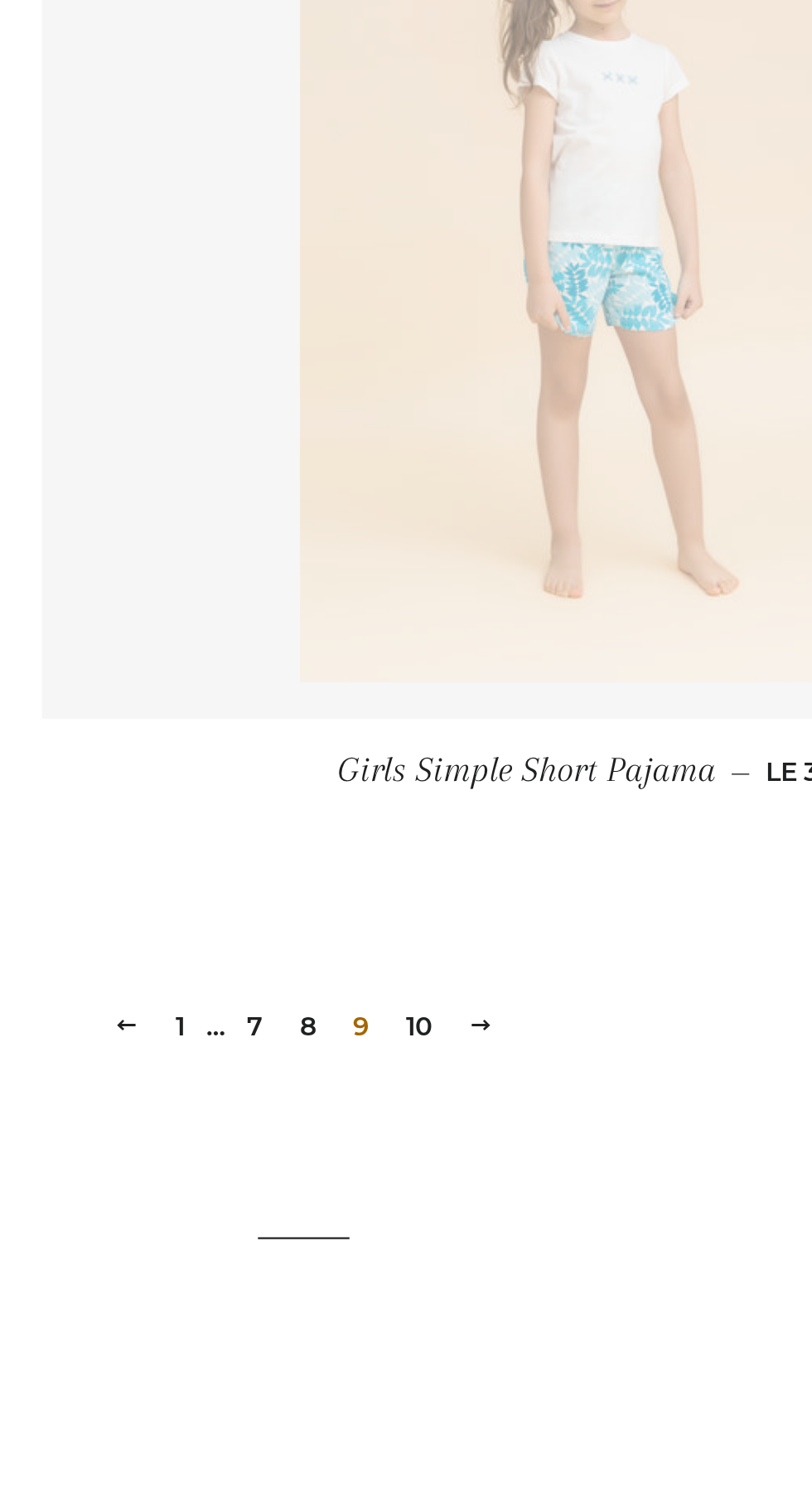
click at [463, 1348] on link "10" at bounding box center [458, 1353] width 25 height 25
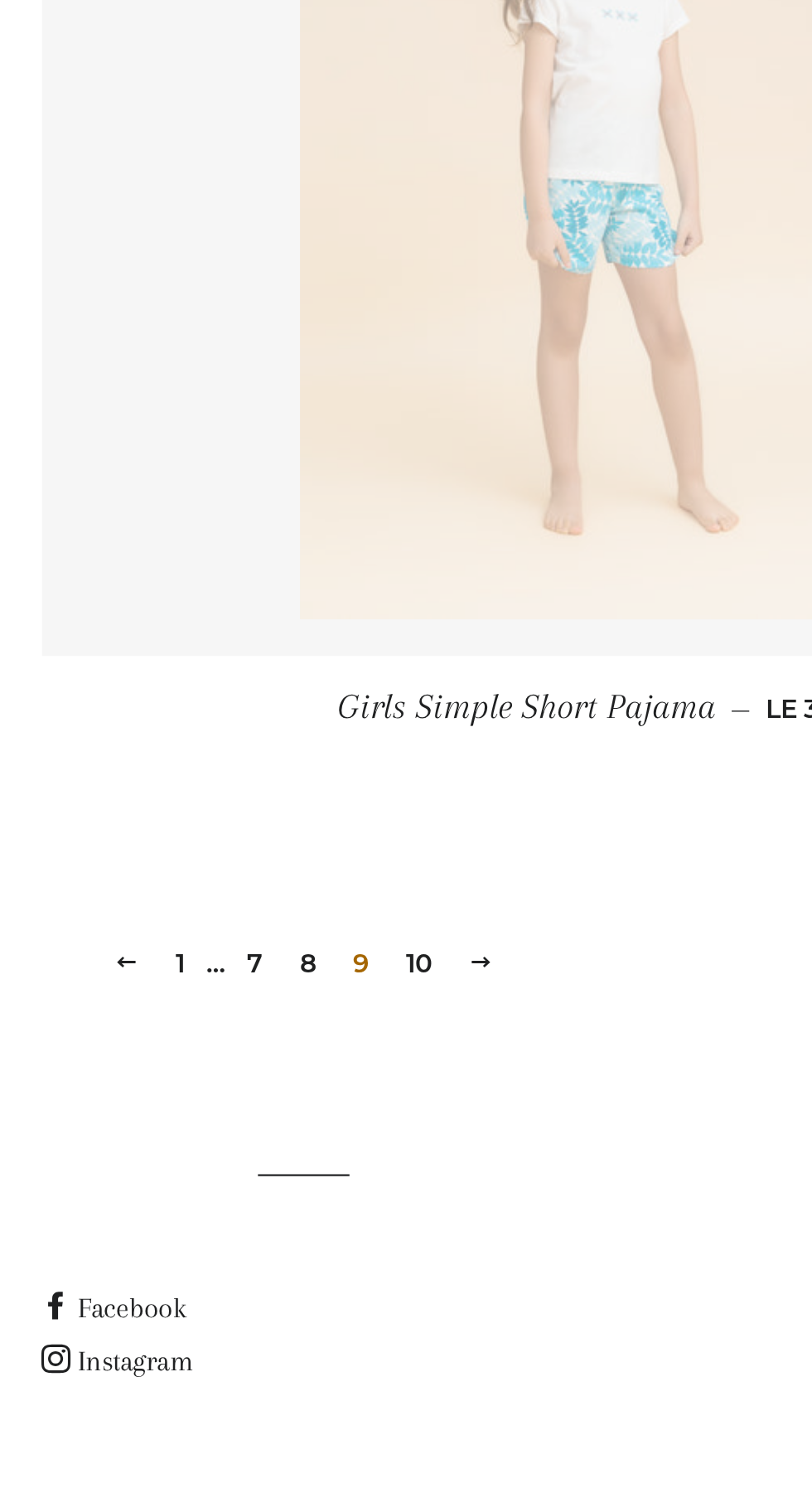
scroll to position [1526, 0]
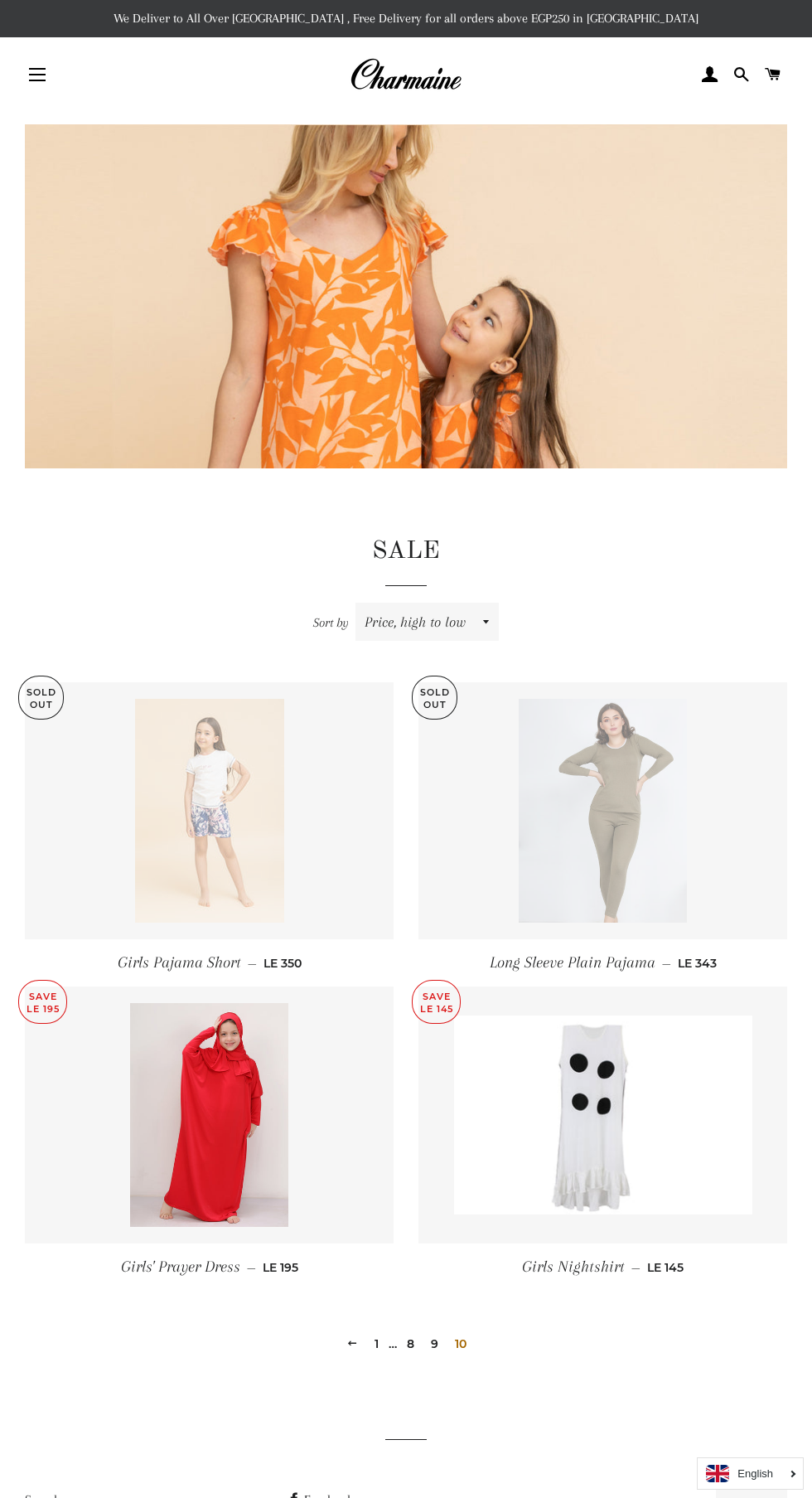
scroll to position [4, 0]
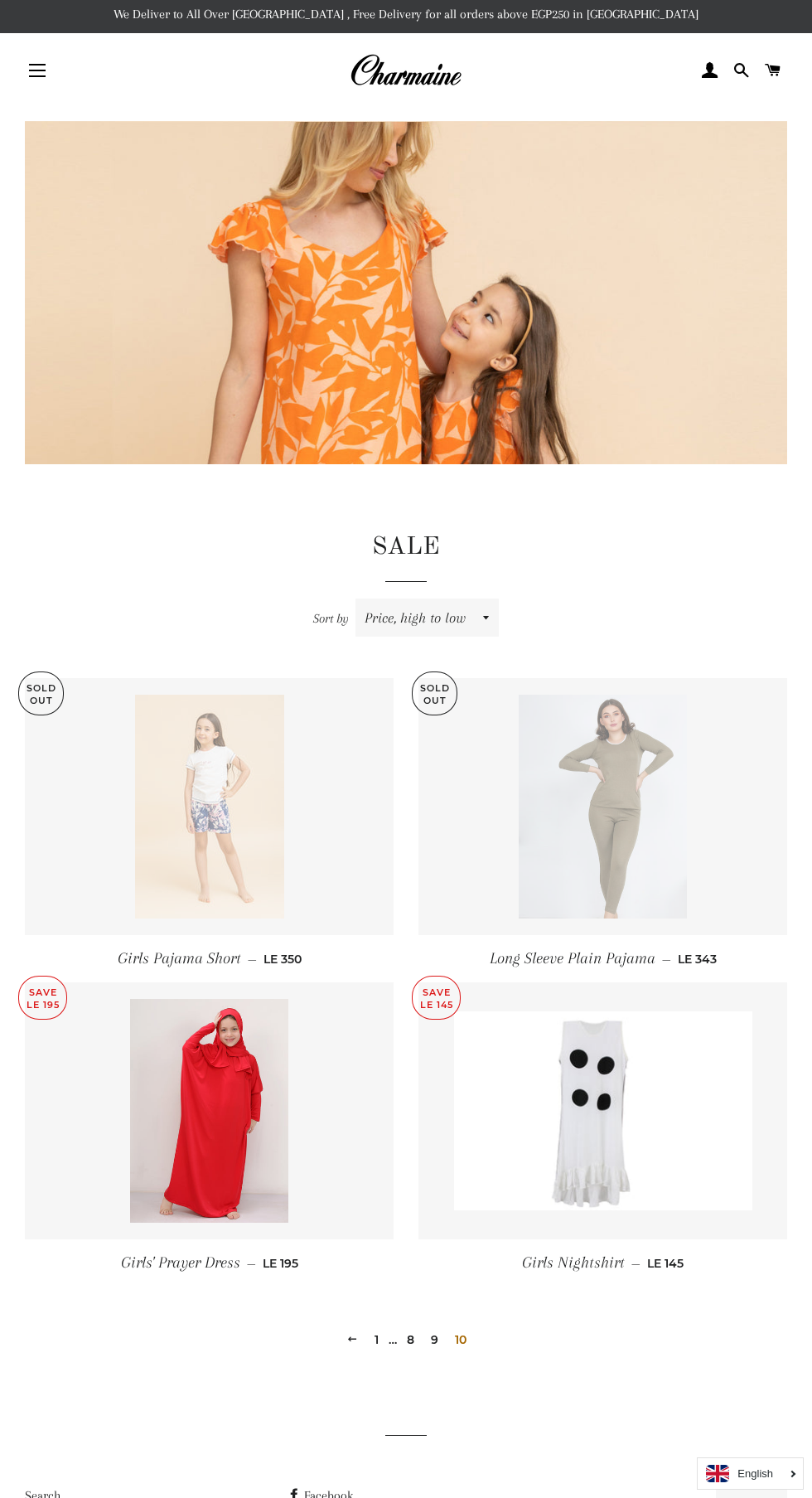
click at [37, 70] on span "button" at bounding box center [37, 70] width 17 height 2
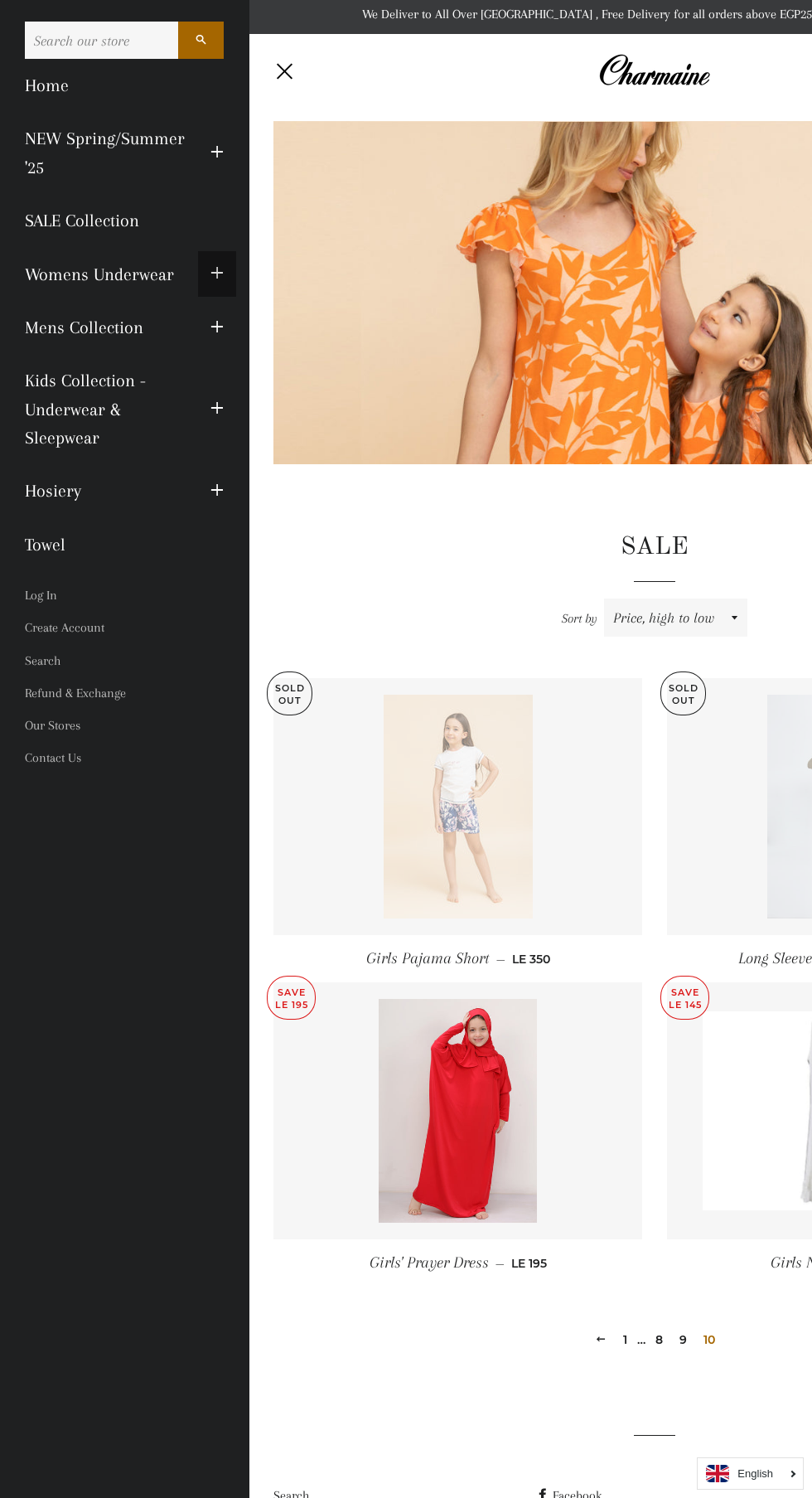
click at [217, 272] on span "button" at bounding box center [217, 274] width 13 height 20
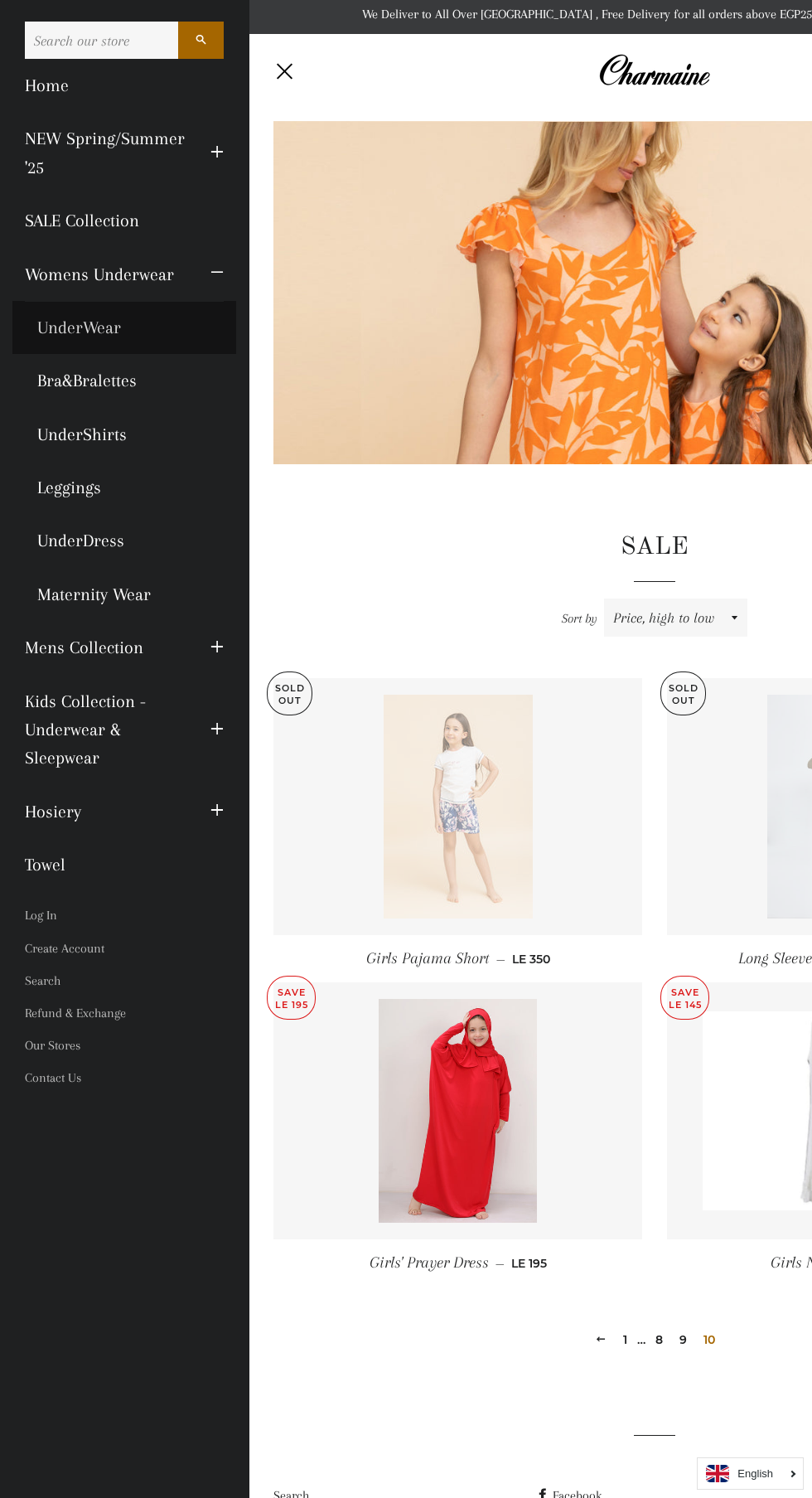
click at [101, 319] on link "UnderWear" at bounding box center [124, 327] width 224 height 53
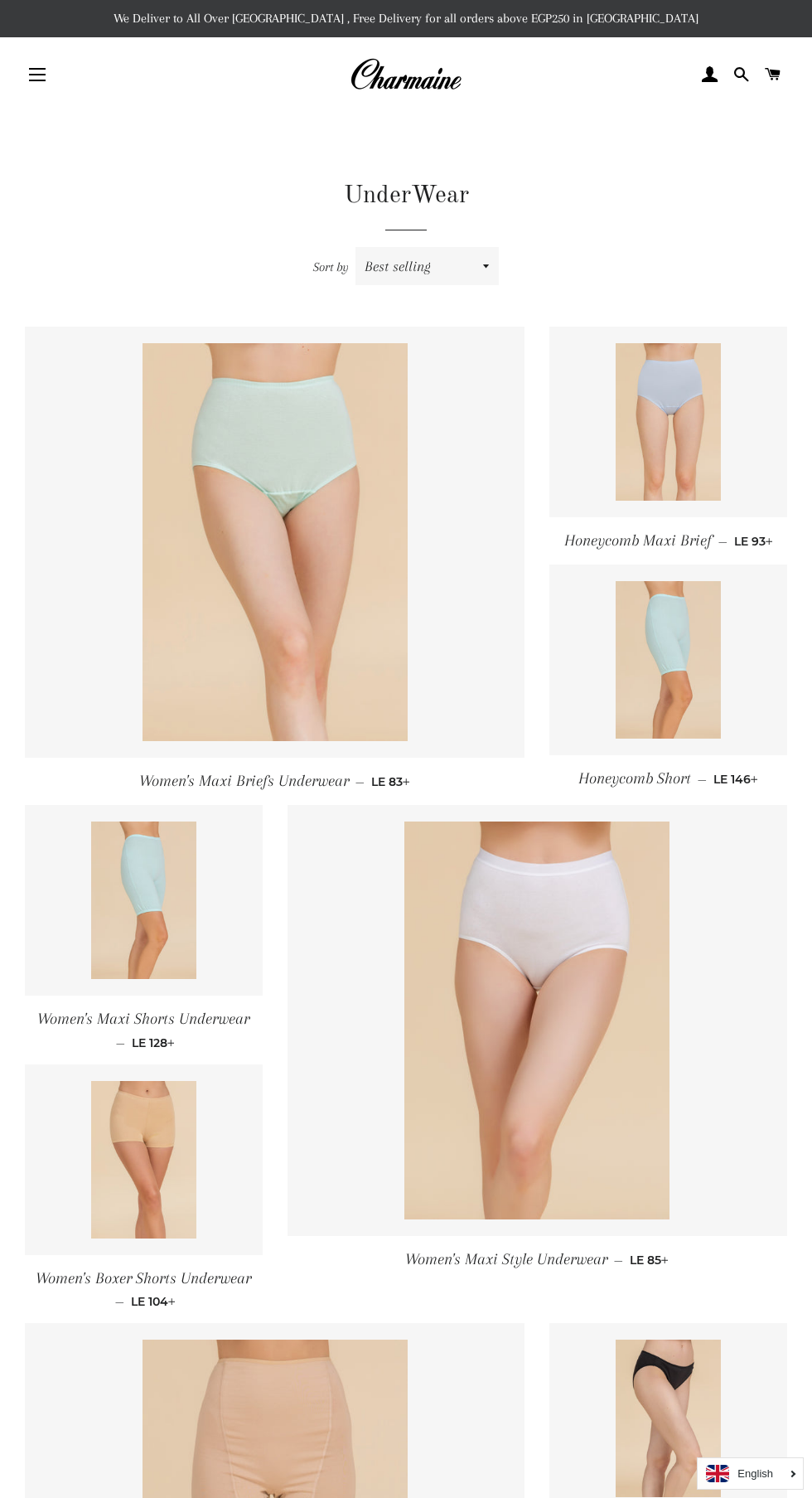
click at [37, 75] on span "button" at bounding box center [37, 75] width 17 height 2
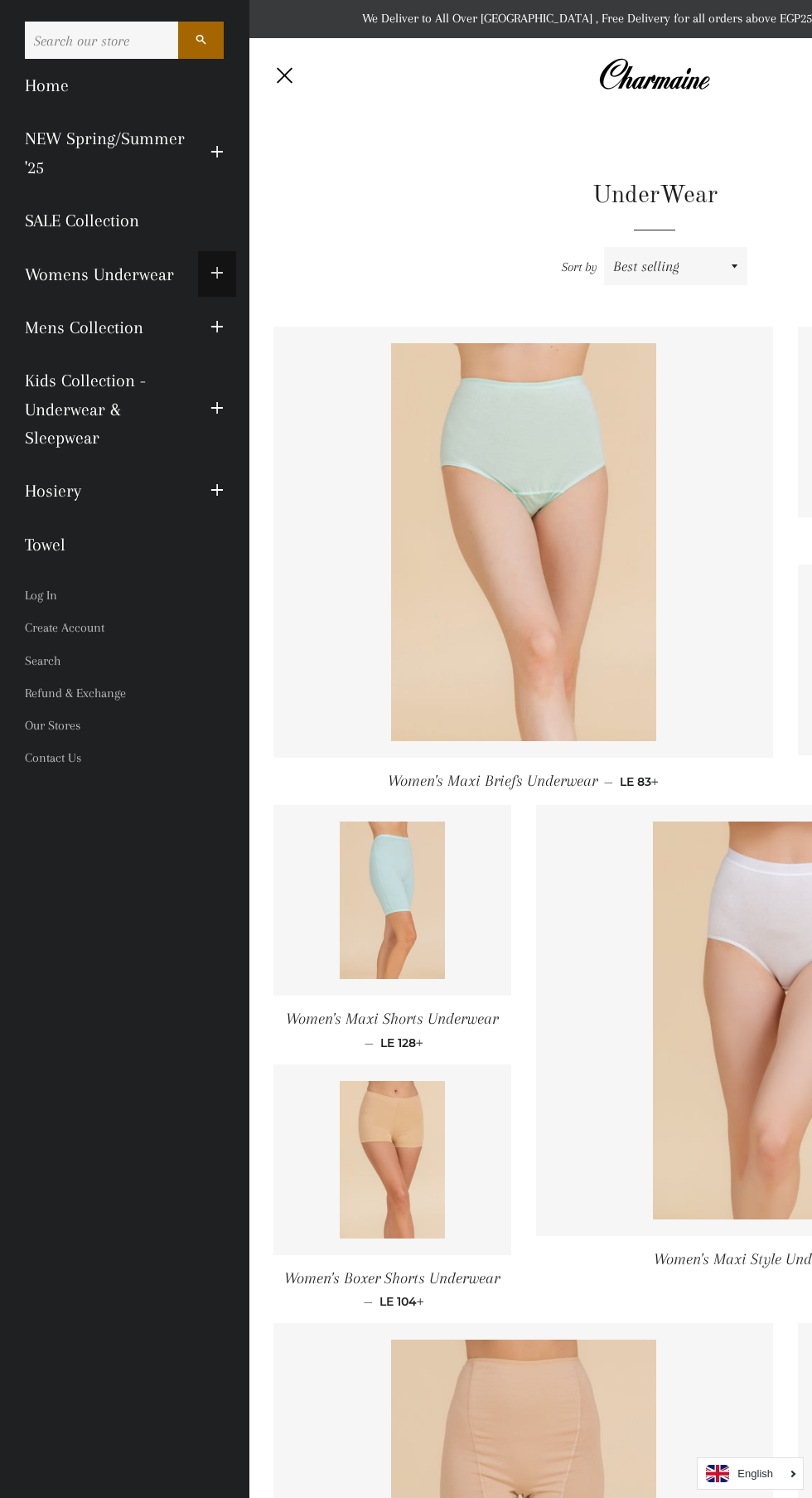
click at [226, 269] on button "Expand submenu Womens Underwear Collapse submenu Womens Underwear" at bounding box center [216, 274] width 38 height 45
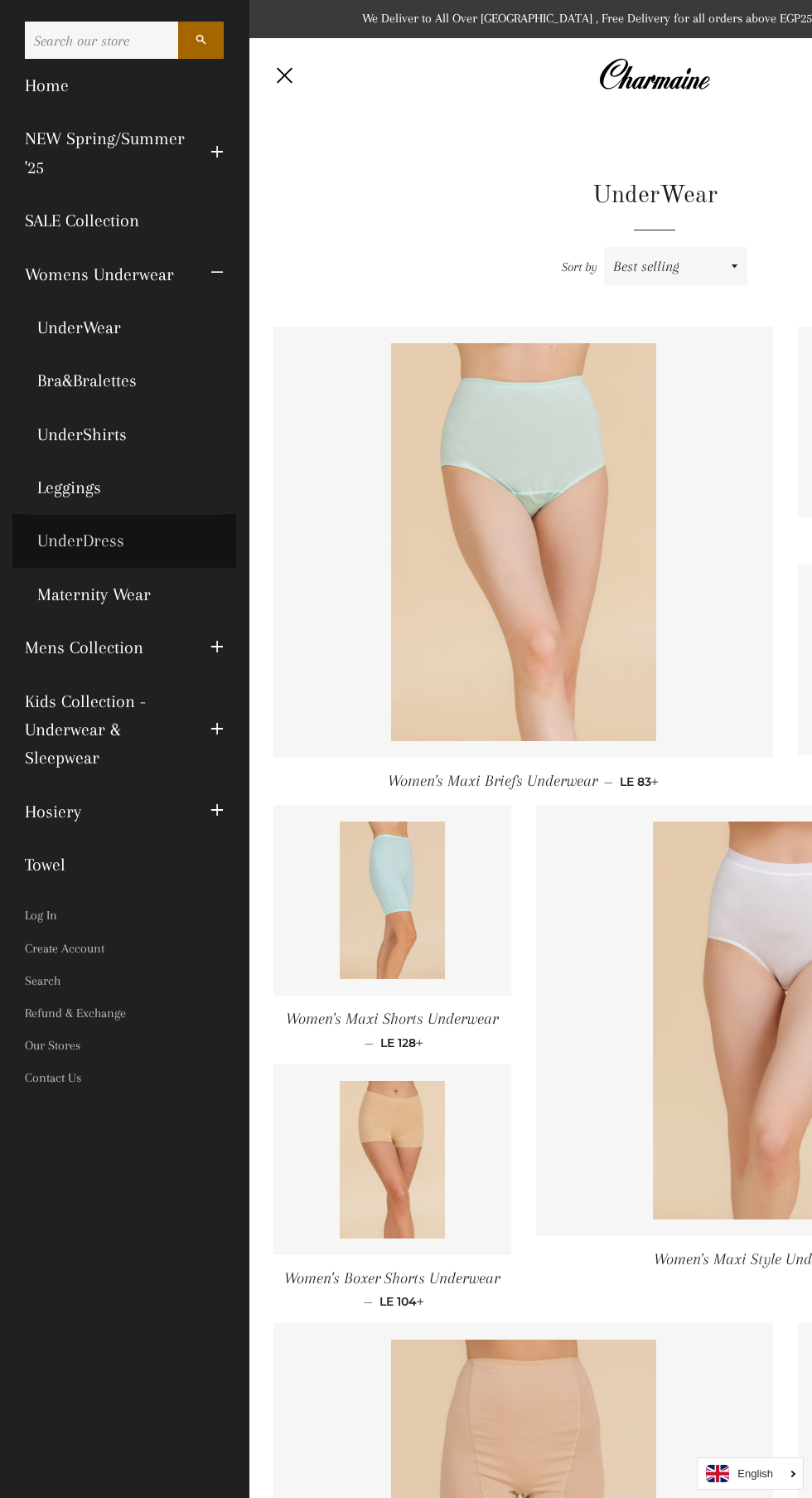
click at [108, 534] on link "UnderDress" at bounding box center [124, 540] width 224 height 53
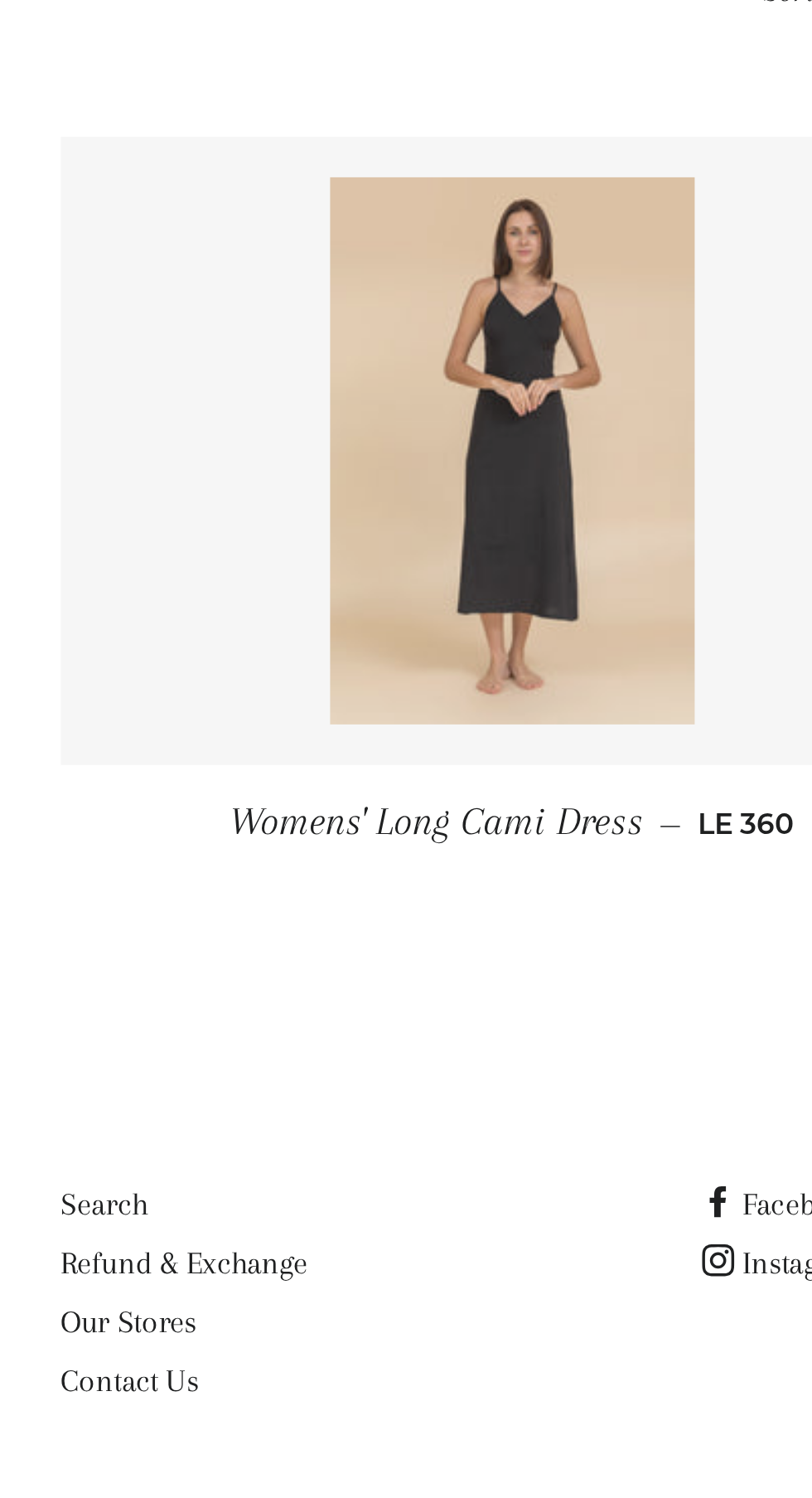
click at [221, 479] on img at bounding box center [209, 455] width 149 height 224
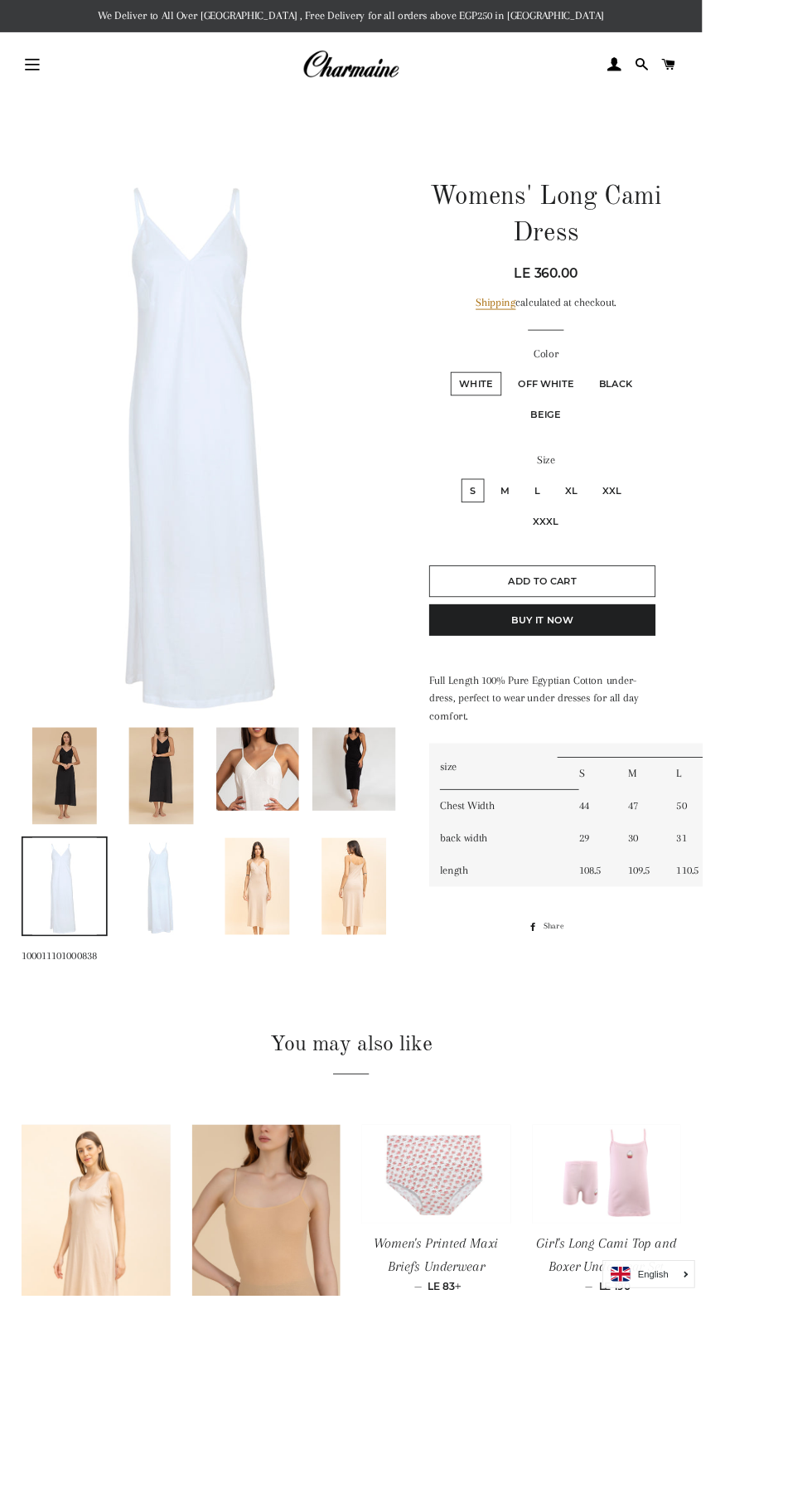
click at [310, 898] on img at bounding box center [298, 889] width 96 height 96
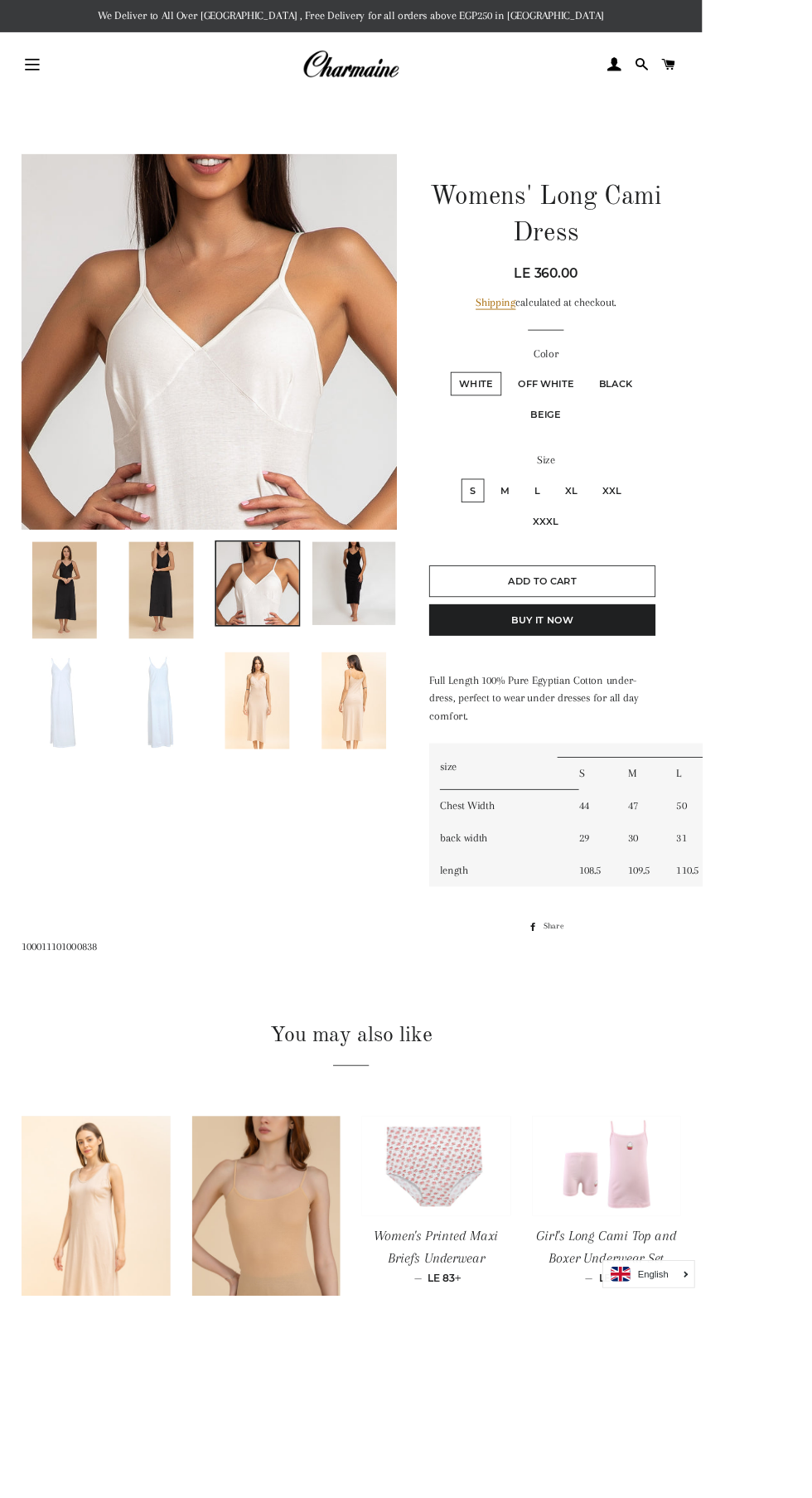
click at [442, 817] on img at bounding box center [409, 810] width 75 height 112
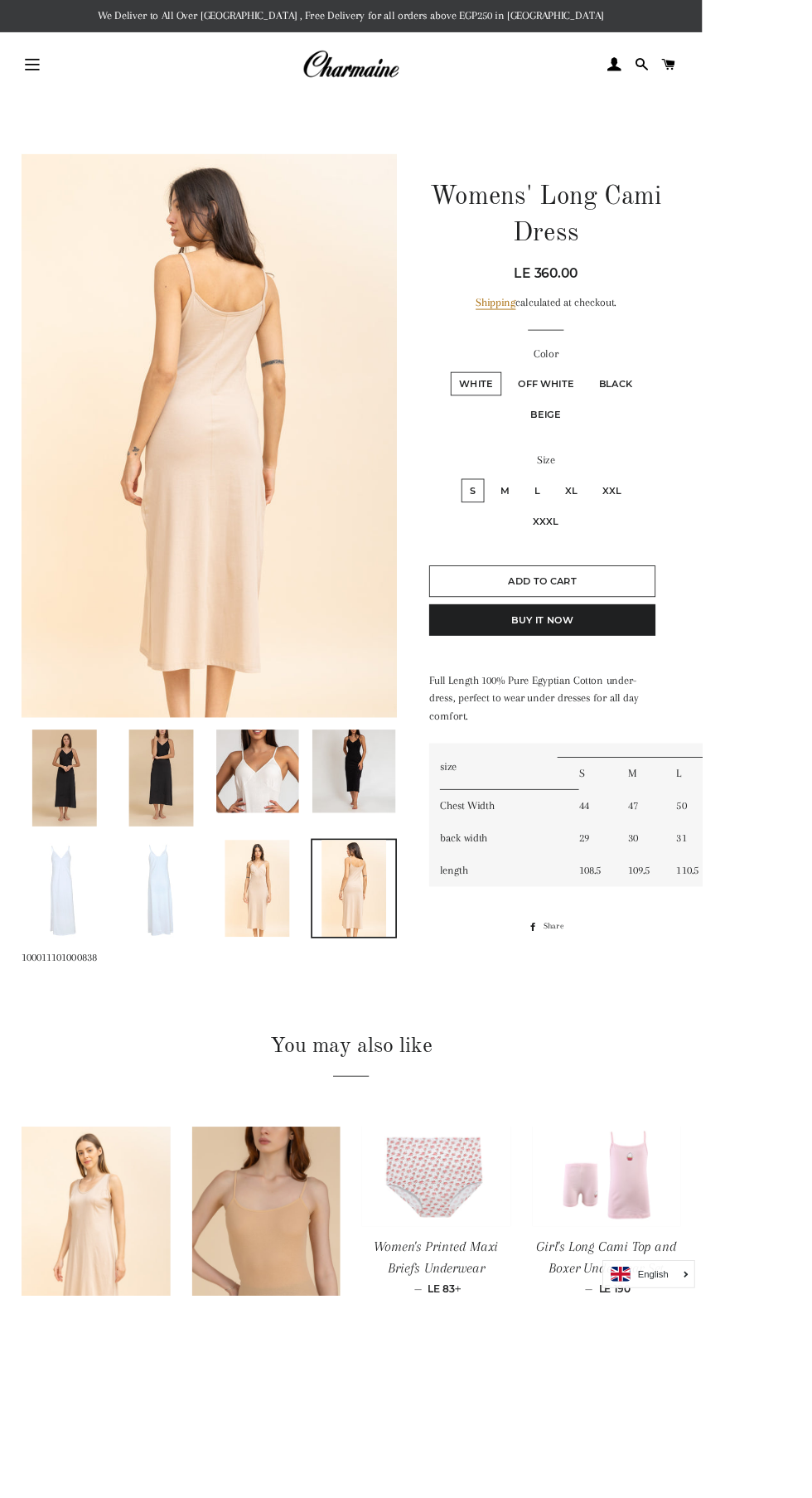
click at [301, 1031] on img at bounding box center [297, 1027] width 75 height 112
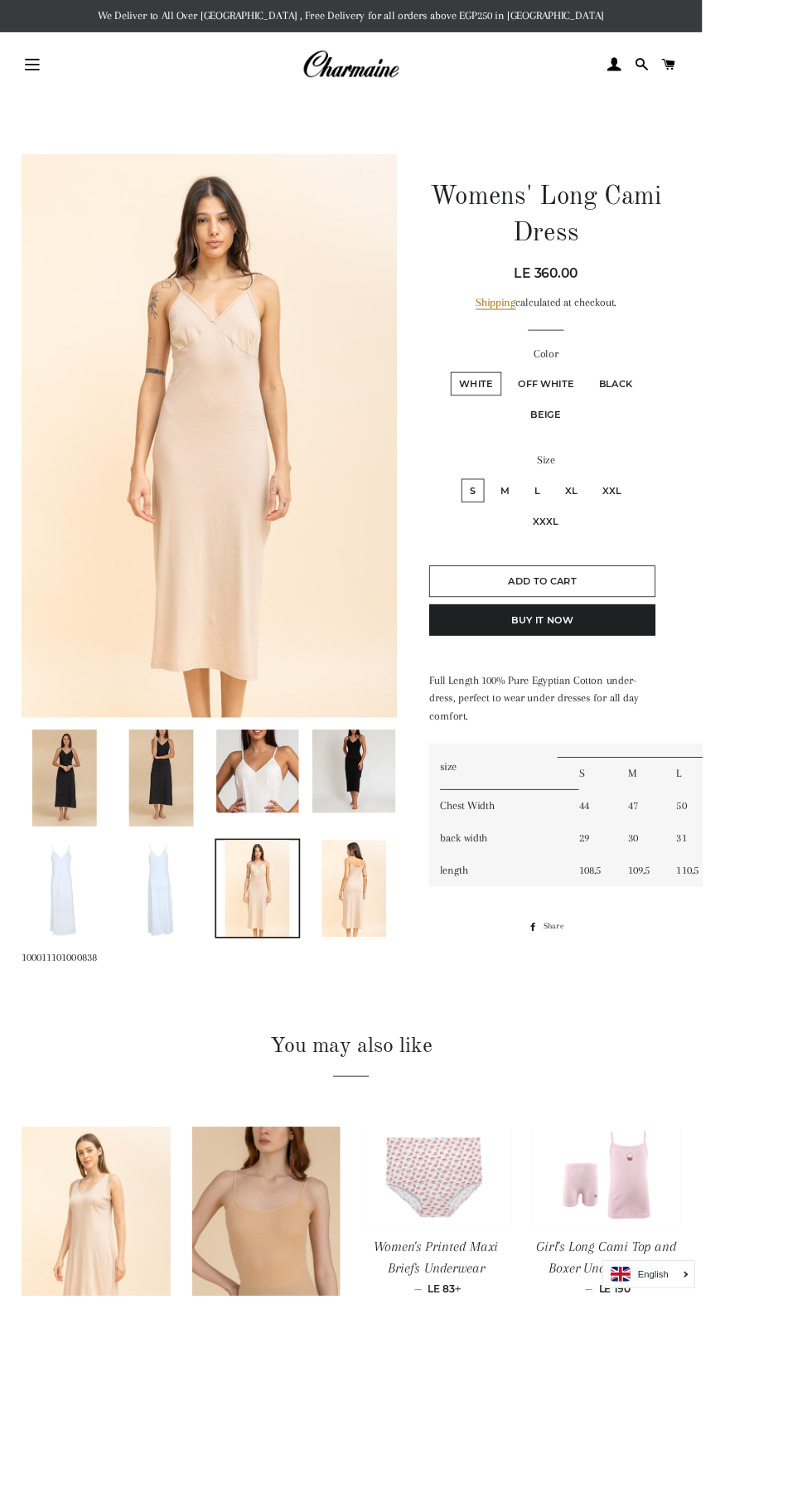
click at [201, 1052] on img at bounding box center [186, 1027] width 75 height 112
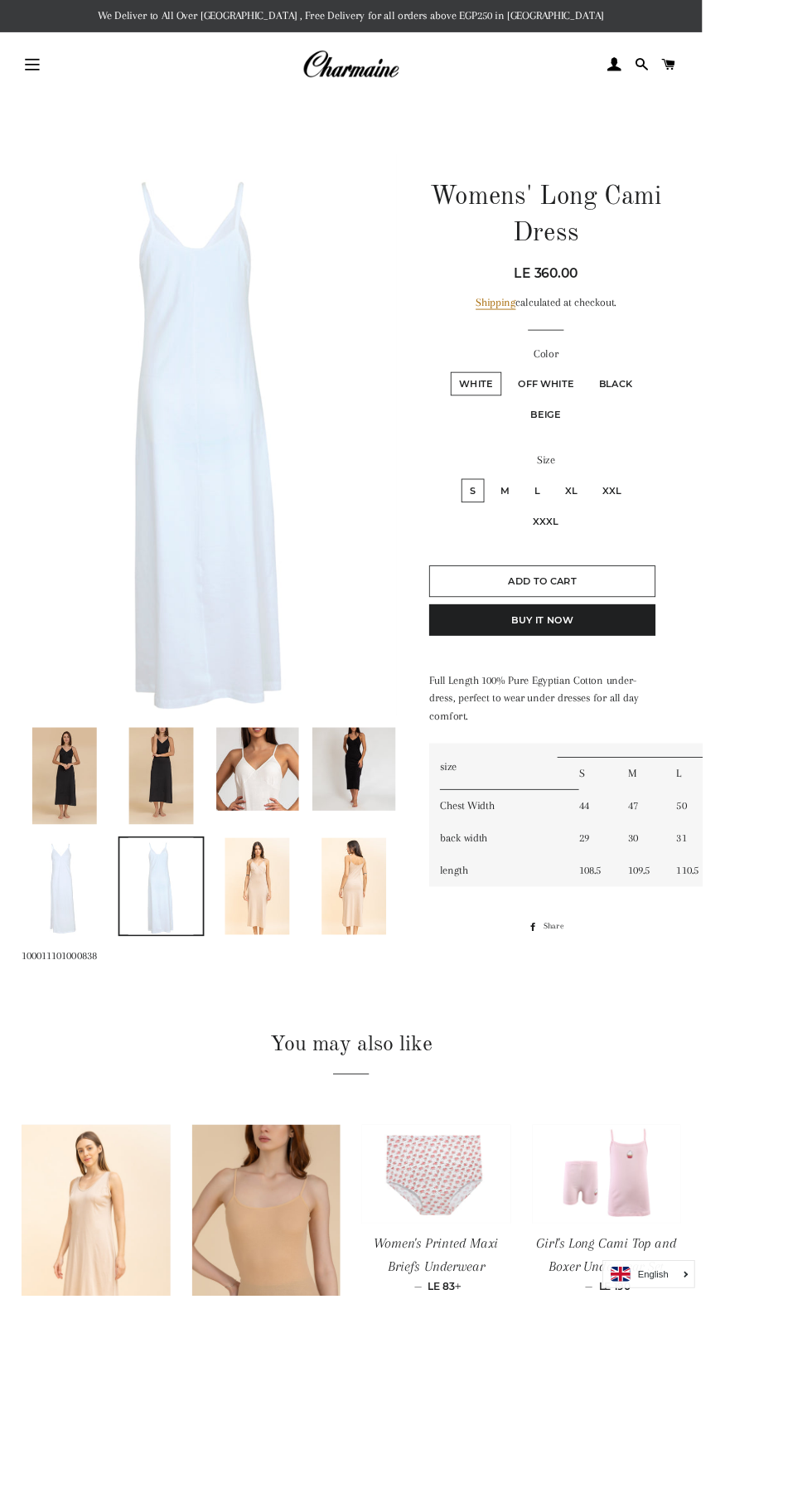
click at [444, 906] on img at bounding box center [409, 889] width 96 height 96
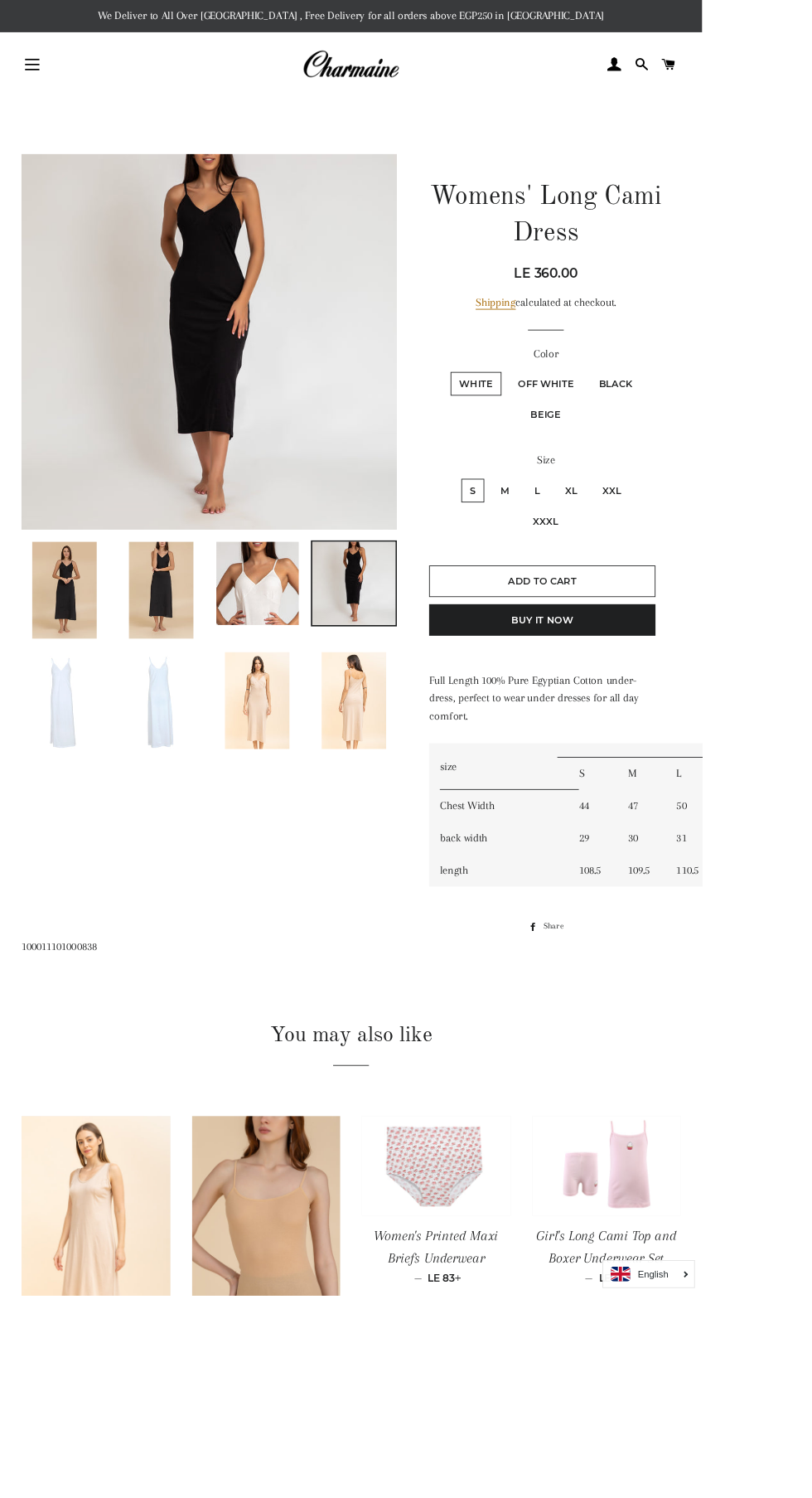
click at [176, 711] on img at bounding box center [186, 682] width 75 height 112
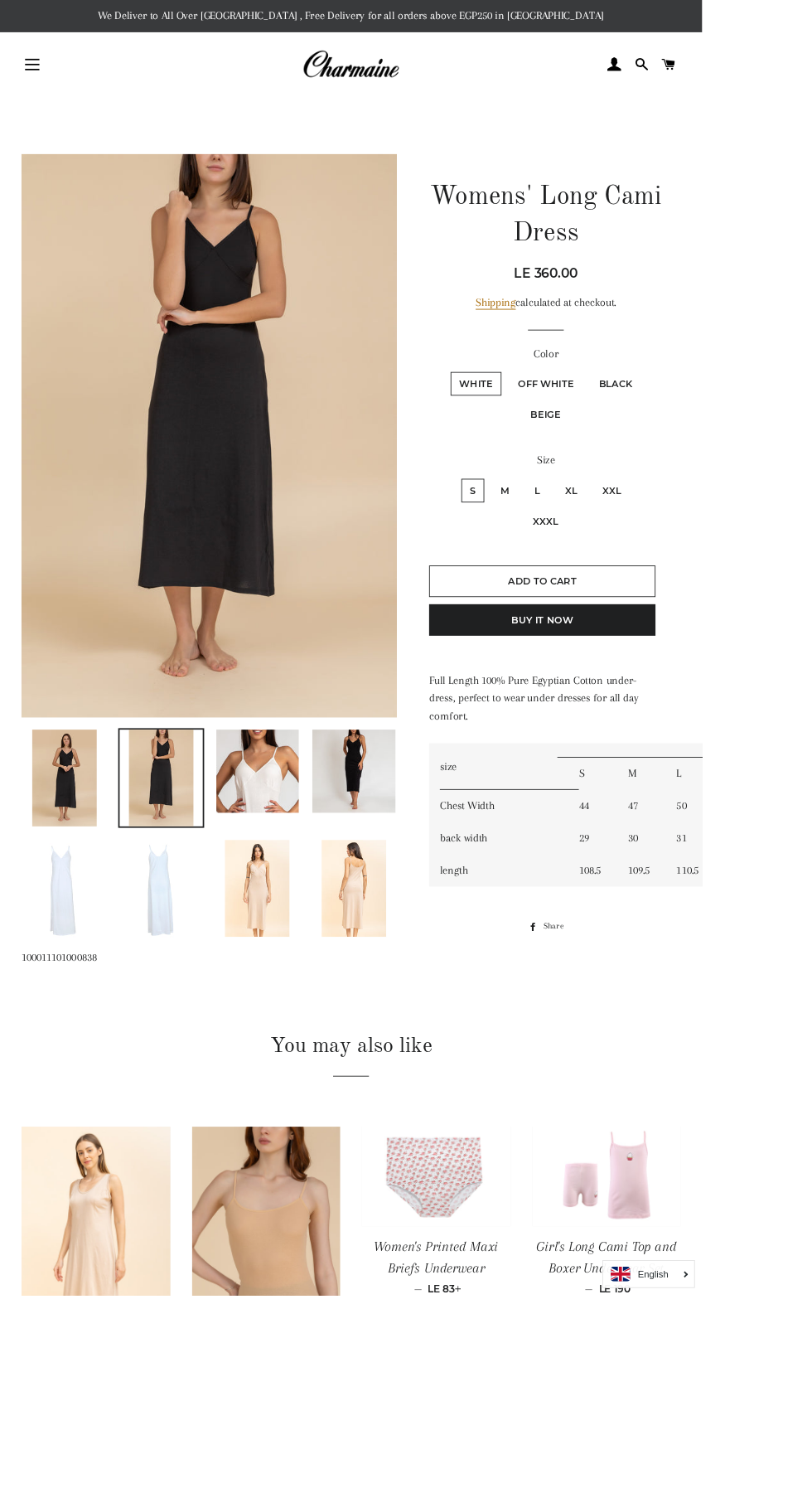
click at [80, 902] on img at bounding box center [74, 899] width 75 height 112
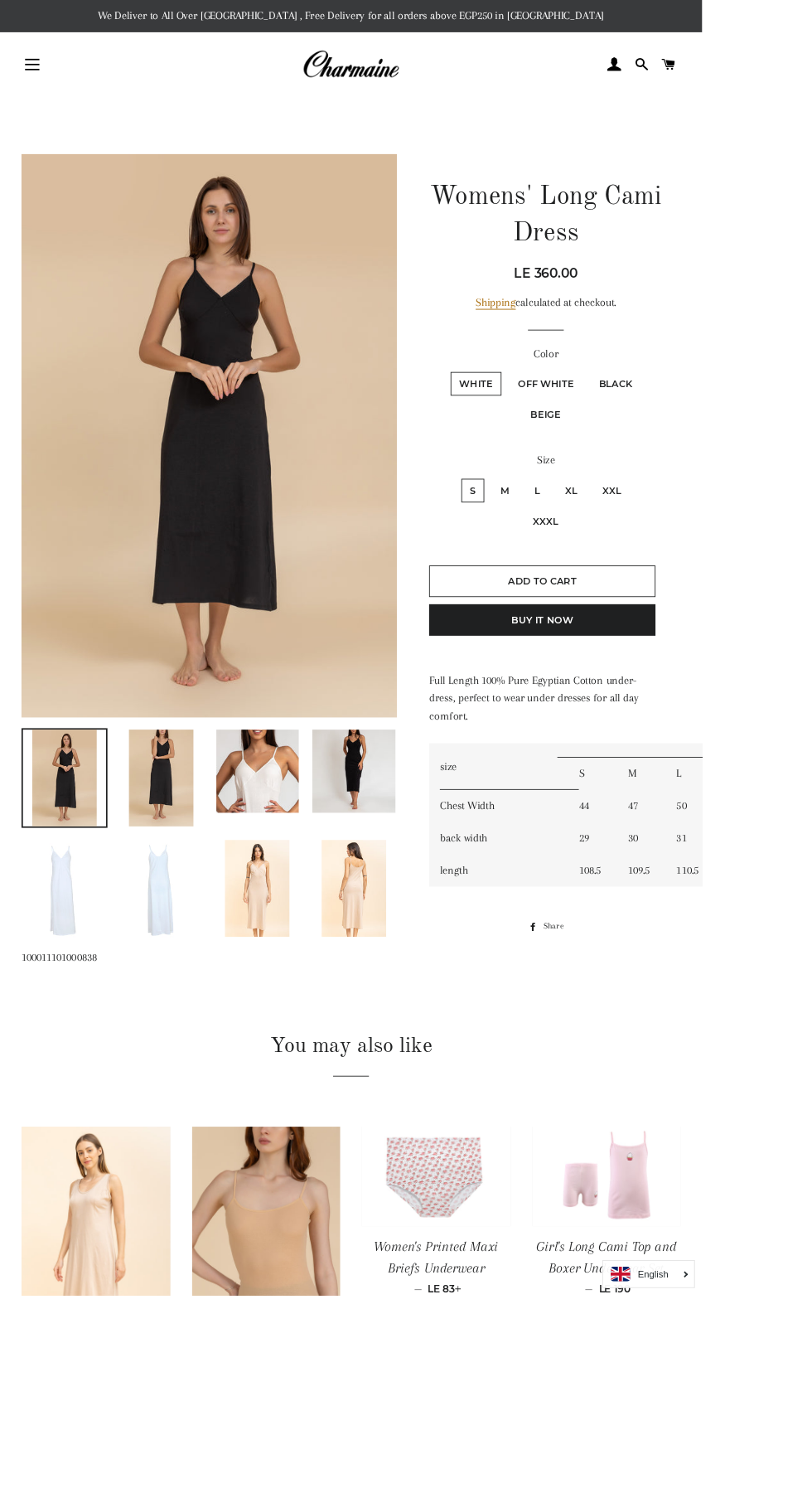
click at [37, 68] on span "button" at bounding box center [37, 69] width 17 height 2
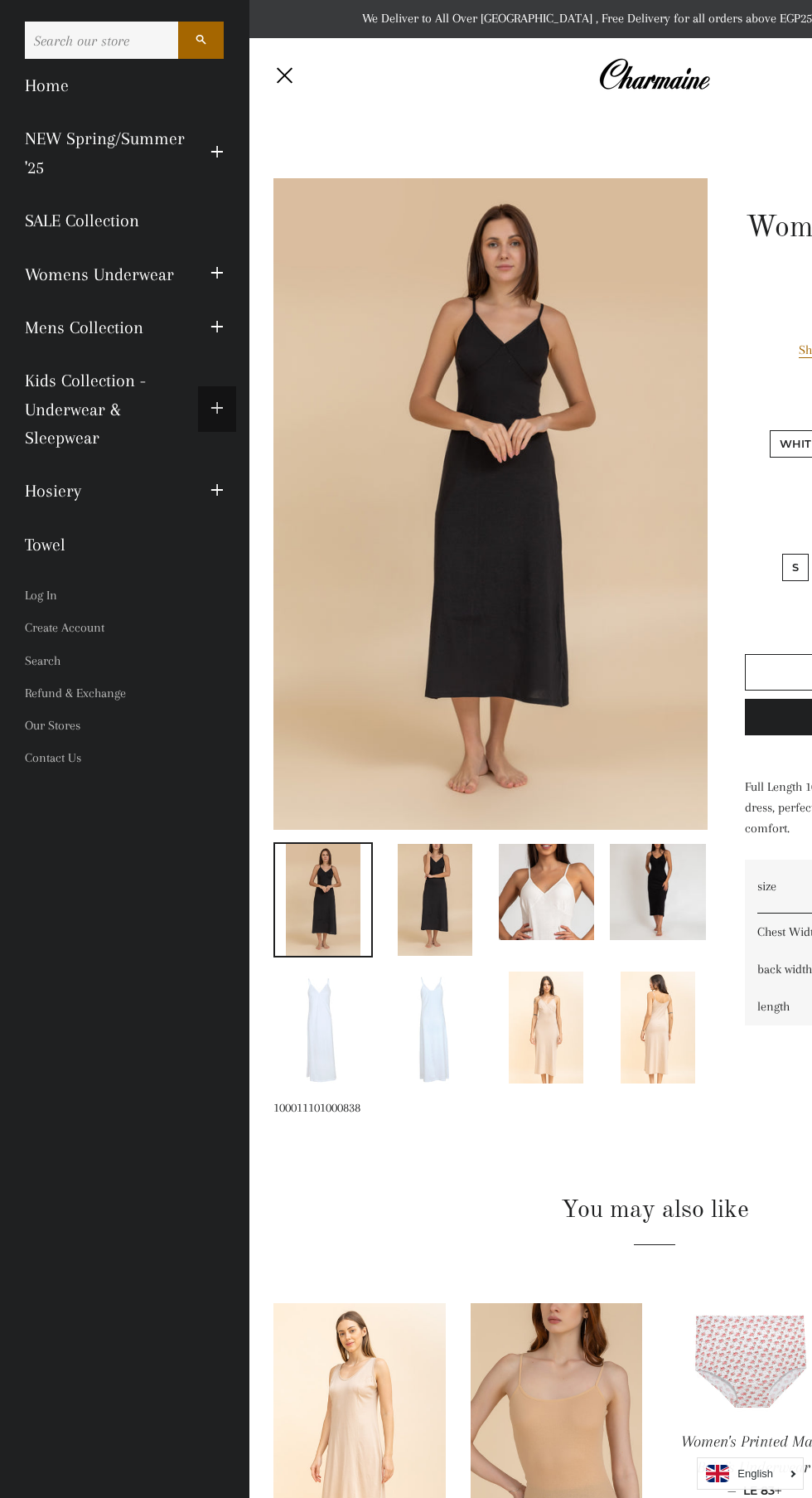
click at [217, 407] on span "button" at bounding box center [217, 408] width 13 height 20
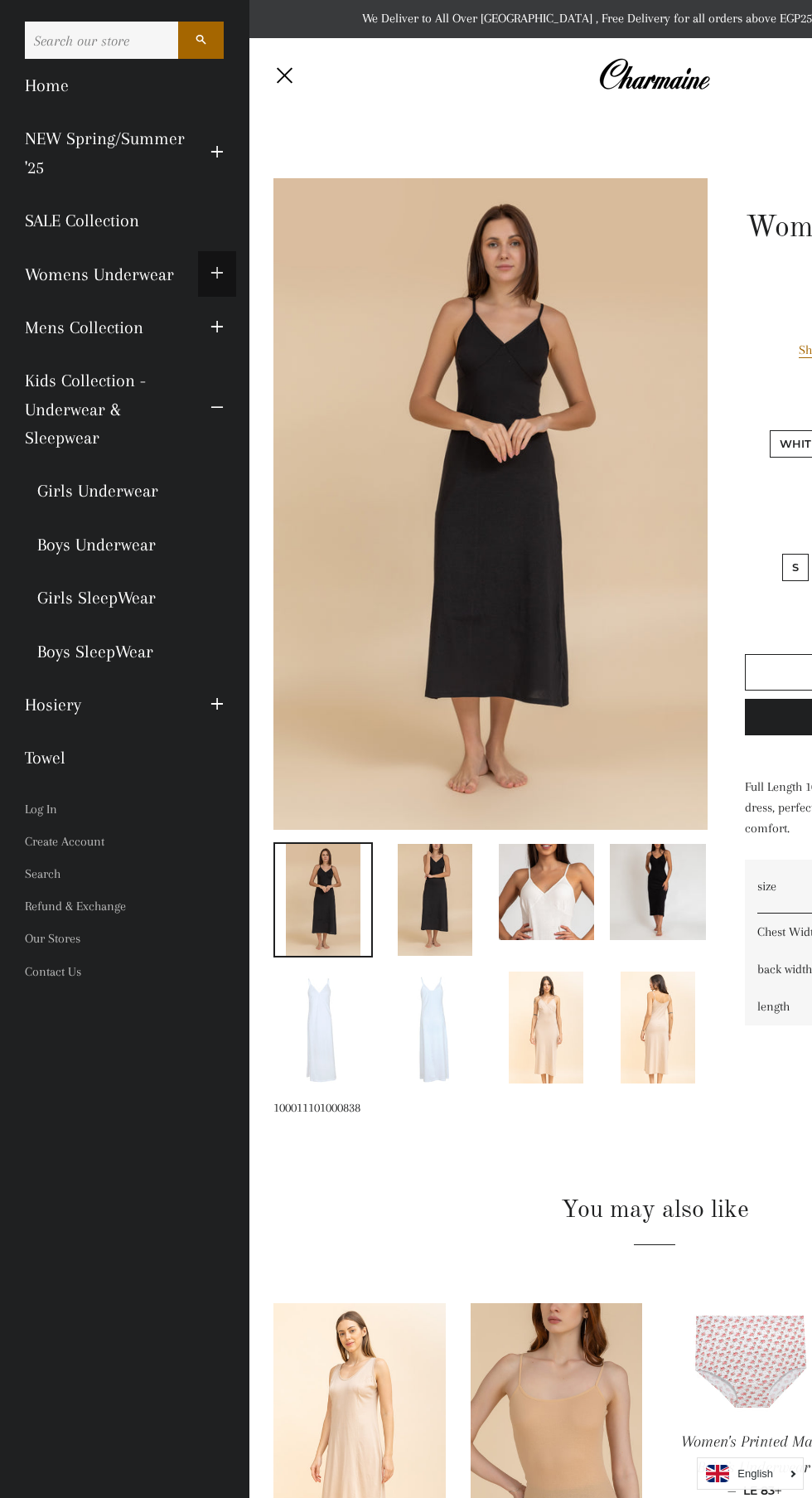
click at [217, 274] on span "button" at bounding box center [217, 274] width 13 height 20
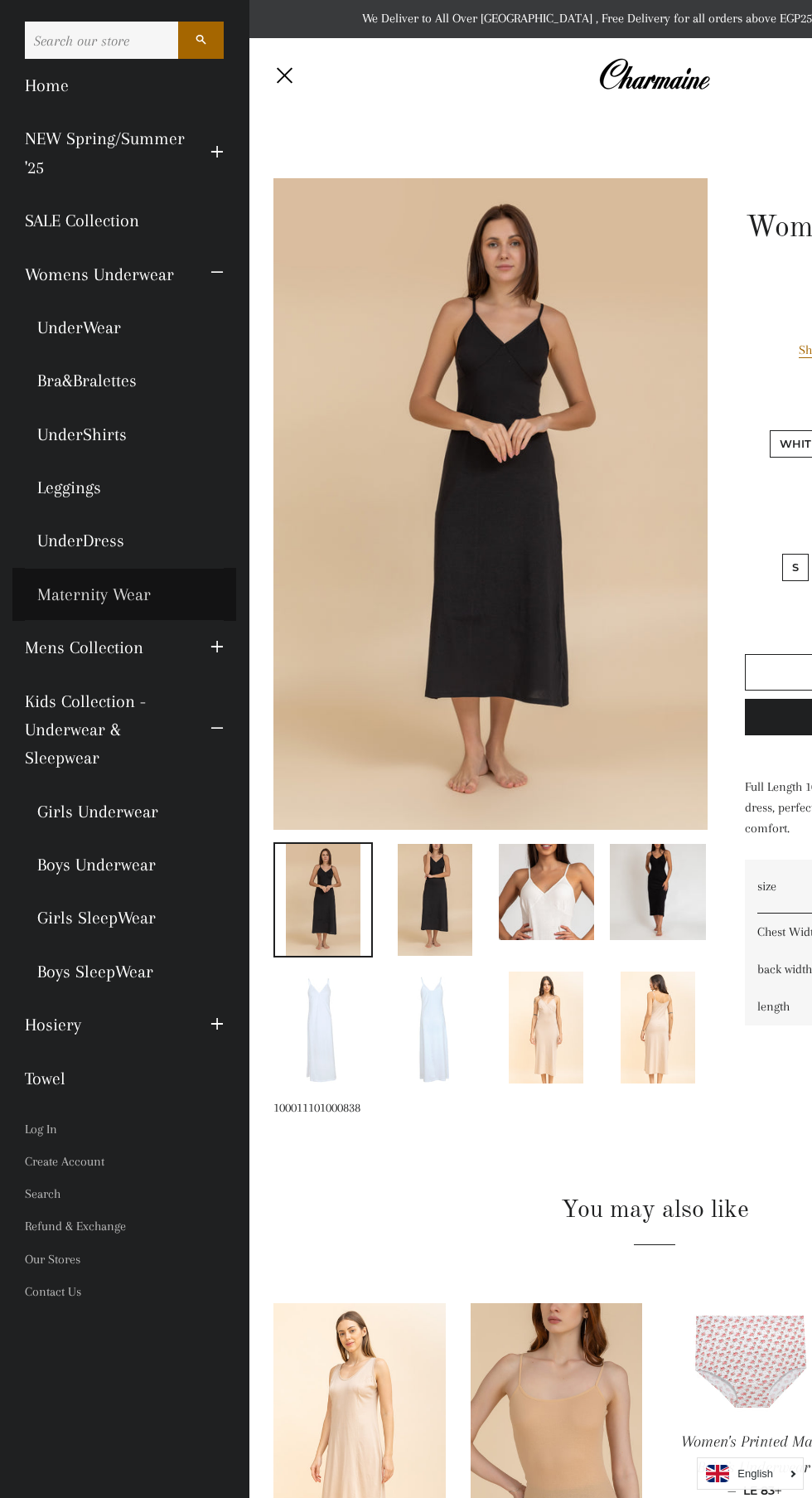
click at [68, 593] on link "Maternity Wear" at bounding box center [124, 593] width 224 height 53
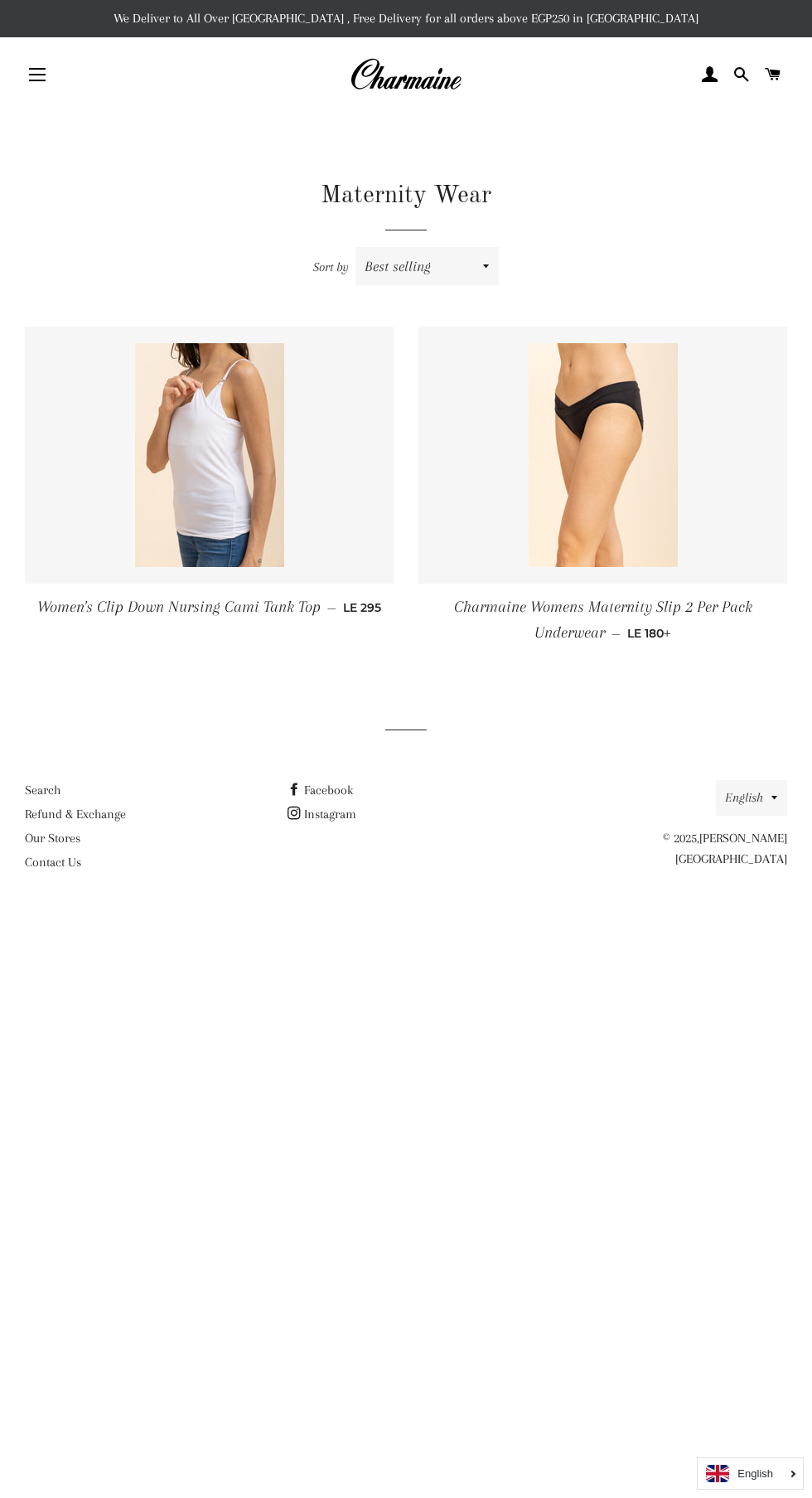
click at [37, 68] on span "button" at bounding box center [37, 69] width 17 height 2
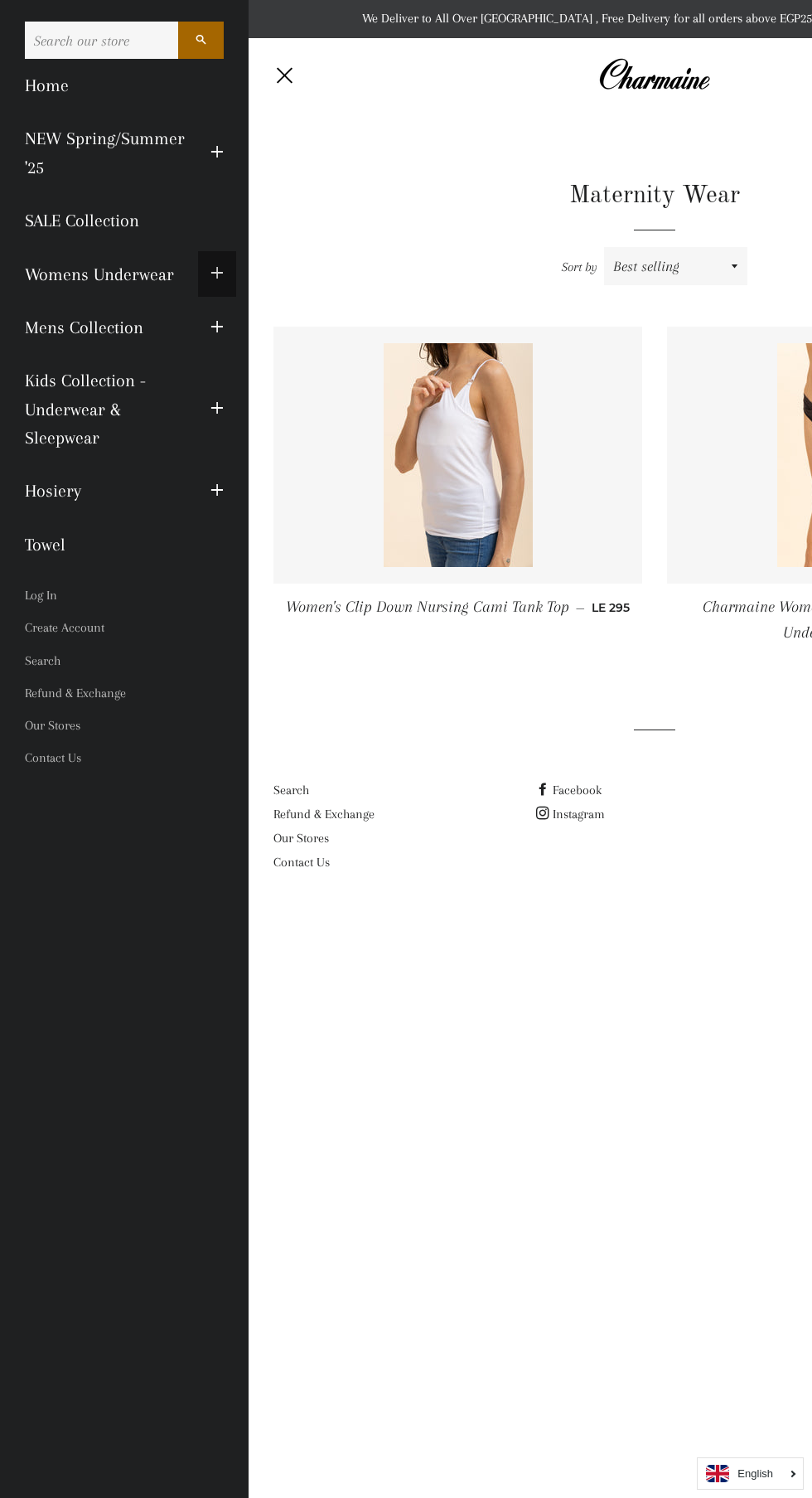
click at [217, 272] on span "button" at bounding box center [217, 274] width 13 height 20
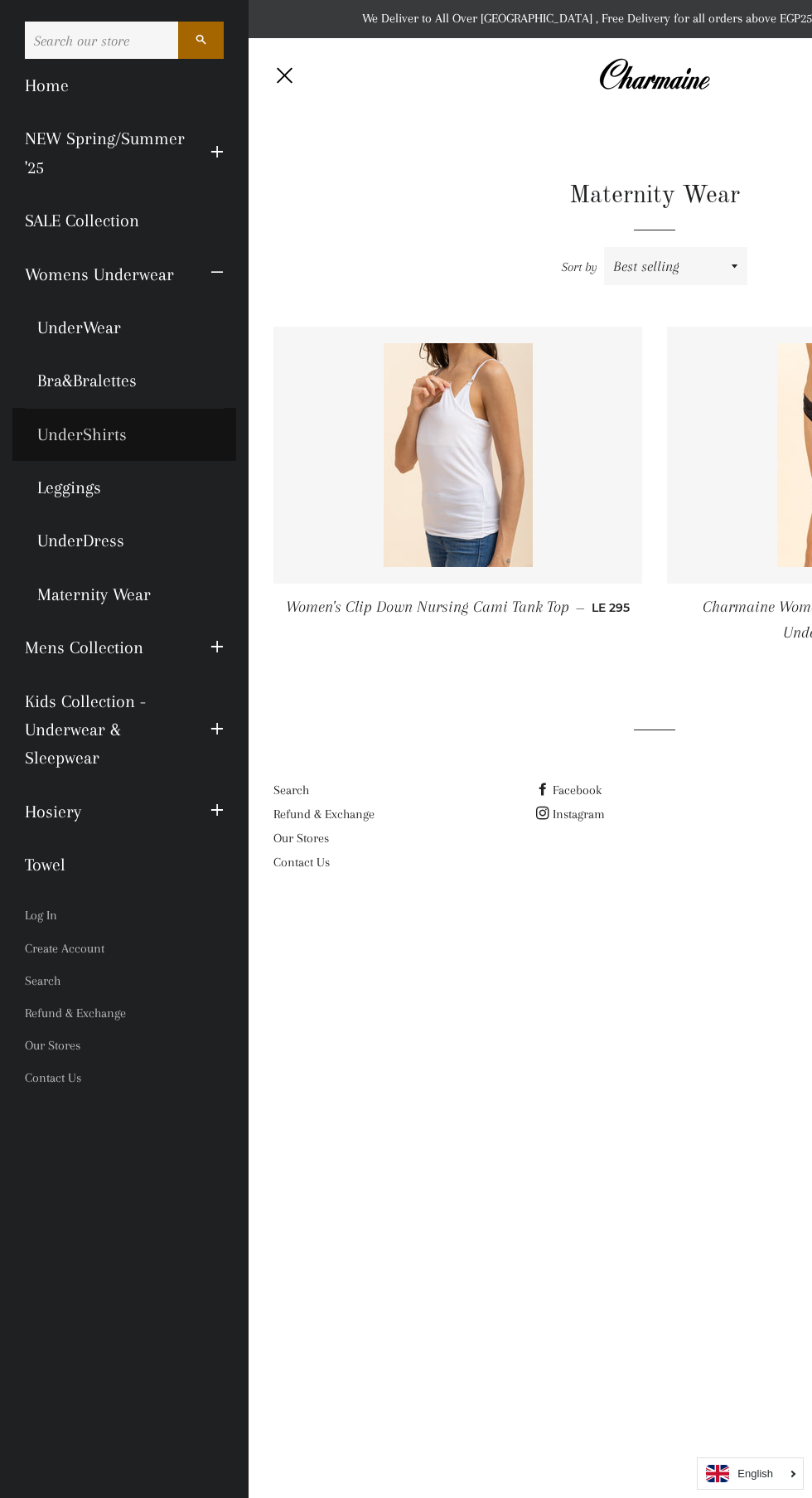
click at [69, 437] on link "UnderShirts" at bounding box center [124, 433] width 224 height 53
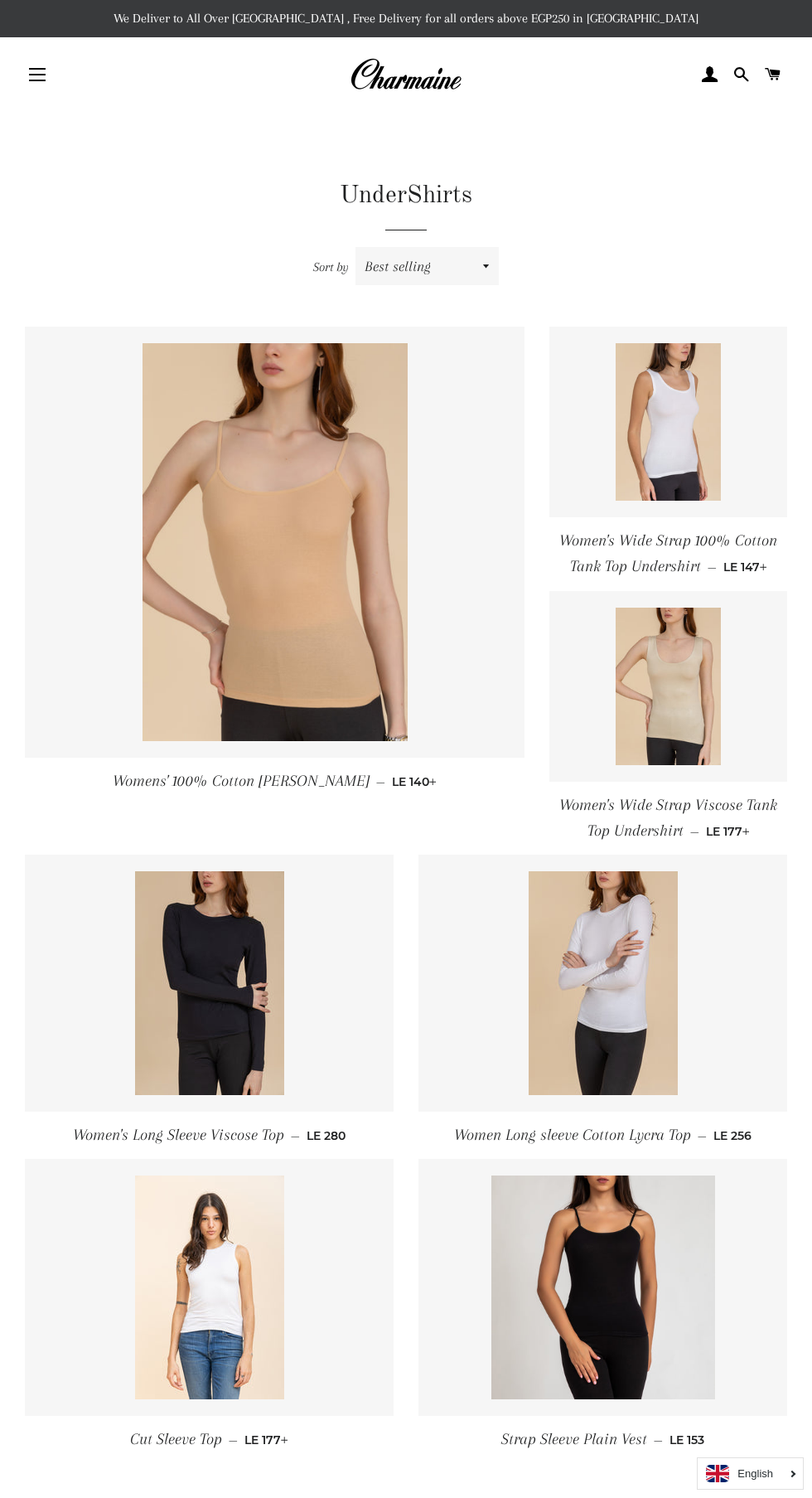
click at [39, 68] on span "button" at bounding box center [37, 69] width 17 height 2
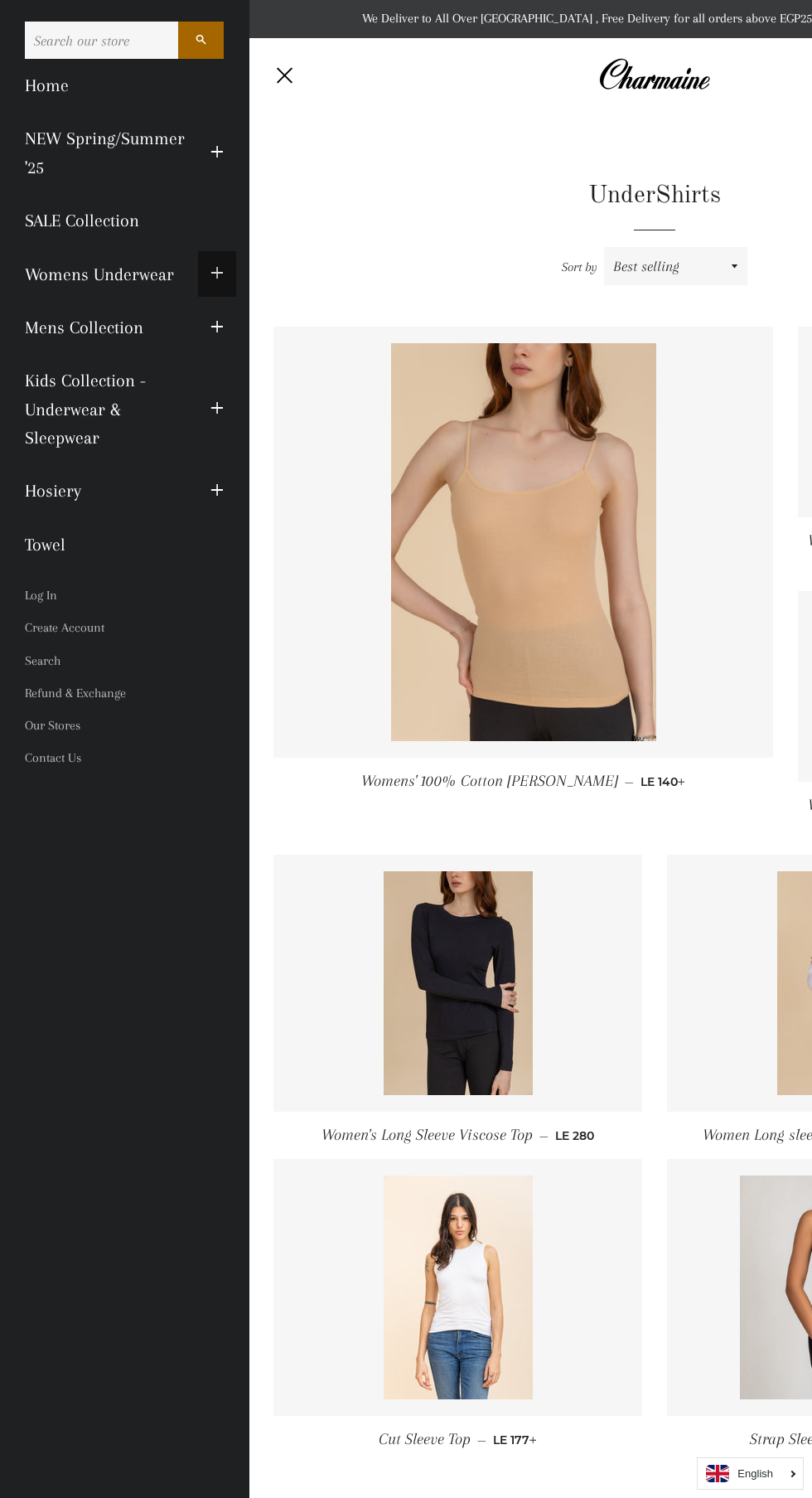
click at [216, 272] on span "button" at bounding box center [217, 274] width 13 height 20
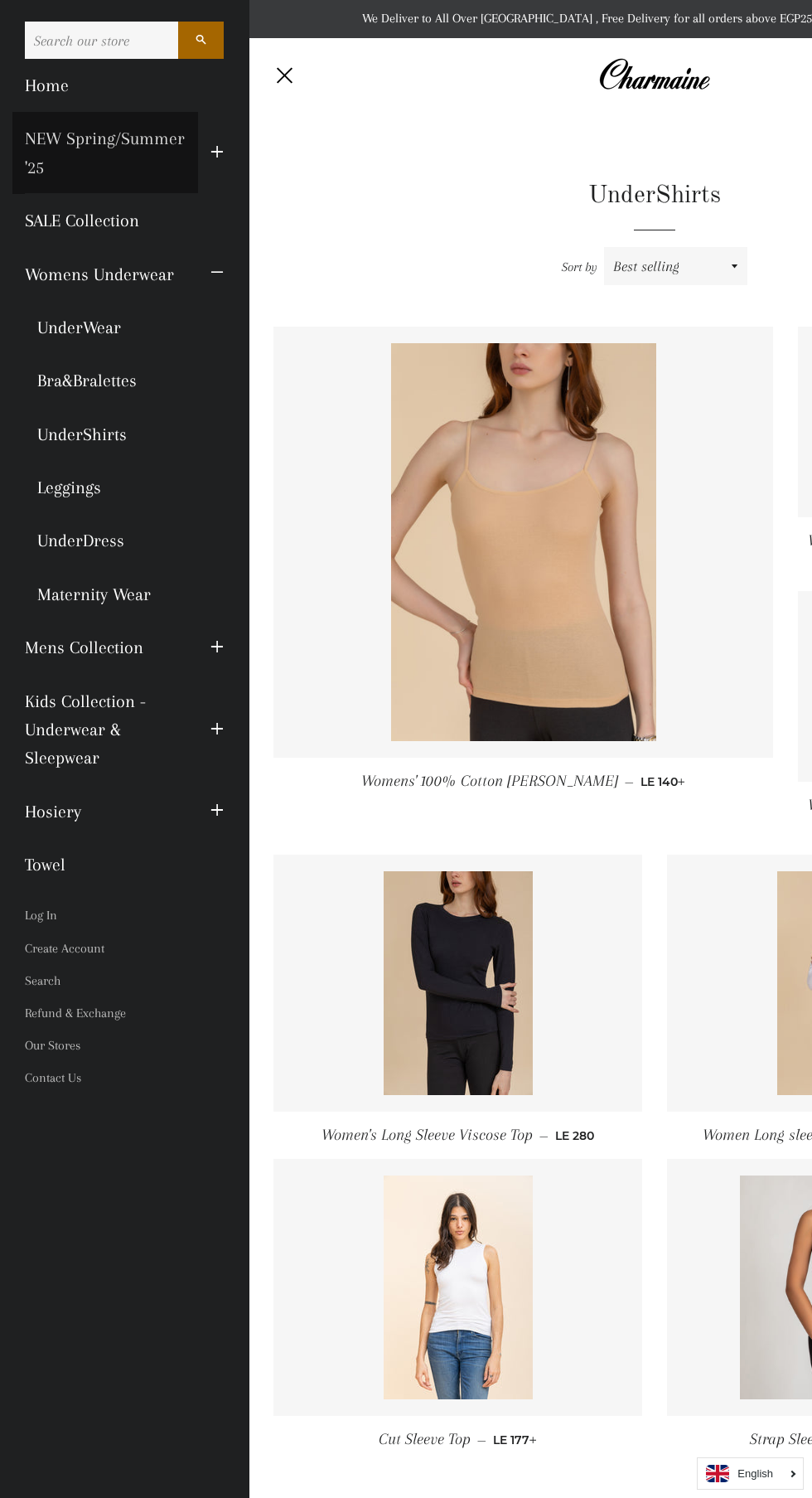
click at [108, 161] on link "NEW Spring/Summer '25" at bounding box center [104, 152] width 186 height 82
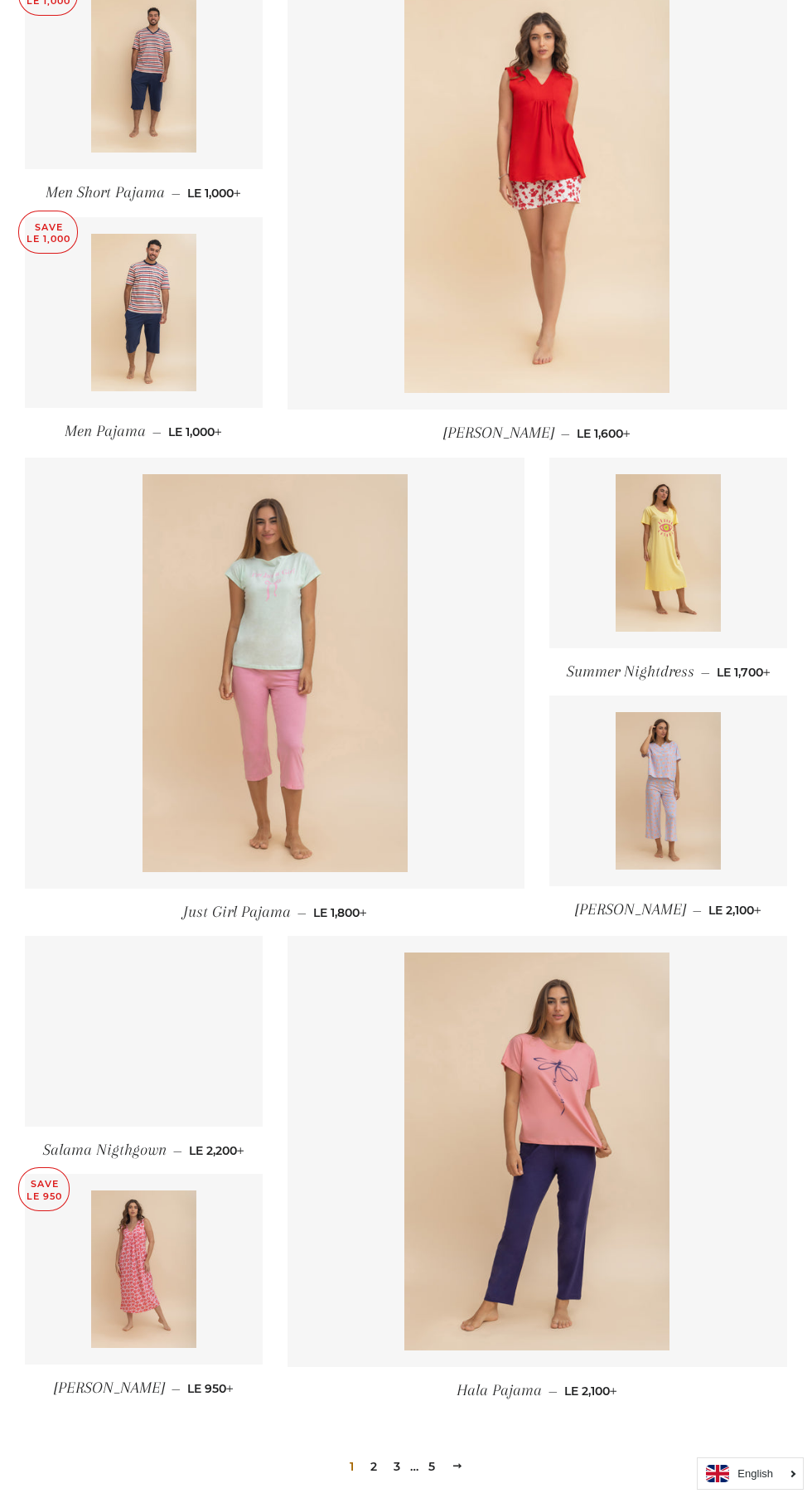
scroll to position [1300, 0]
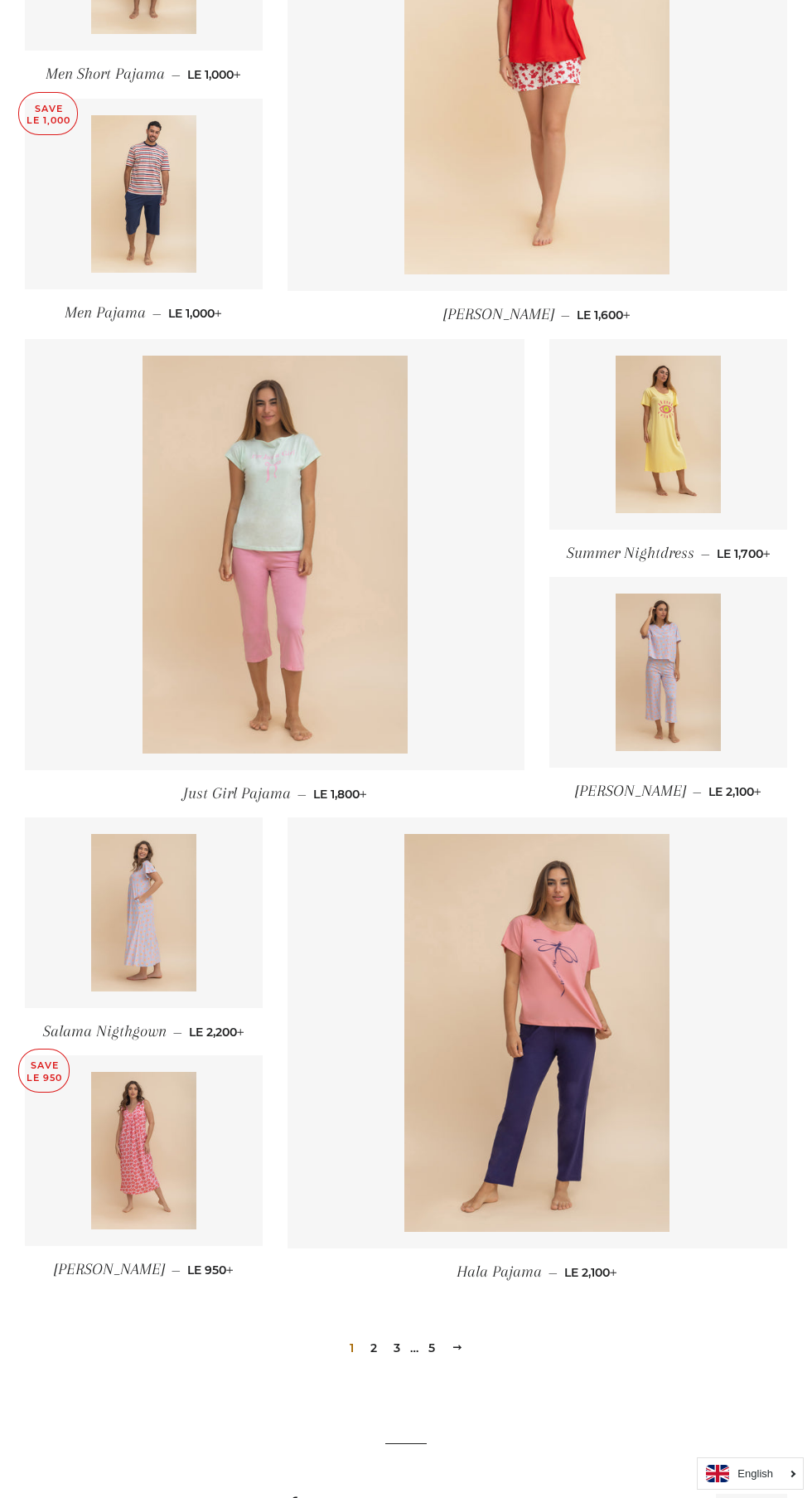
click at [396, 1347] on link "3" at bounding box center [397, 1347] width 20 height 25
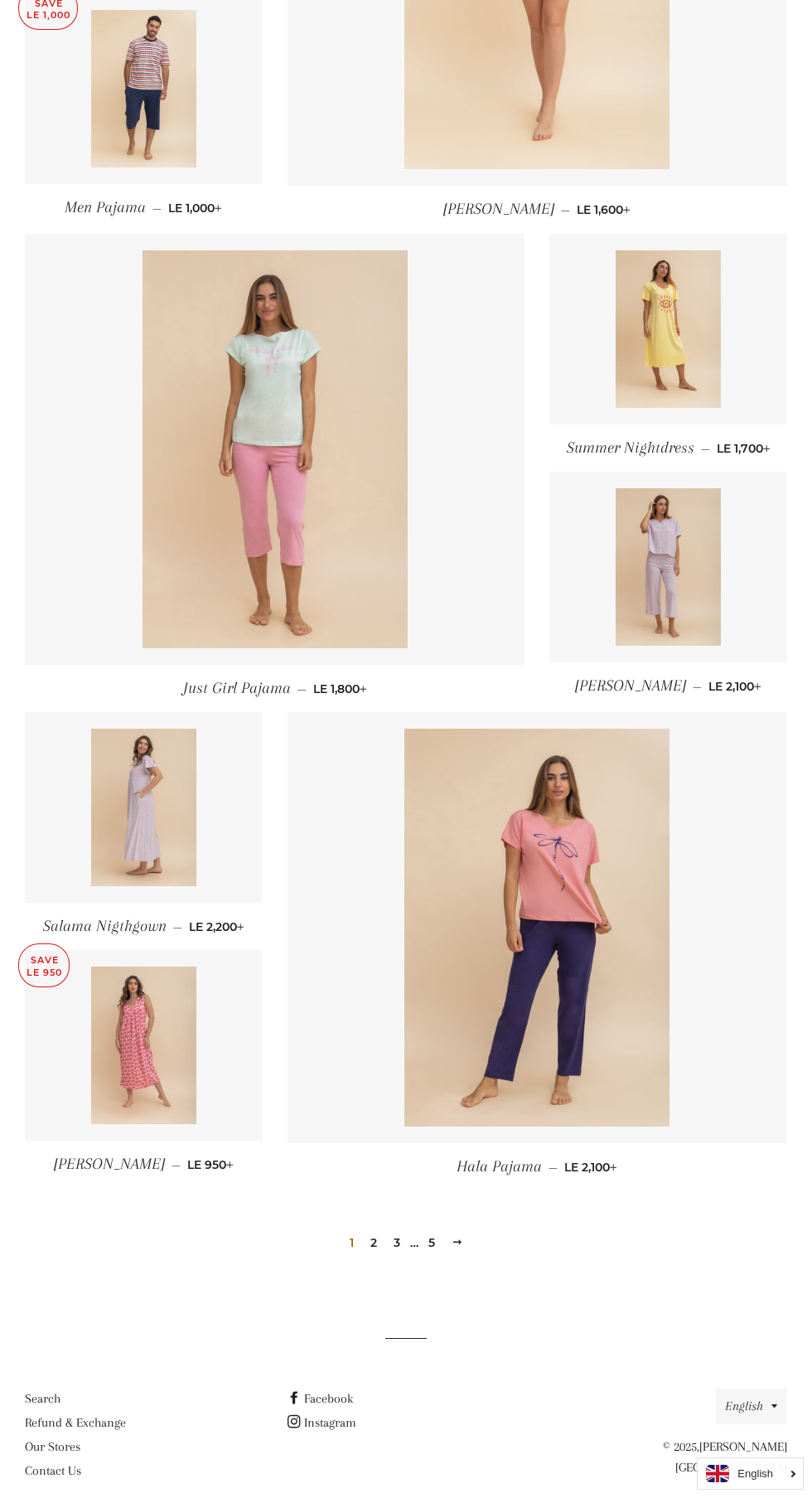
scroll to position [1108, 0]
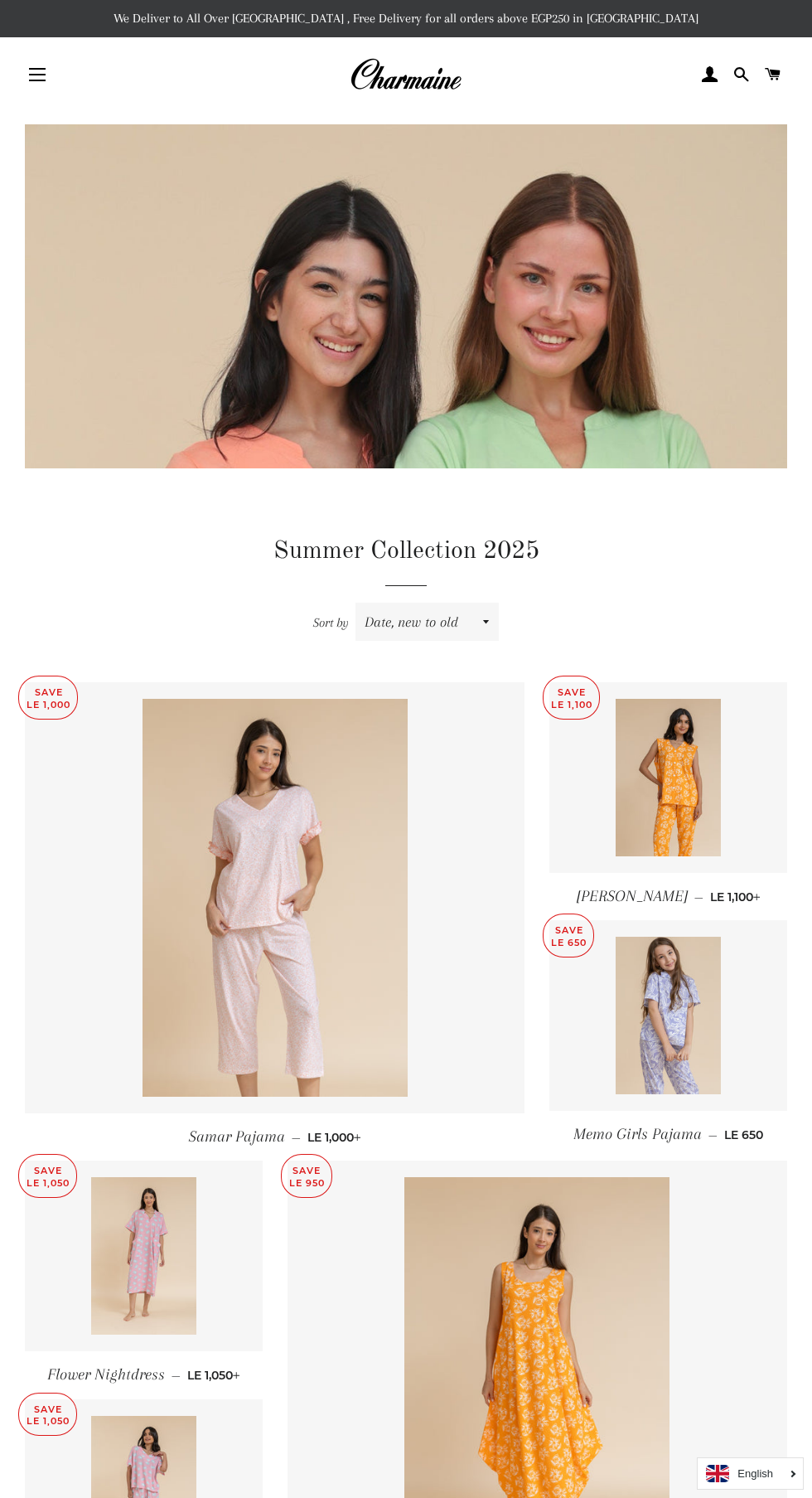
click at [37, 75] on span "button" at bounding box center [37, 75] width 17 height 2
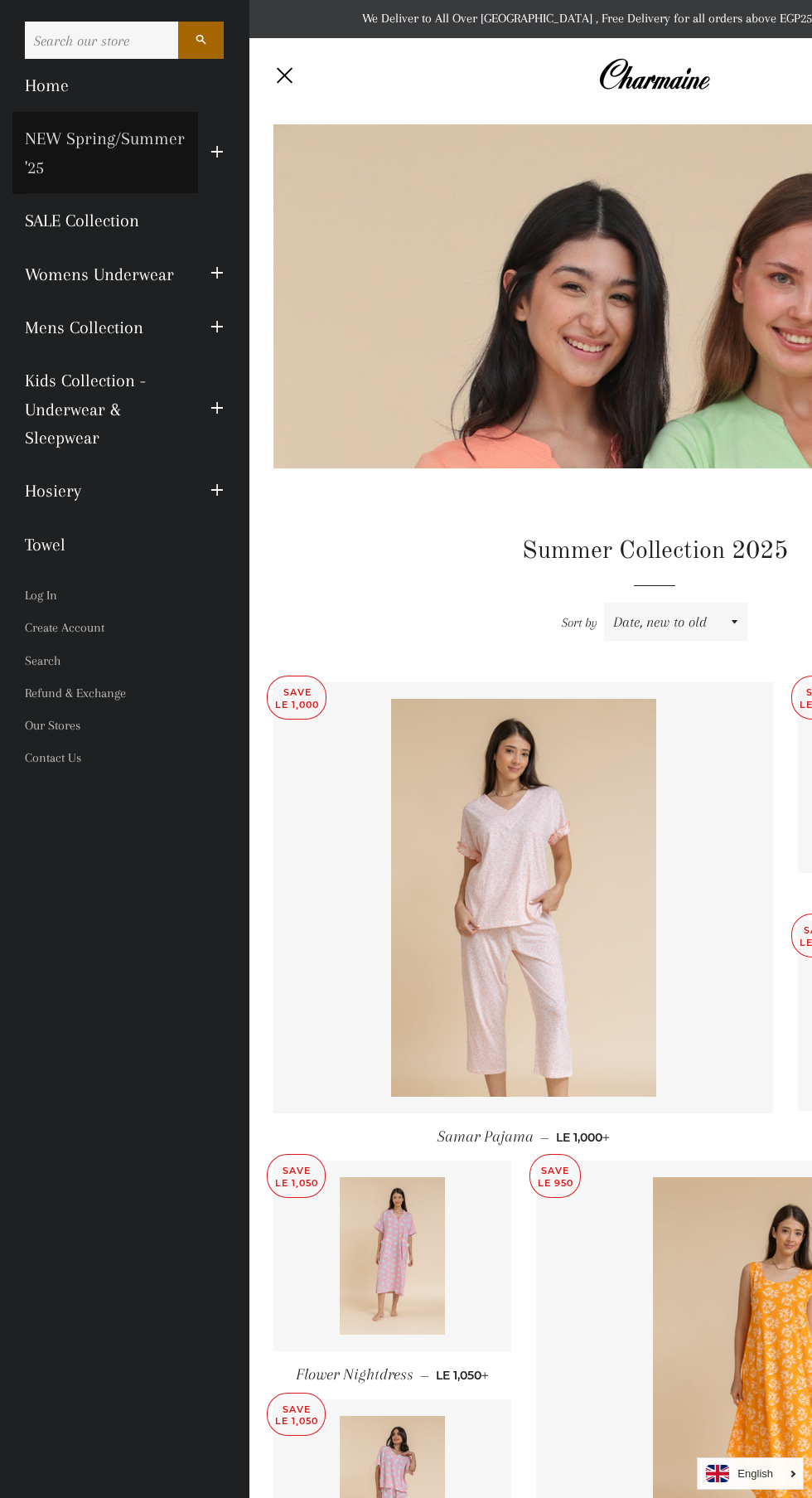
click at [197, 173] on link "NEW Spring/Summer '25" at bounding box center [104, 152] width 186 height 82
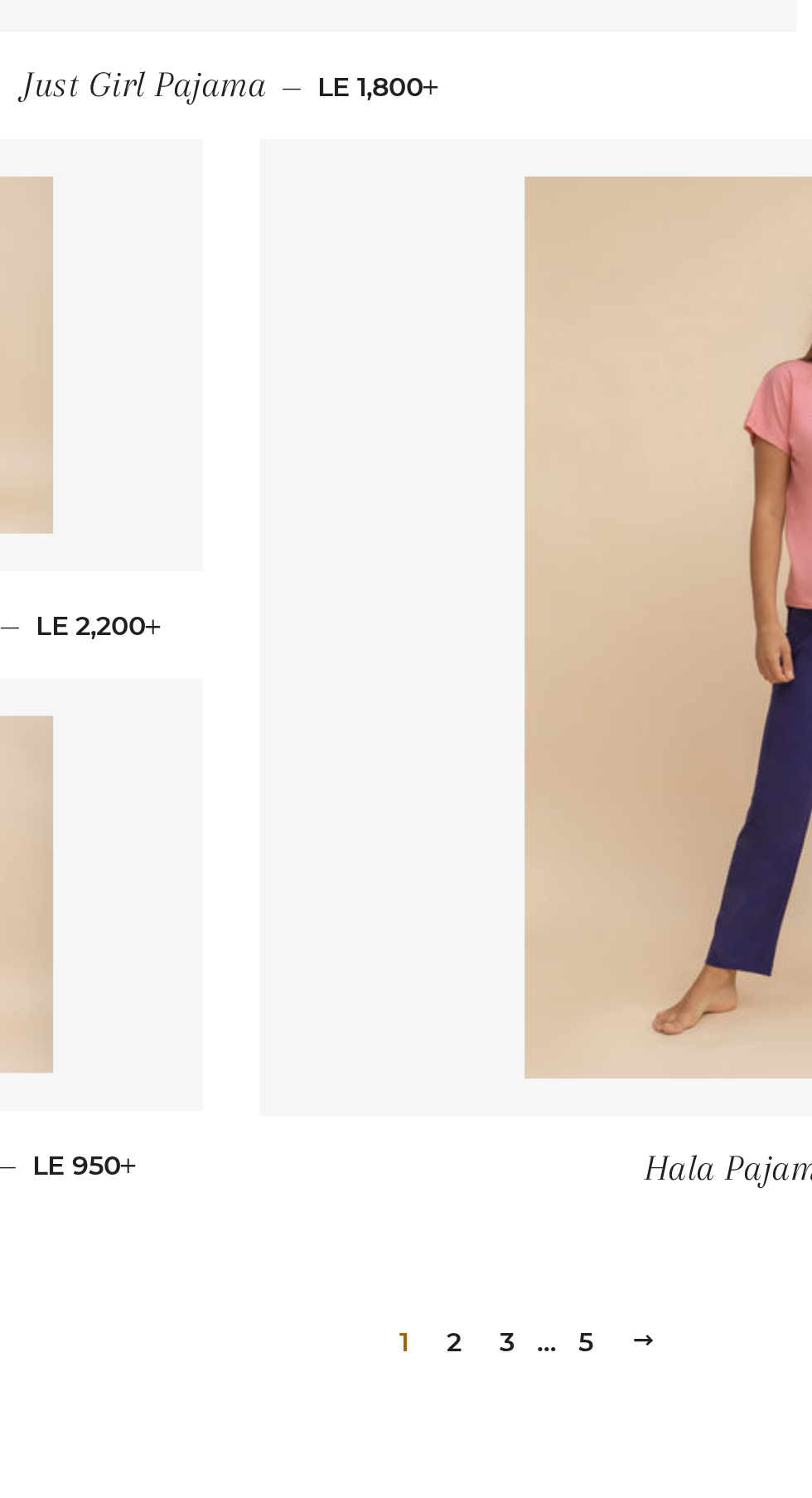
click at [372, 1347] on link "2" at bounding box center [374, 1347] width 20 height 25
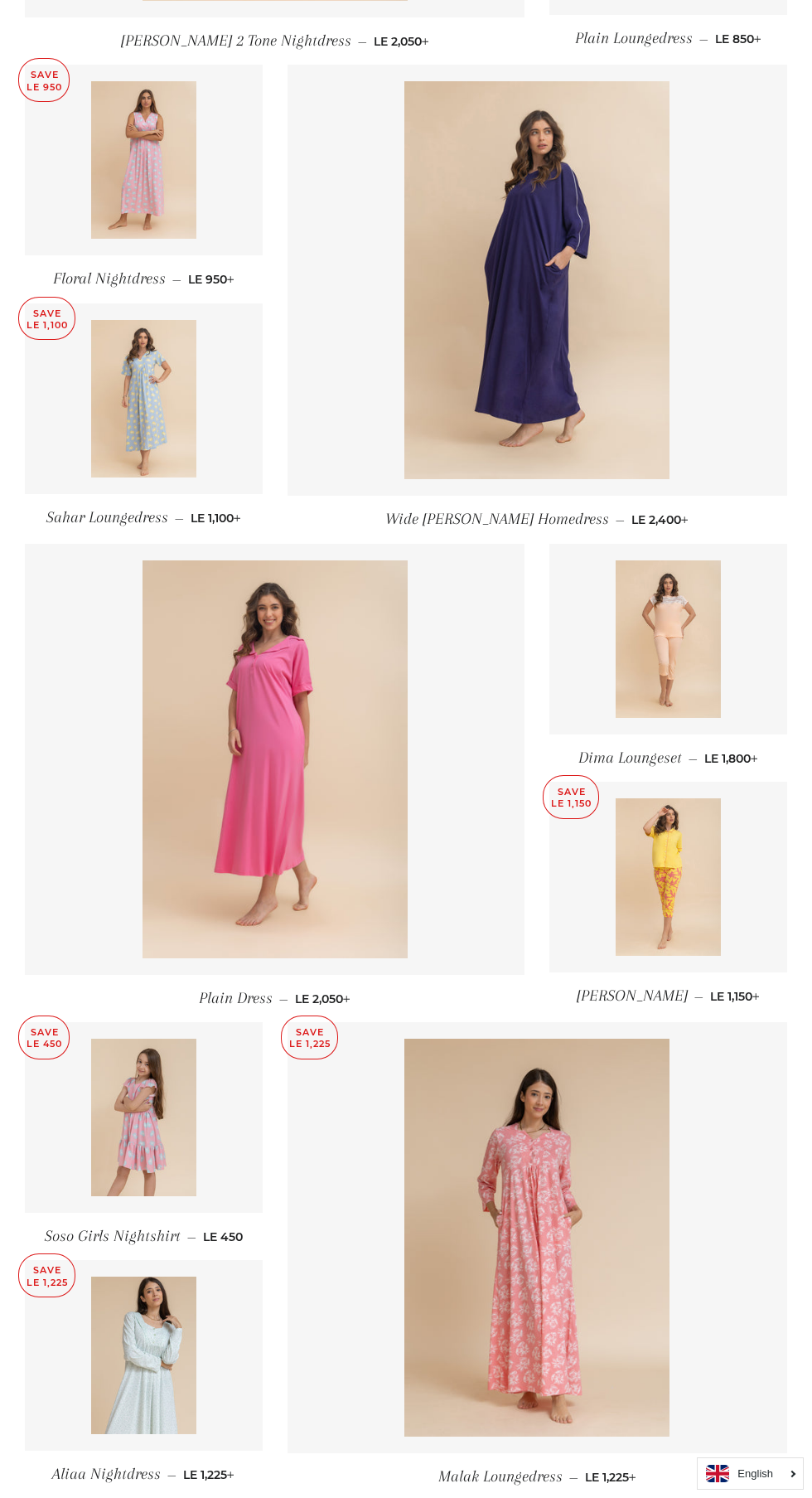
scroll to position [1300, 0]
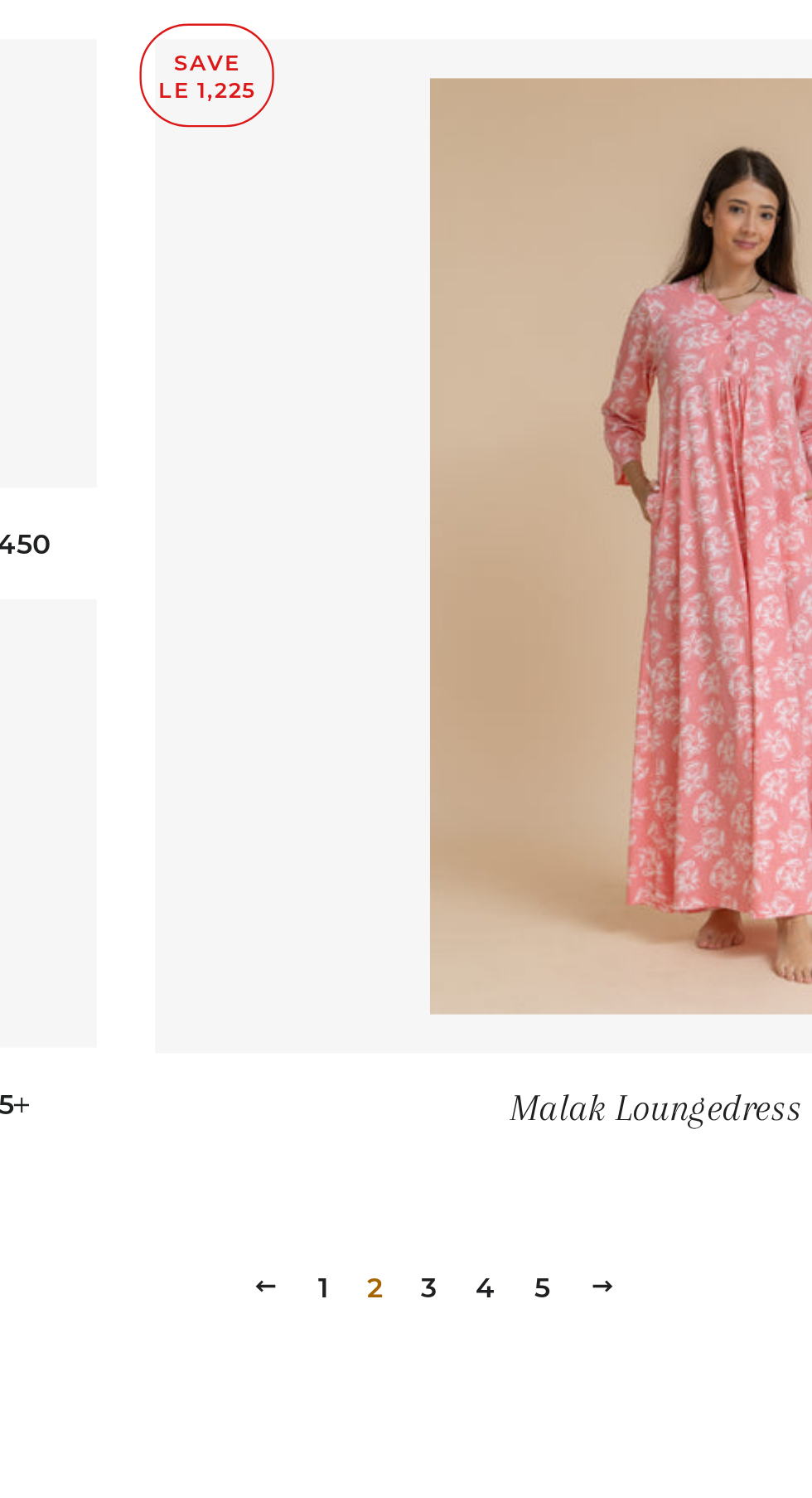
click at [405, 1347] on link "3" at bounding box center [405, 1347] width 20 height 25
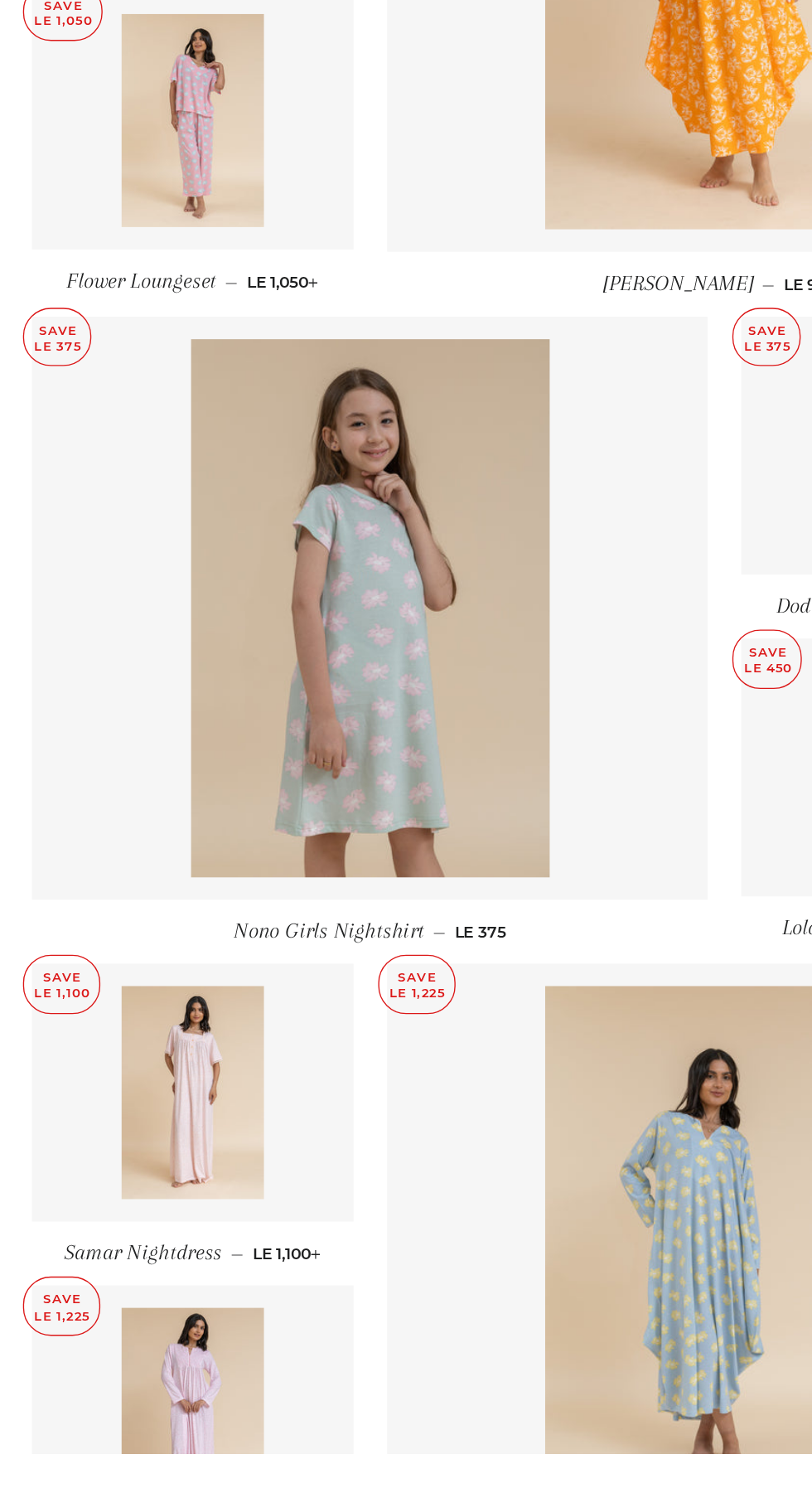
scroll to position [1300, 0]
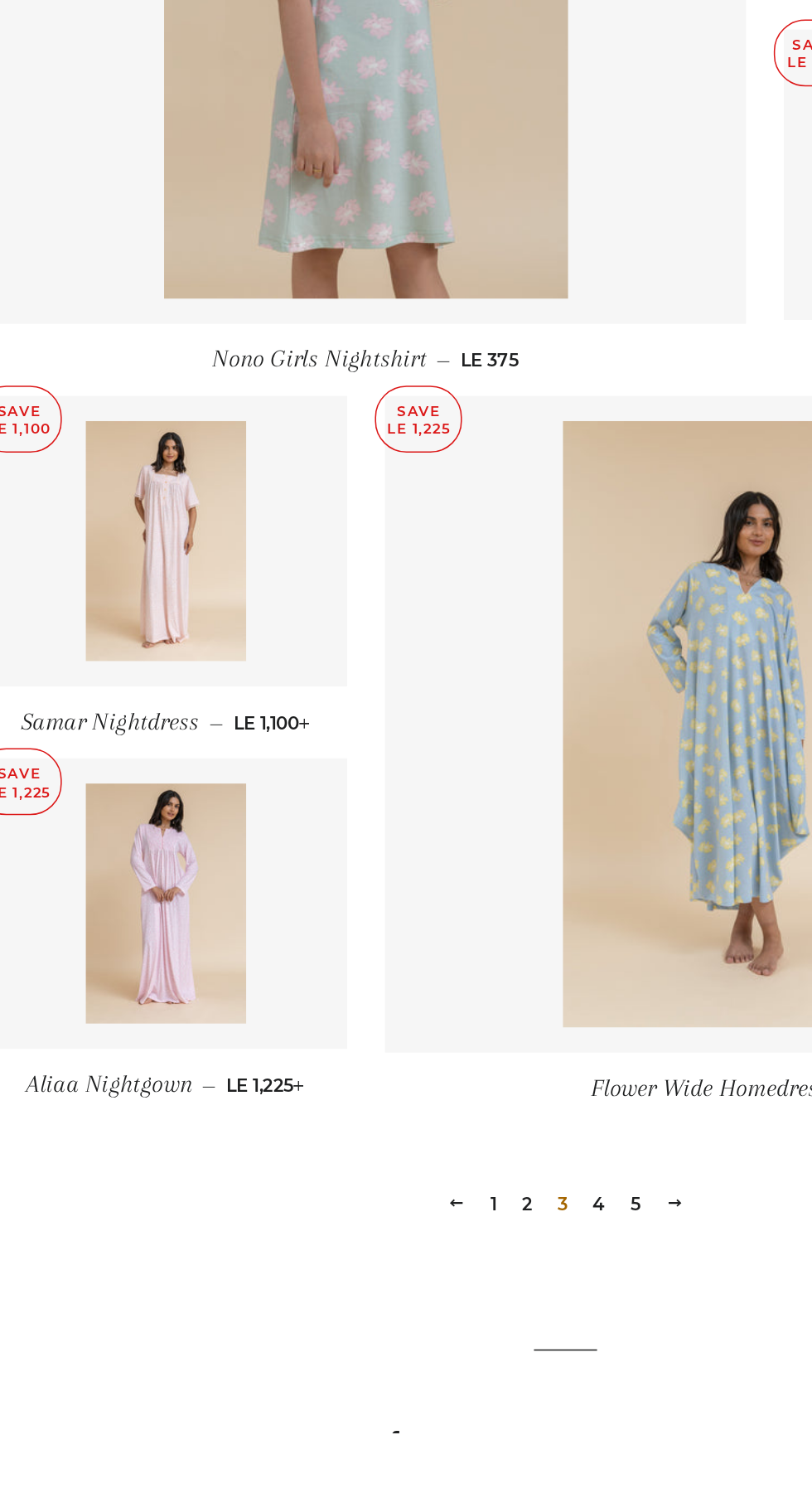
click at [428, 1347] on link "4" at bounding box center [428, 1347] width 21 height 25
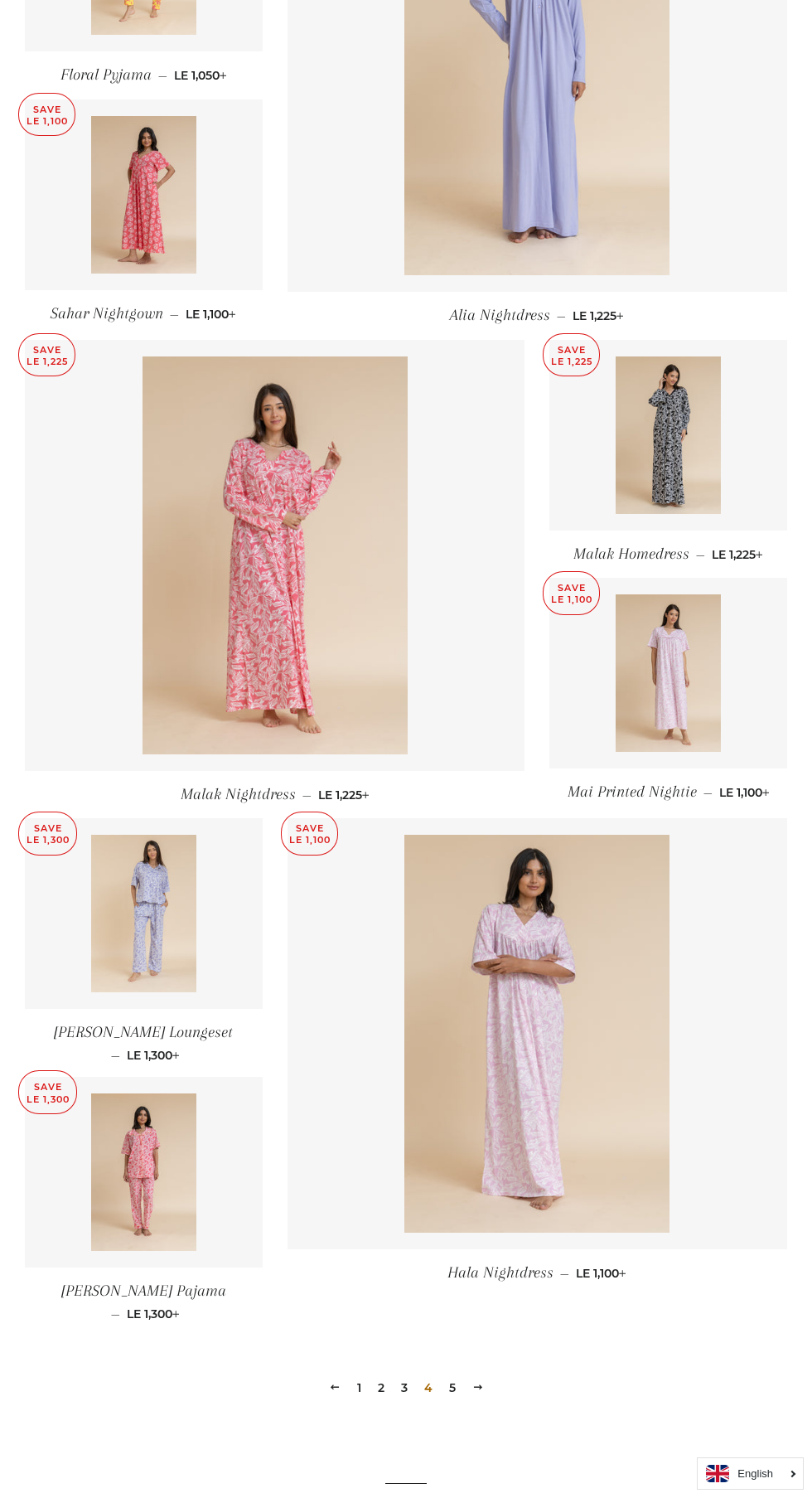
scroll to position [1300, 0]
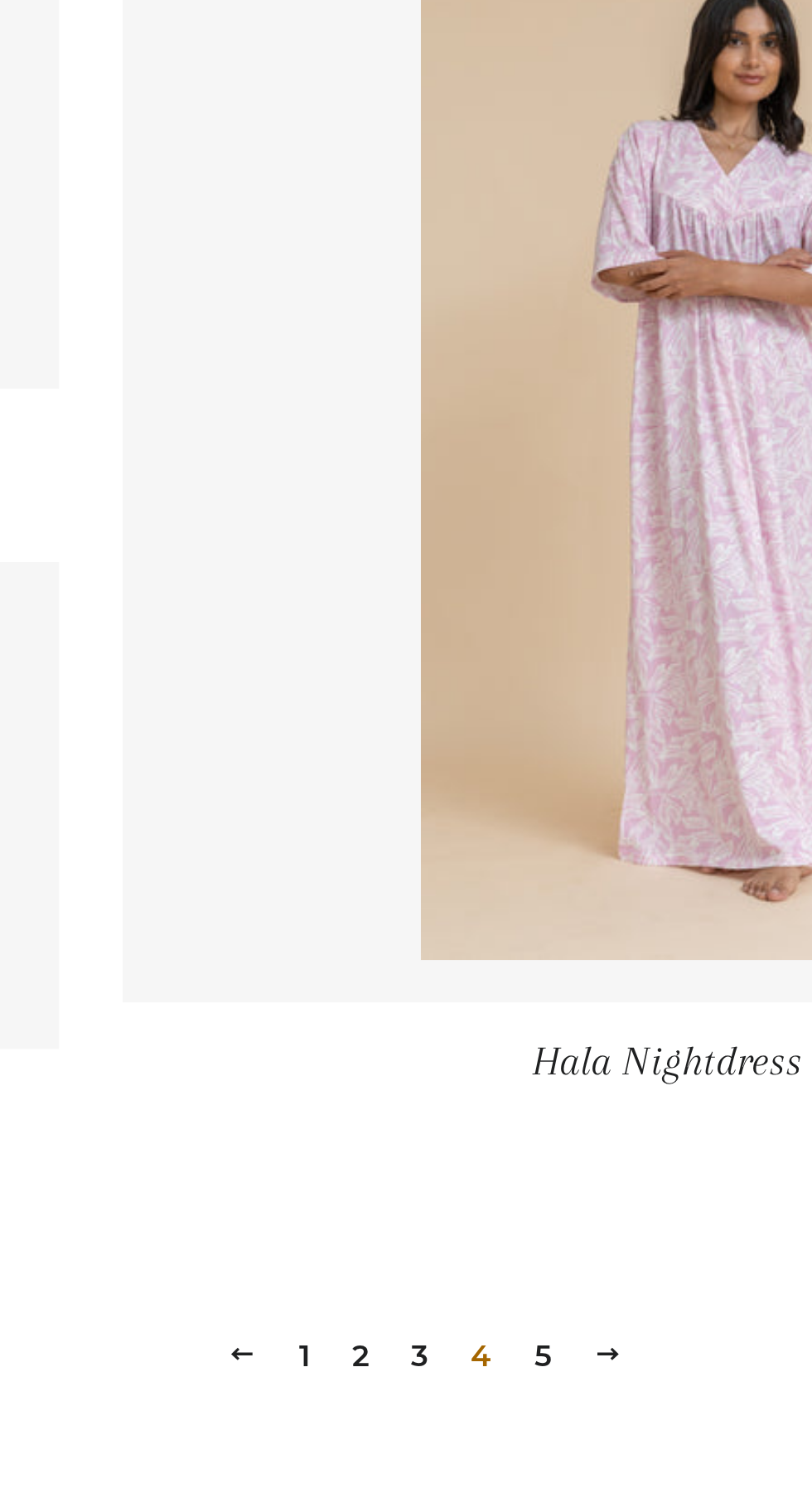
click at [458, 1374] on link "5" at bounding box center [453, 1386] width 20 height 25
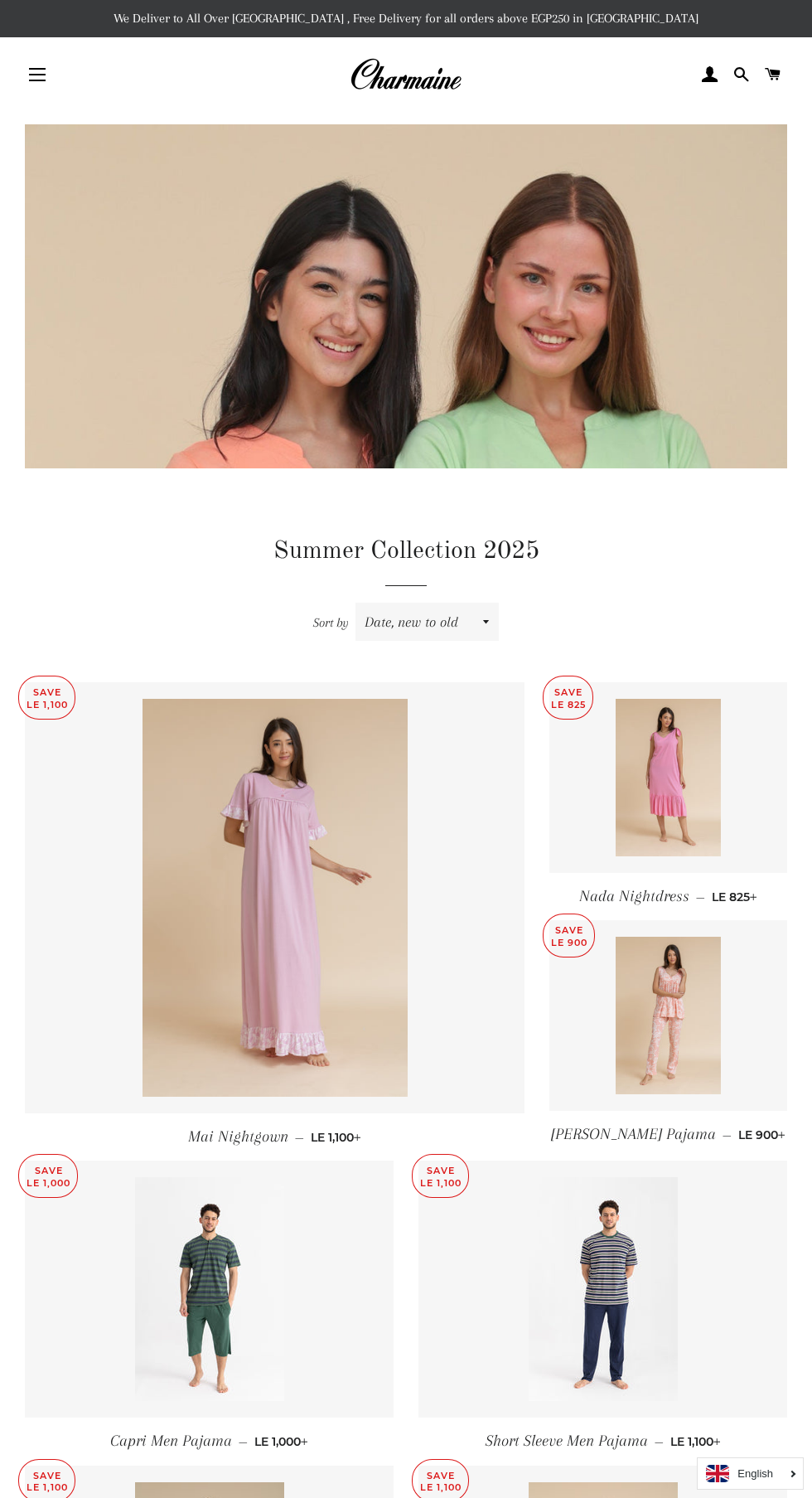
click at [37, 68] on span "button" at bounding box center [37, 69] width 17 height 2
